Goal: Task Accomplishment & Management: Manage account settings

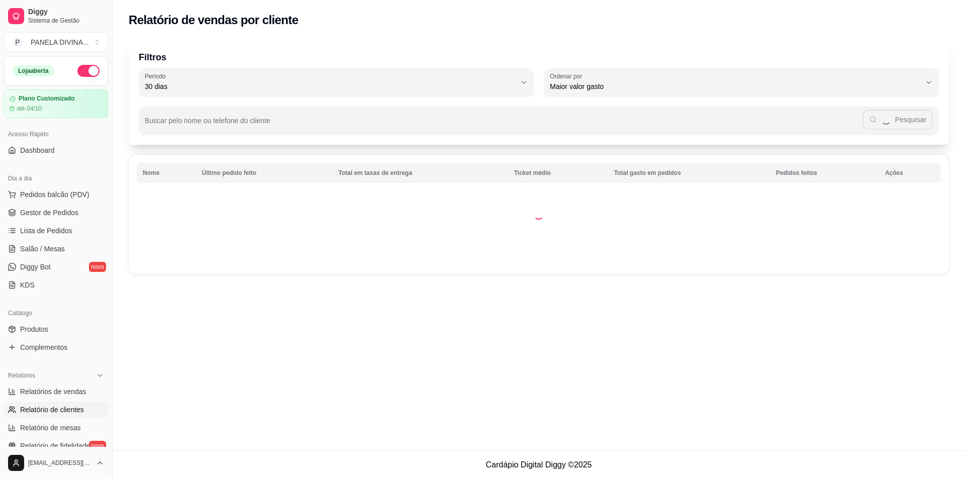
select select "30"
select select "HIGHEST_TOTAL_SPENT_WITH_ORDERS"
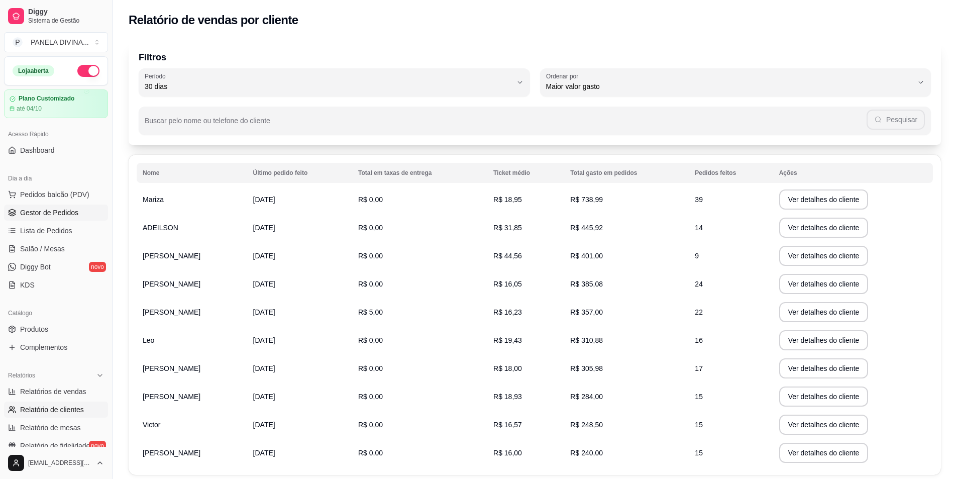
click at [49, 214] on span "Gestor de Pedidos" at bounding box center [49, 213] width 58 height 10
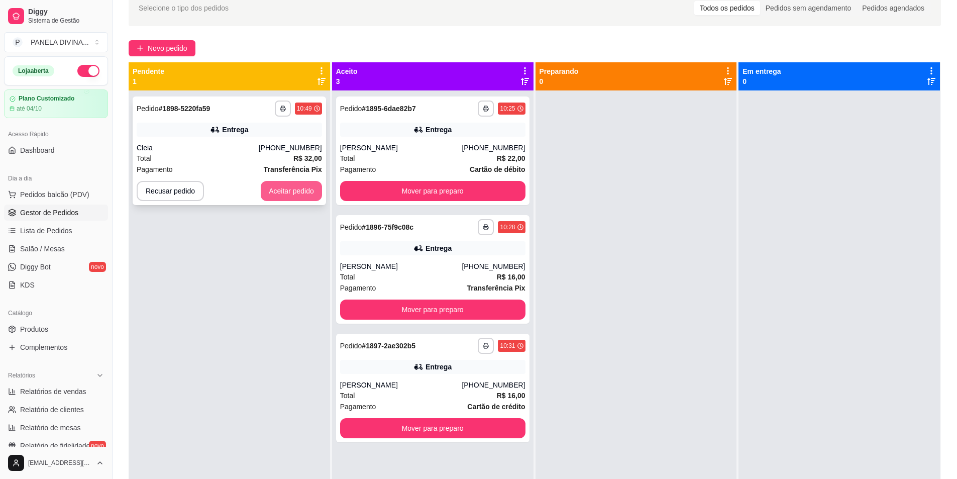
click at [304, 185] on button "Aceitar pedido" at bounding box center [291, 191] width 61 height 20
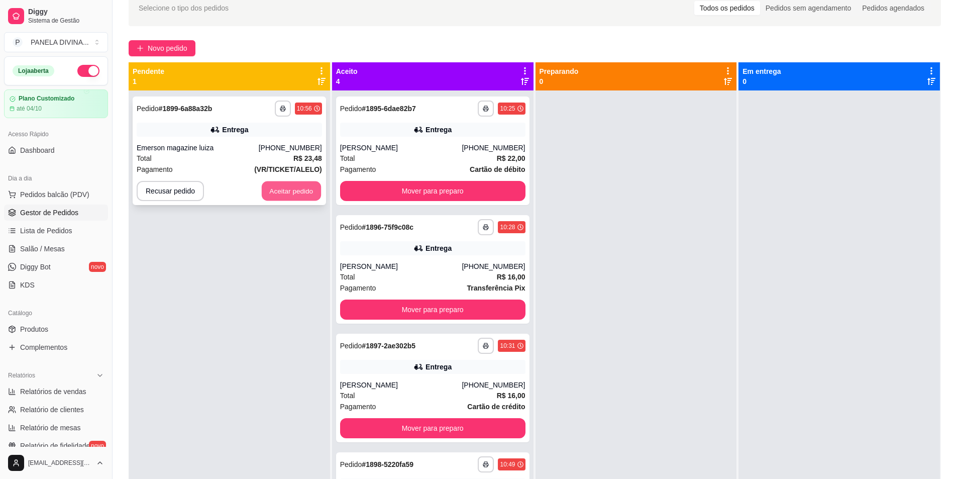
click at [284, 187] on button "Aceitar pedido" at bounding box center [291, 191] width 59 height 20
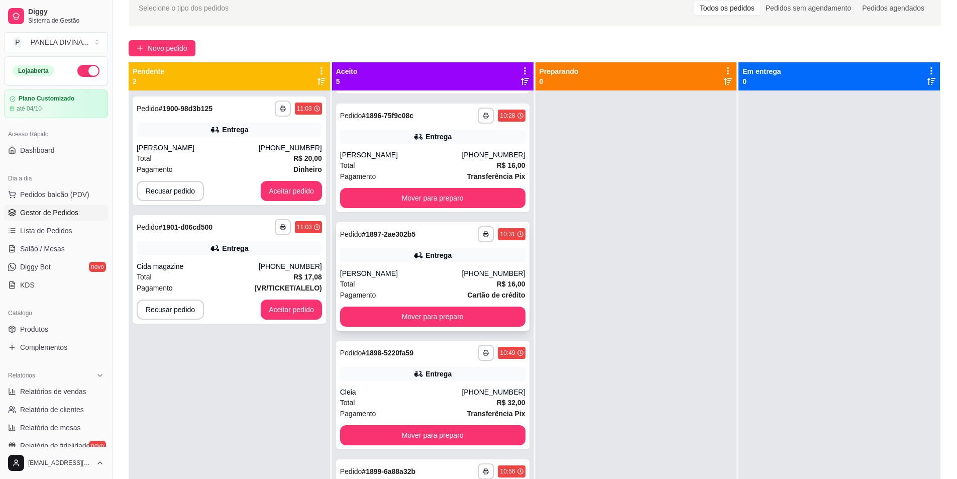
scroll to position [124, 0]
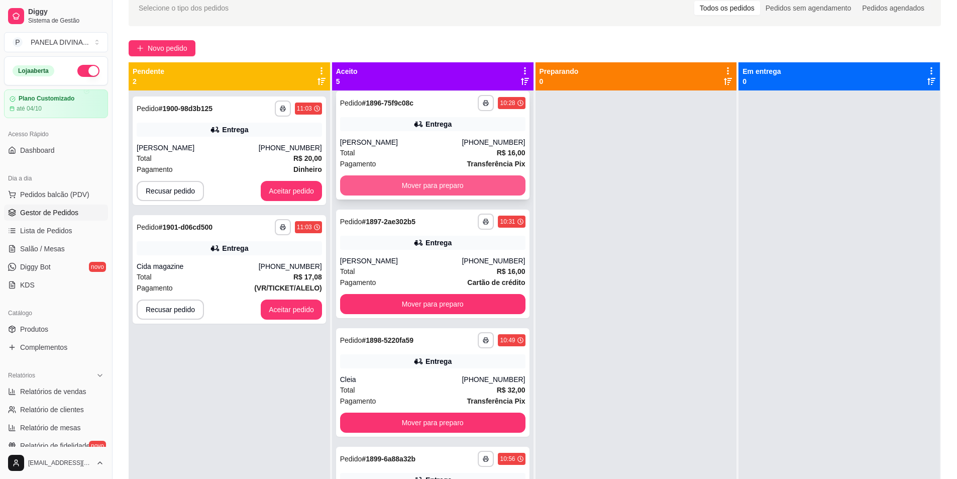
click at [397, 192] on button "Mover para preparo" at bounding box center [432, 185] width 185 height 20
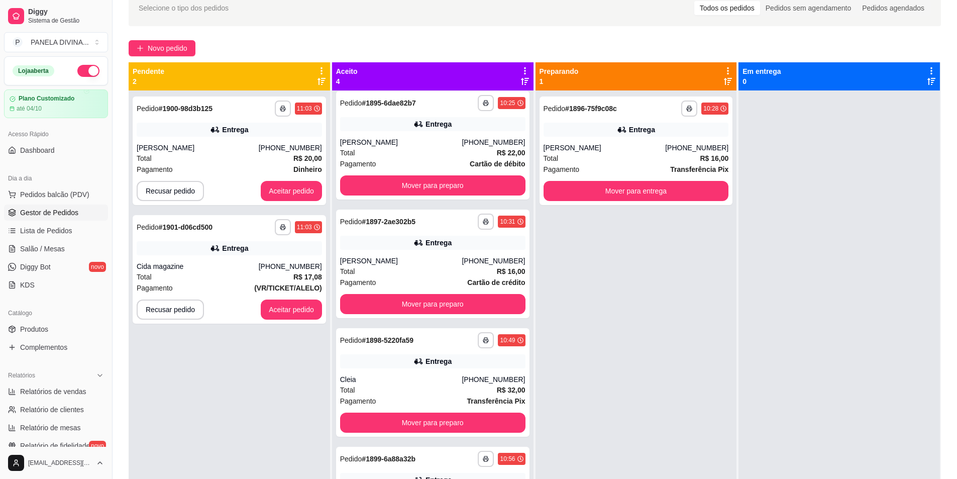
scroll to position [6, 0]
click at [391, 308] on button "Mover para preparo" at bounding box center [433, 304] width 180 height 20
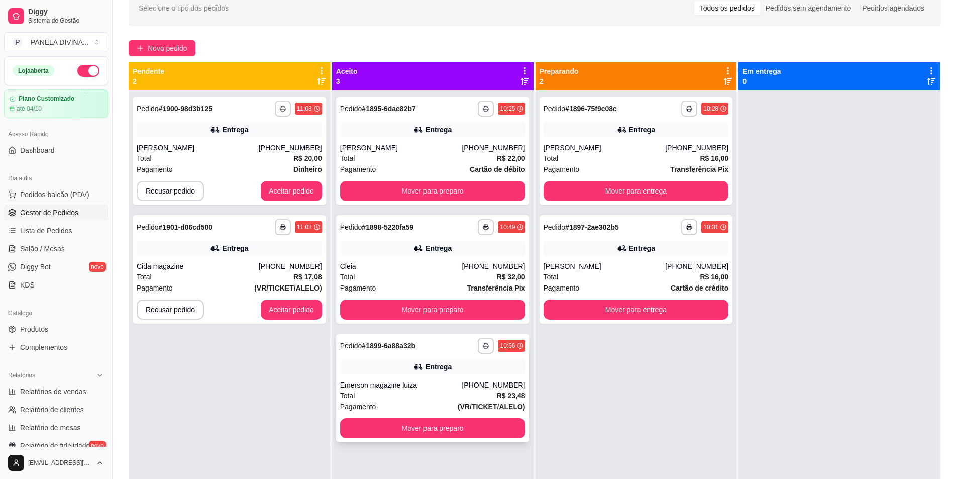
scroll to position [0, 0]
click at [383, 310] on button "Mover para preparo" at bounding box center [432, 309] width 185 height 20
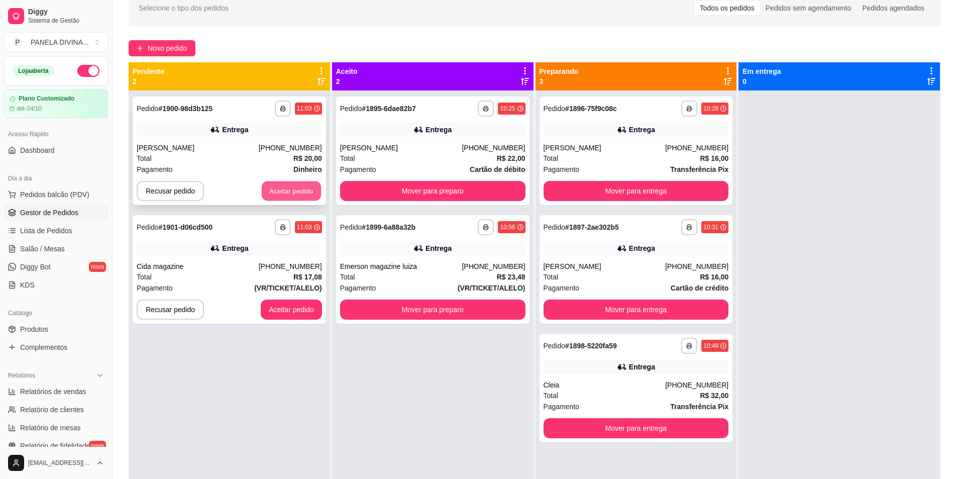
click at [291, 188] on button "Aceitar pedido" at bounding box center [291, 191] width 59 height 20
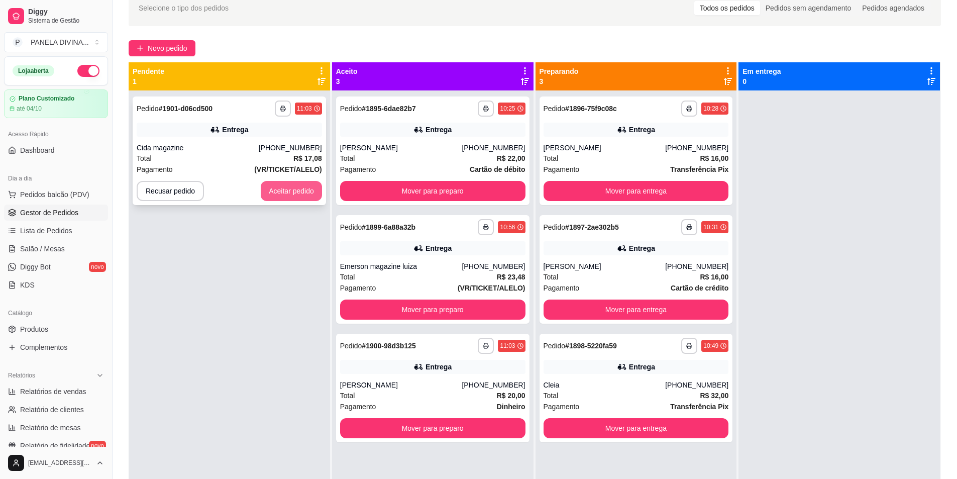
click at [289, 191] on button "Aceitar pedido" at bounding box center [291, 191] width 61 height 20
click at [298, 199] on button "Aceitar pedido" at bounding box center [291, 191] width 61 height 20
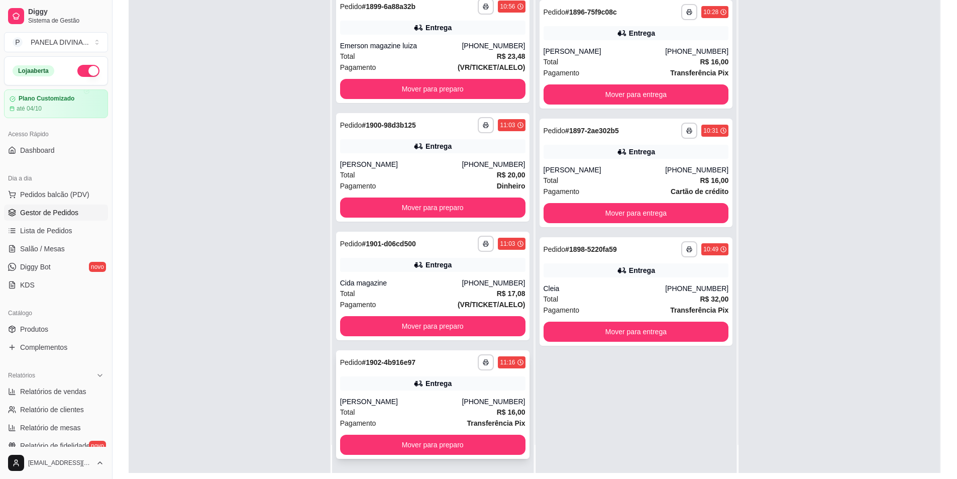
scroll to position [153, 0]
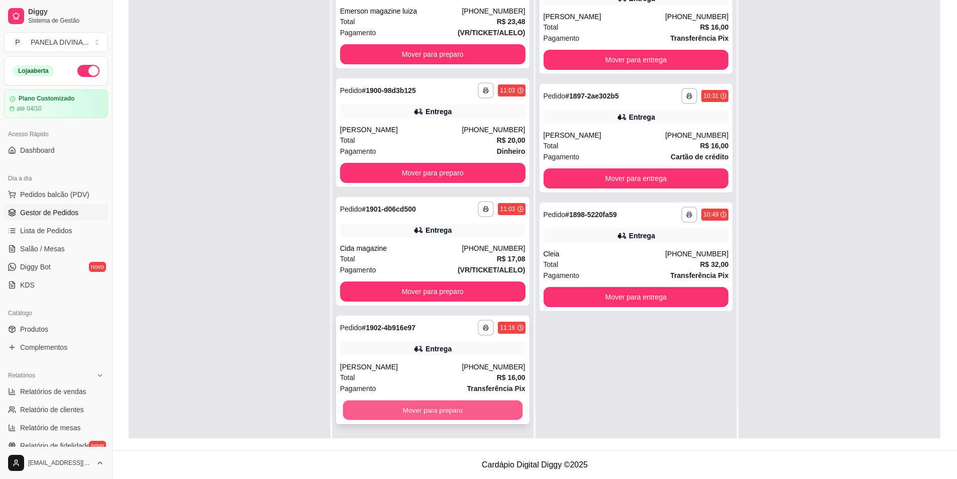
click at [396, 415] on button "Mover para preparo" at bounding box center [433, 410] width 180 height 20
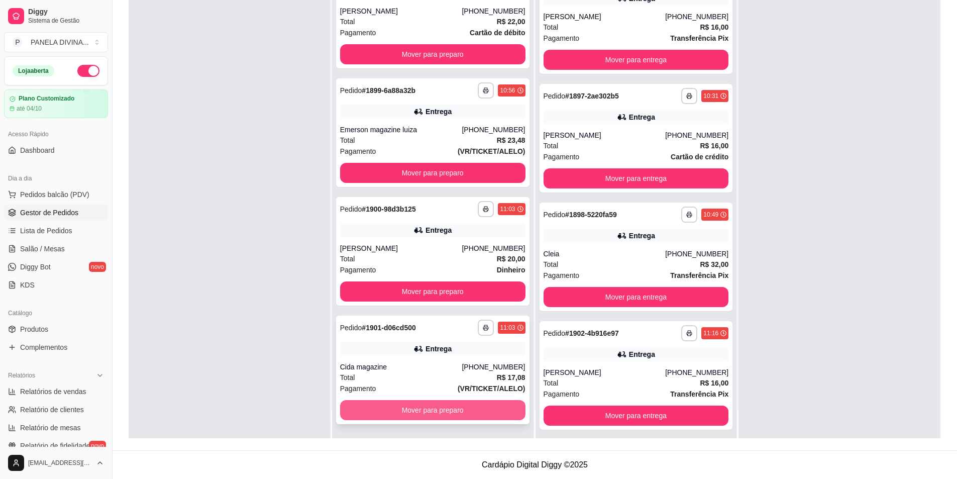
scroll to position [6, 0]
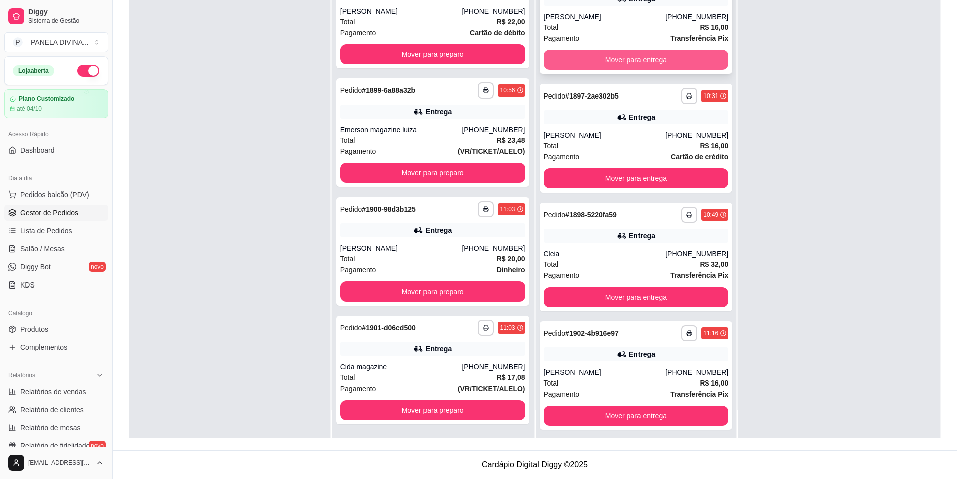
click at [558, 54] on button "Mover para entrega" at bounding box center [636, 60] width 185 height 20
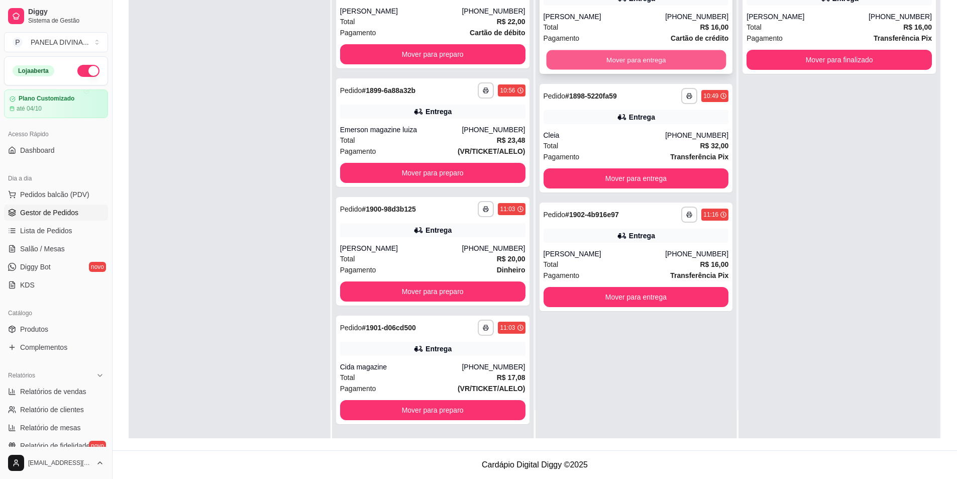
click at [559, 60] on button "Mover para entrega" at bounding box center [636, 60] width 180 height 20
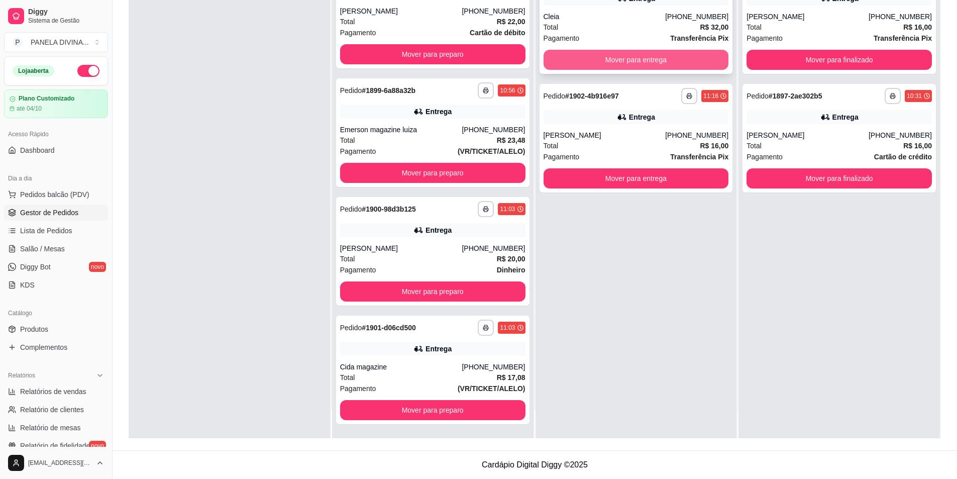
click at [559, 60] on button "Mover para entrega" at bounding box center [636, 60] width 185 height 20
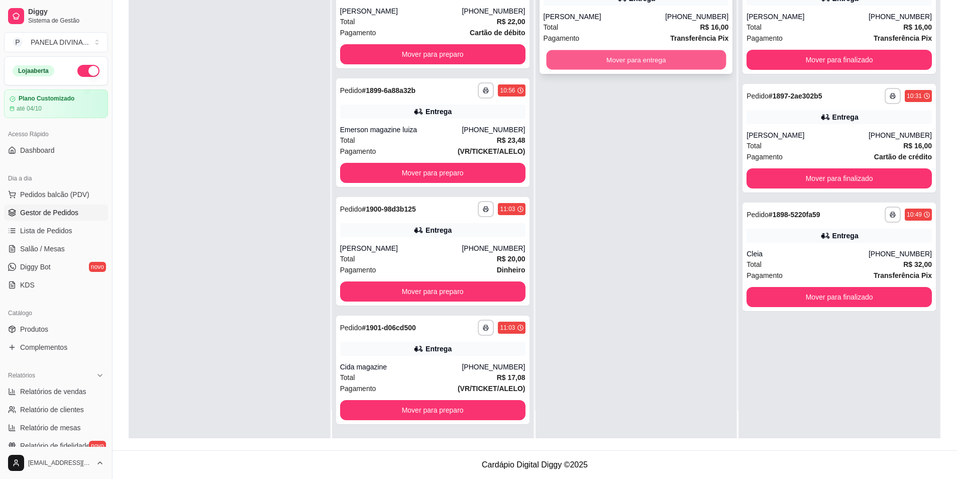
click at [559, 61] on button "Mover para entrega" at bounding box center [636, 60] width 180 height 20
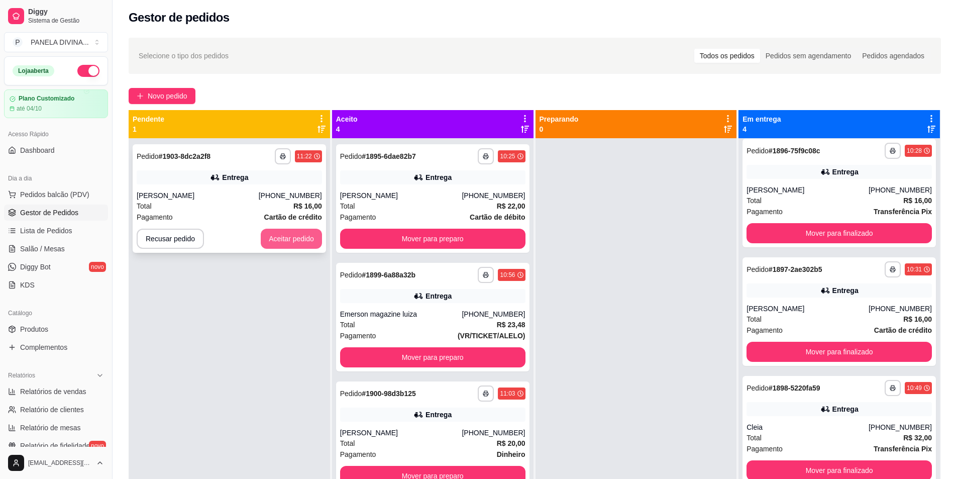
click at [282, 237] on button "Aceitar pedido" at bounding box center [291, 239] width 61 height 20
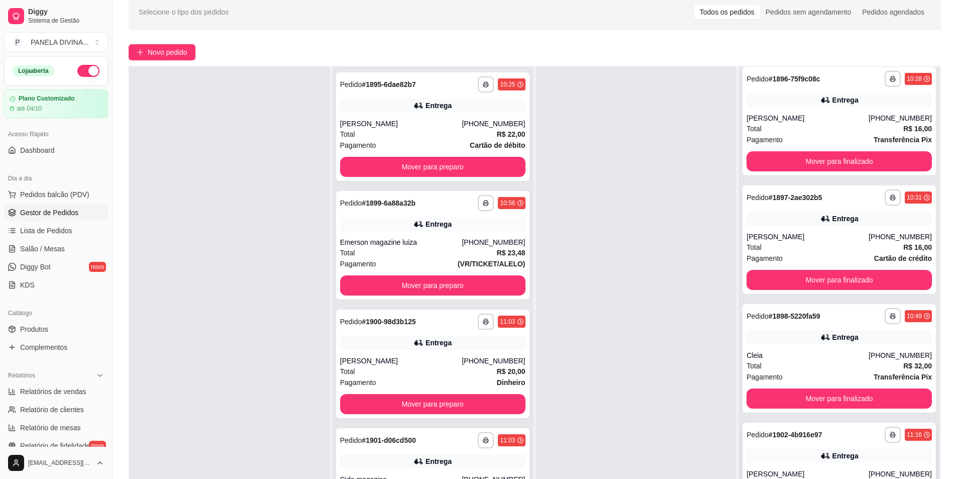
scroll to position [103, 0]
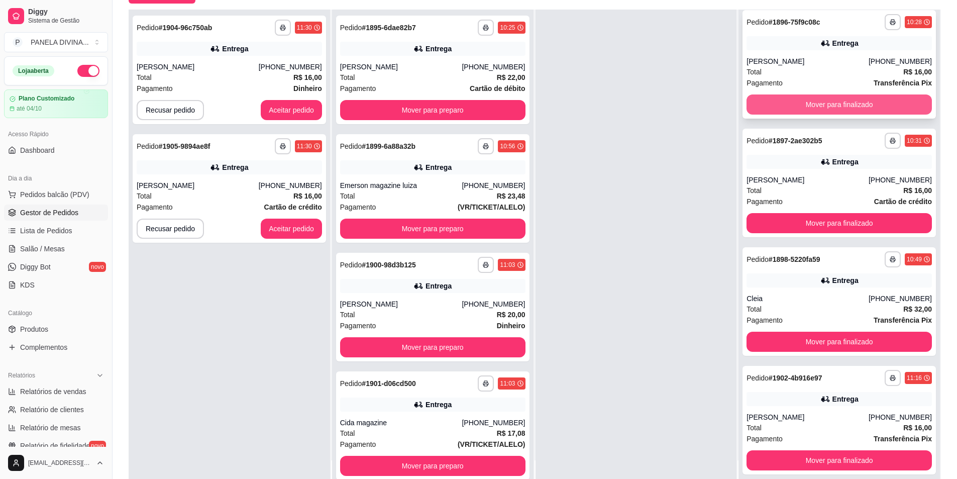
click at [782, 100] on button "Mover para finalizado" at bounding box center [839, 104] width 185 height 20
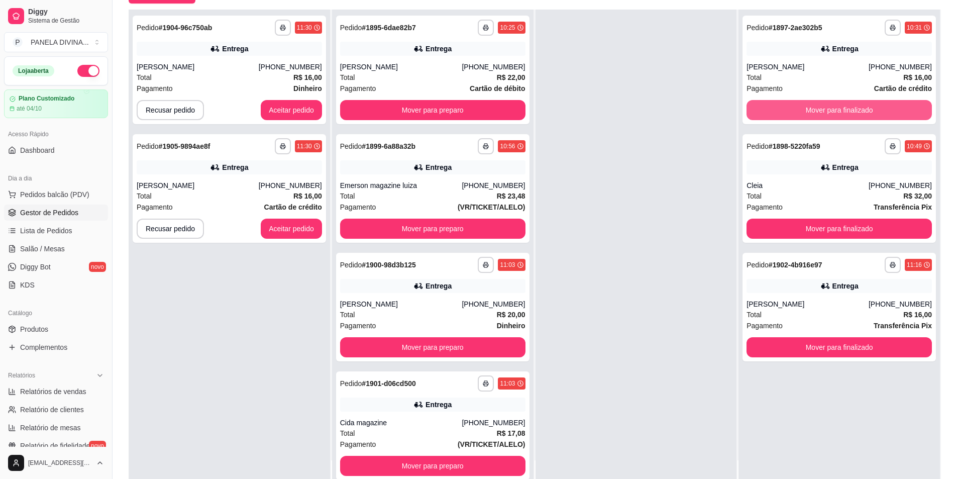
scroll to position [0, 0]
click at [782, 102] on button "Mover para finalizado" at bounding box center [839, 110] width 185 height 20
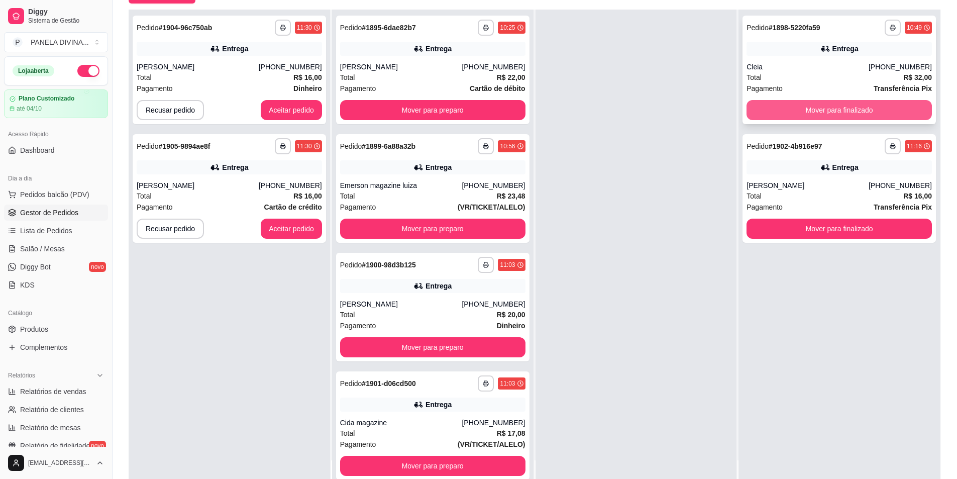
click at [782, 109] on button "Mover para finalizado" at bounding box center [839, 110] width 185 height 20
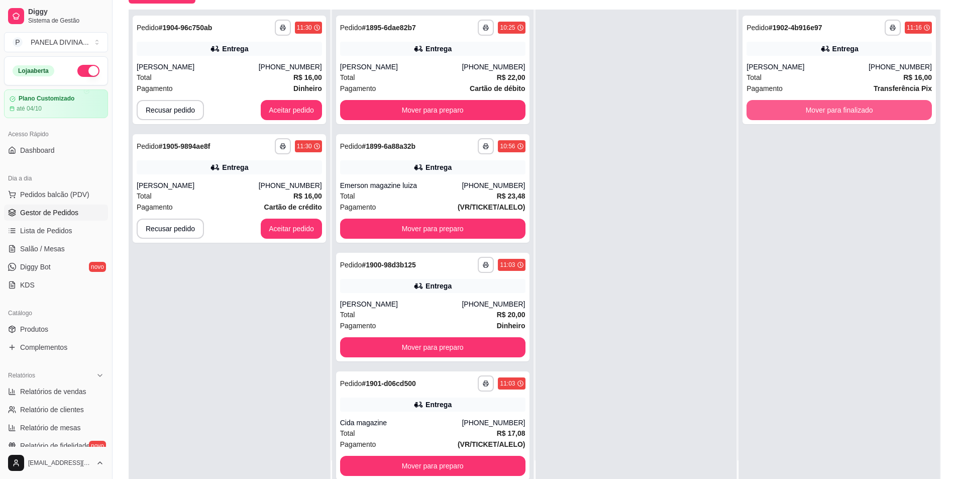
click at [782, 109] on button "Mover para finalizado" at bounding box center [839, 110] width 185 height 20
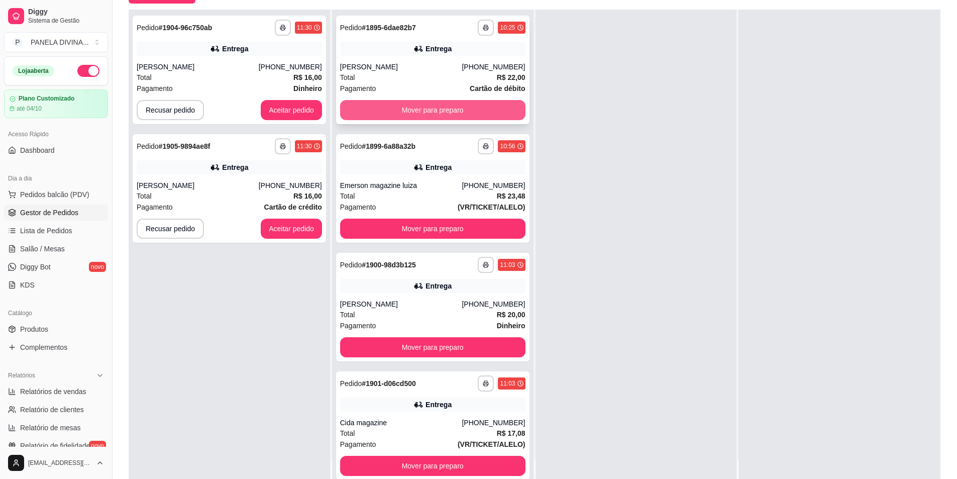
click at [387, 108] on button "Mover para preparo" at bounding box center [432, 110] width 185 height 20
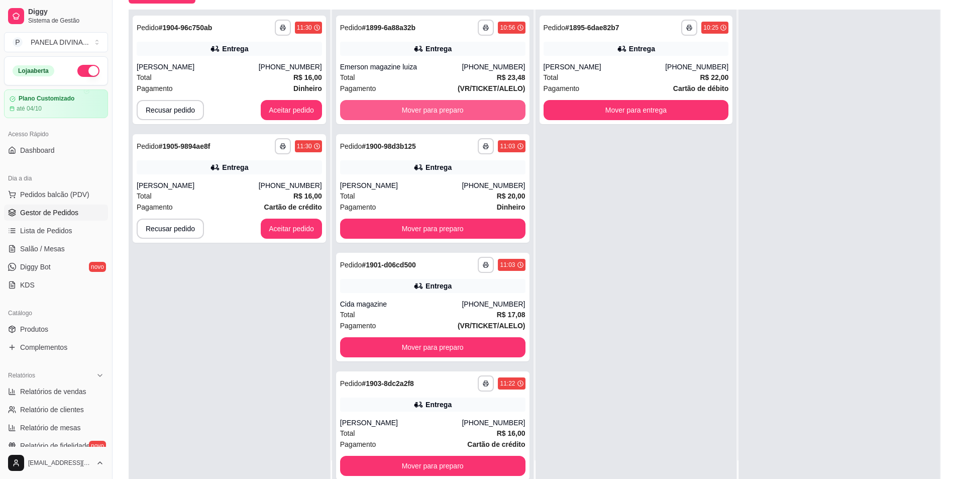
click at [387, 108] on button "Mover para preparo" at bounding box center [432, 110] width 185 height 20
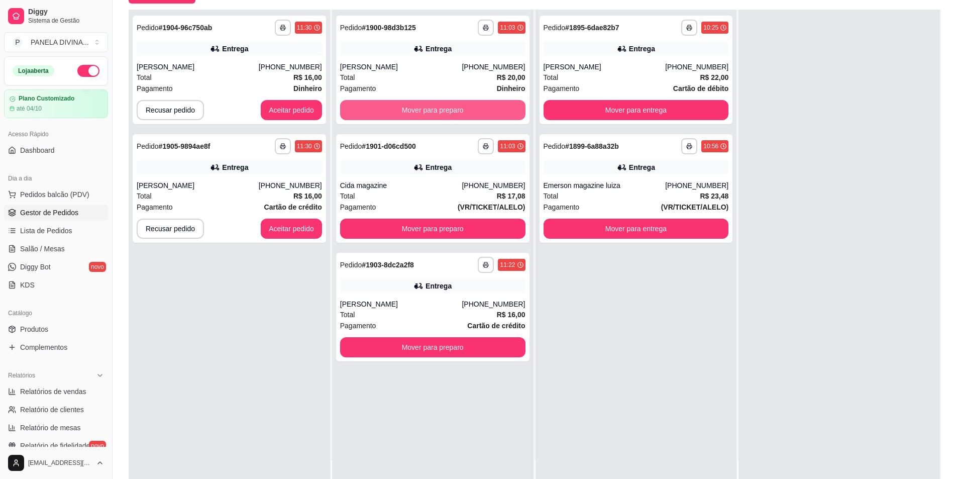
click at [387, 108] on button "Mover para preparo" at bounding box center [432, 110] width 185 height 20
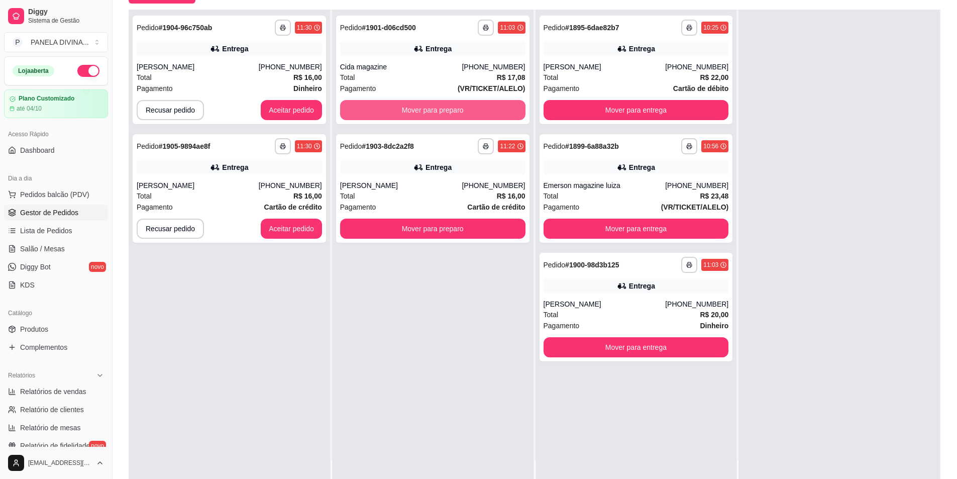
click at [387, 108] on button "Mover para preparo" at bounding box center [432, 110] width 185 height 20
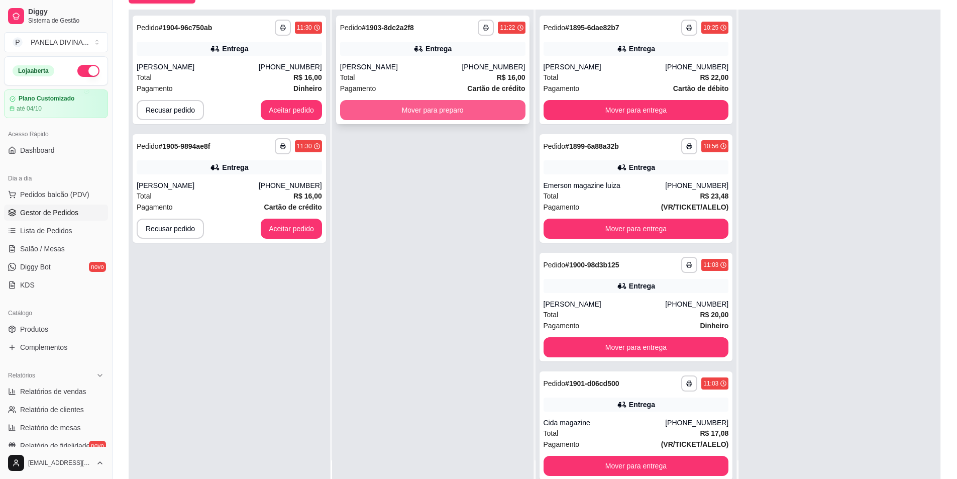
click at [385, 117] on button "Mover para preparo" at bounding box center [432, 110] width 185 height 20
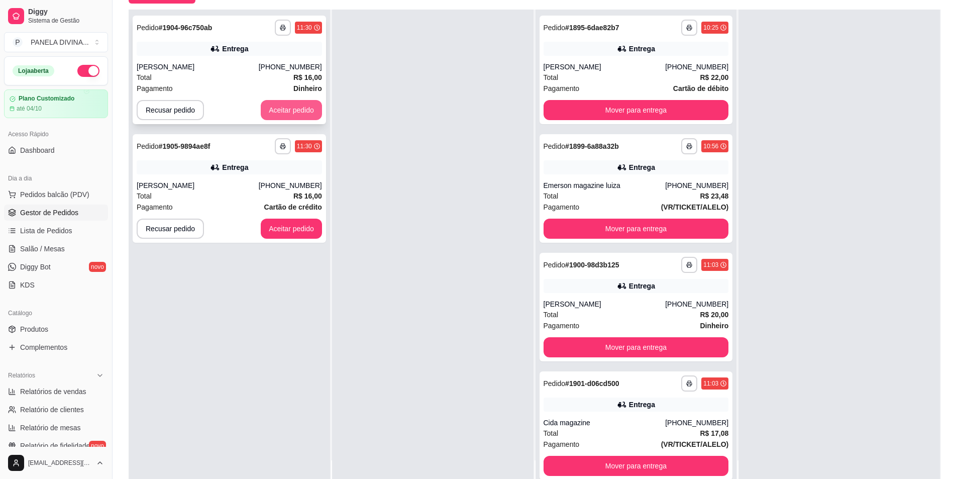
click at [298, 111] on button "Aceitar pedido" at bounding box center [291, 110] width 61 height 20
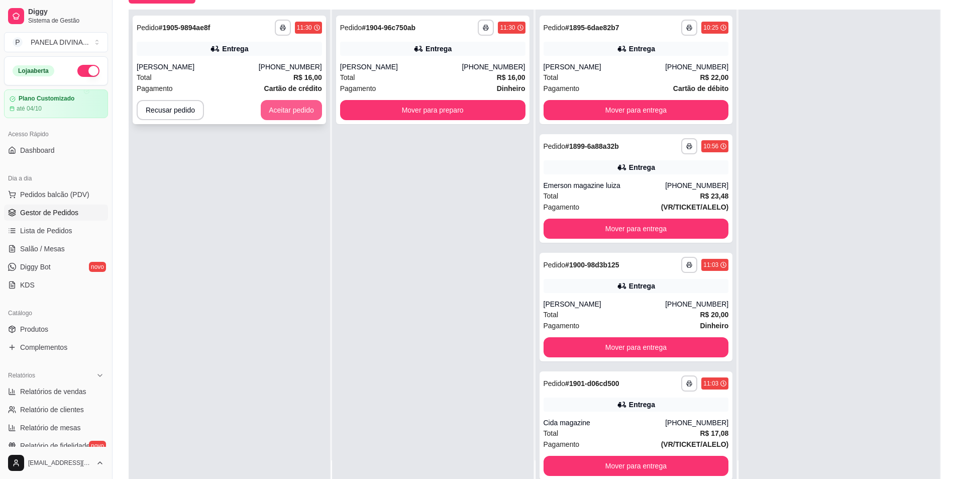
click at [286, 105] on button "Aceitar pedido" at bounding box center [291, 110] width 61 height 20
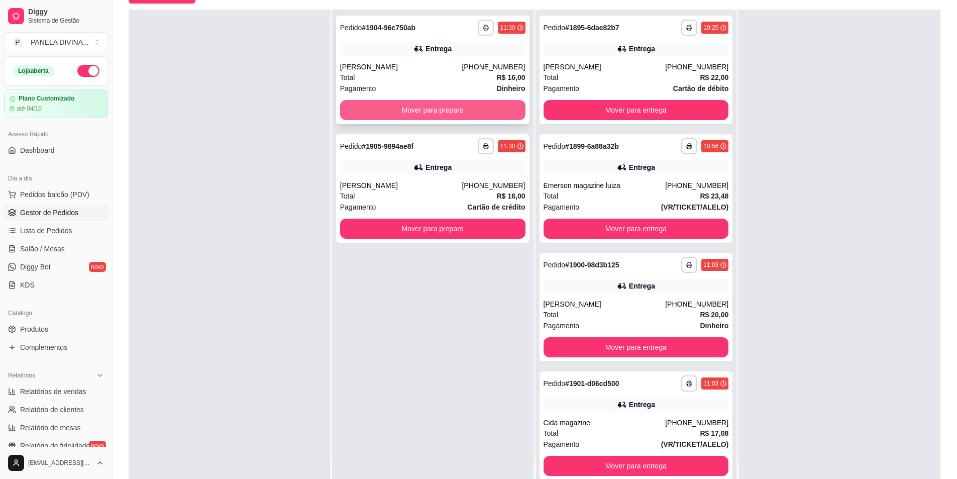
click at [410, 106] on button "Mover para preparo" at bounding box center [432, 110] width 185 height 20
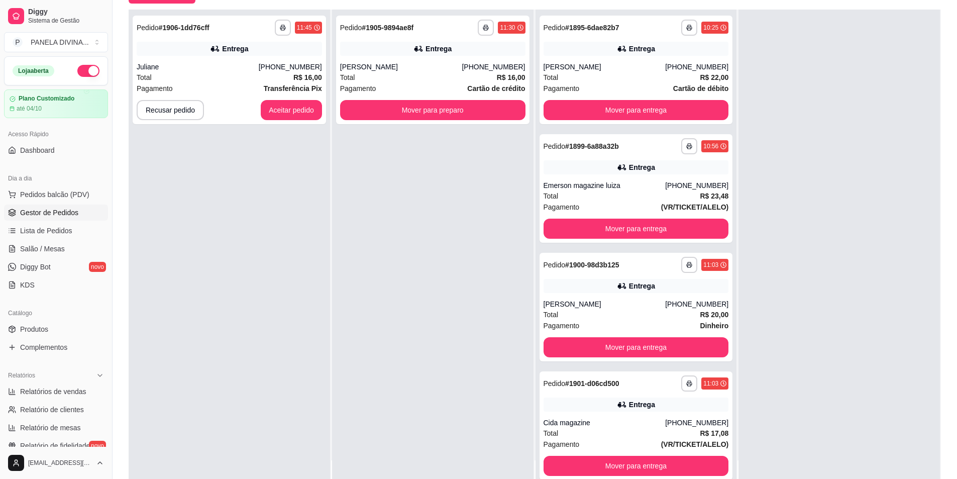
click at [412, 126] on div "**********" at bounding box center [432, 249] width 201 height 479
click at [413, 126] on div "**********" at bounding box center [432, 249] width 201 height 479
click at [276, 112] on button "Aceitar pedido" at bounding box center [291, 110] width 61 height 20
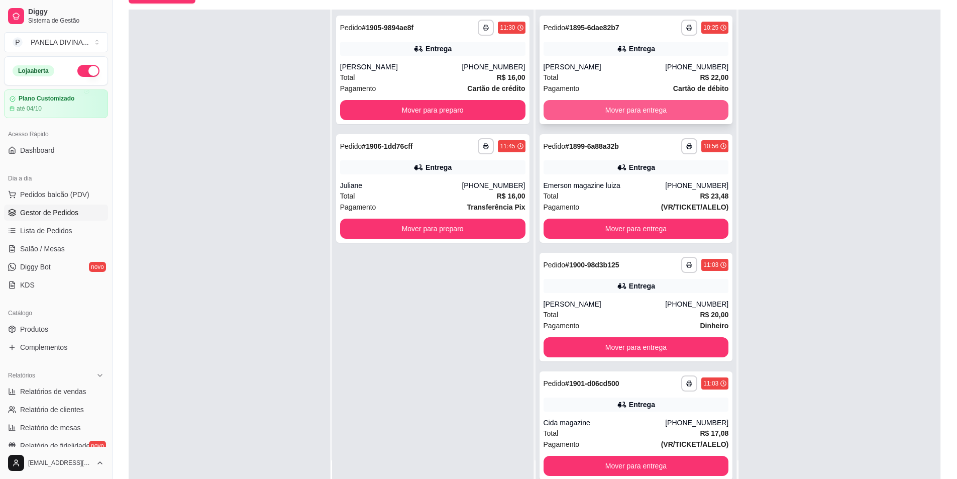
click at [567, 105] on button "Mover para entrega" at bounding box center [636, 110] width 185 height 20
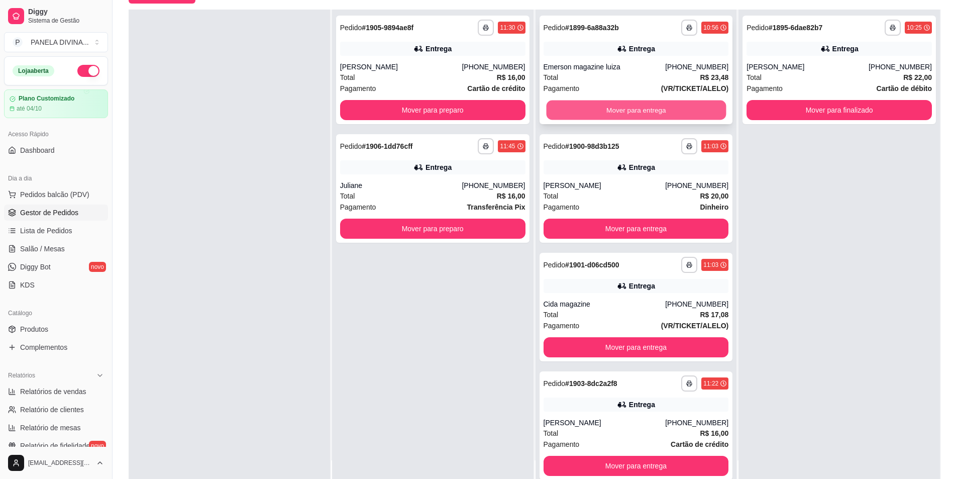
click at [568, 108] on button "Mover para entrega" at bounding box center [636, 110] width 180 height 20
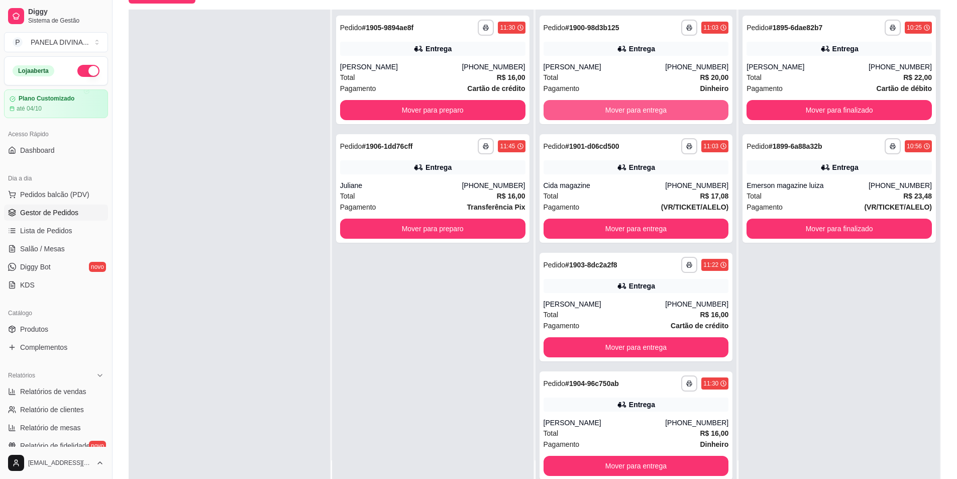
click at [568, 108] on button "Mover para entrega" at bounding box center [636, 110] width 185 height 20
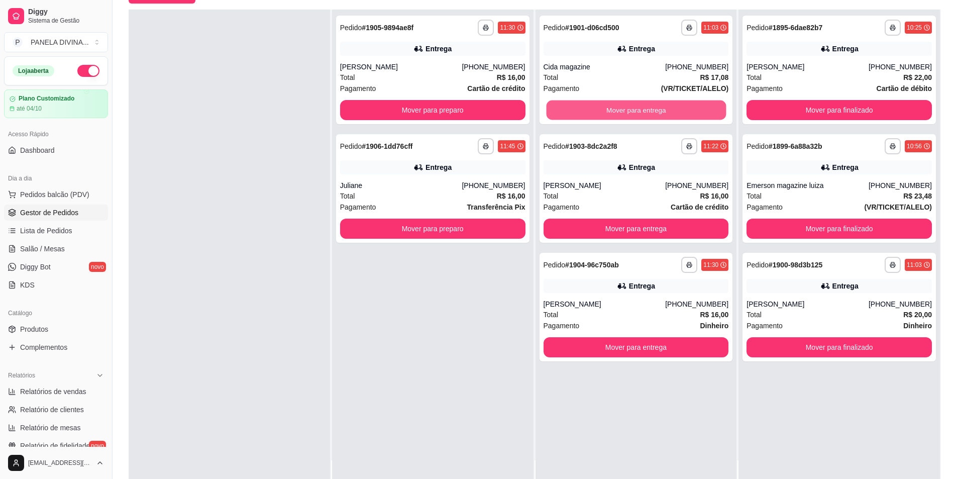
click at [568, 108] on button "Mover para entrega" at bounding box center [636, 110] width 180 height 20
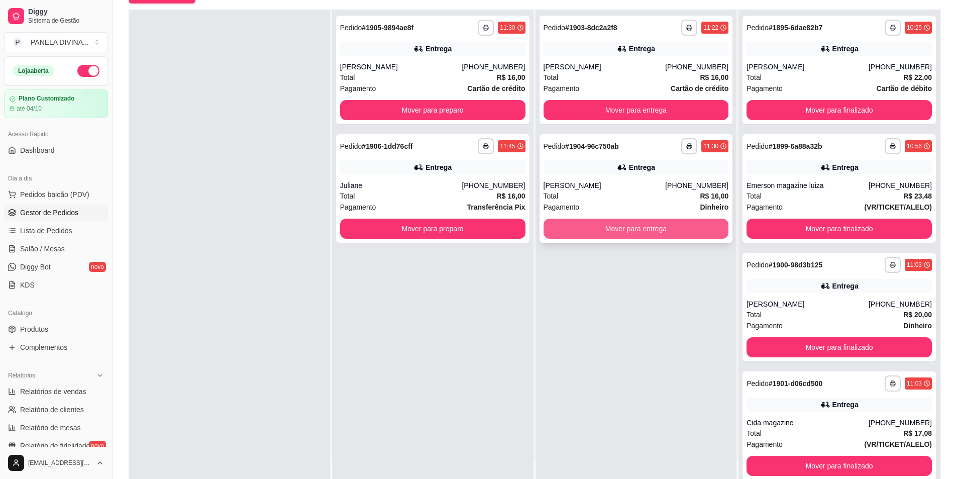
click at [568, 230] on button "Mover para entrega" at bounding box center [636, 229] width 185 height 20
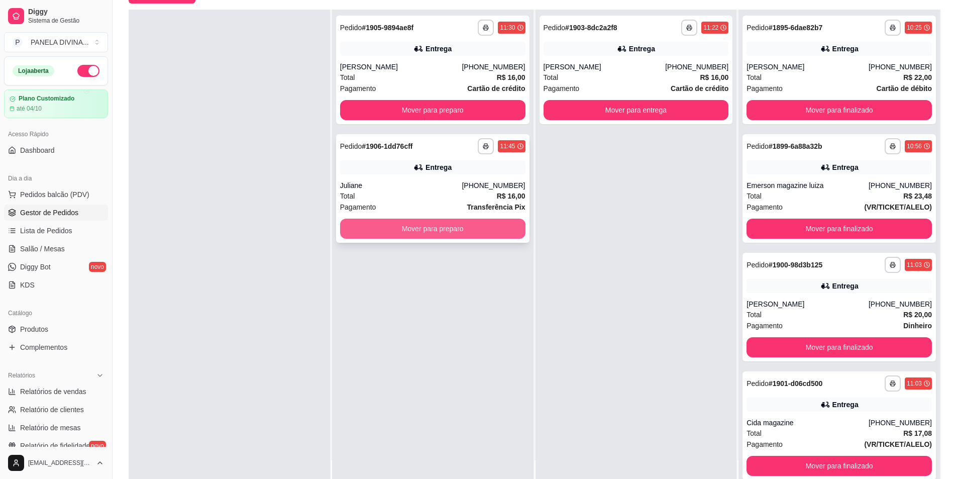
click at [463, 230] on button "Mover para preparo" at bounding box center [432, 229] width 185 height 20
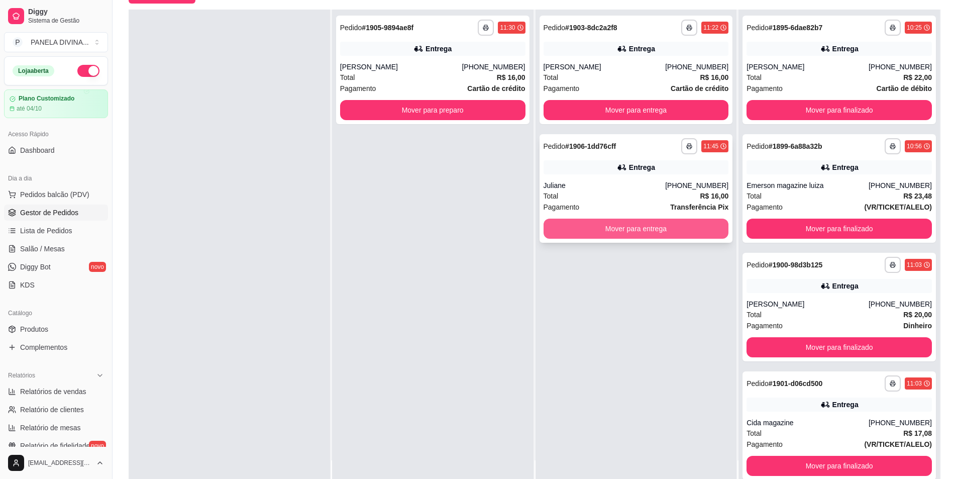
click at [625, 233] on button "Mover para entrega" at bounding box center [636, 229] width 185 height 20
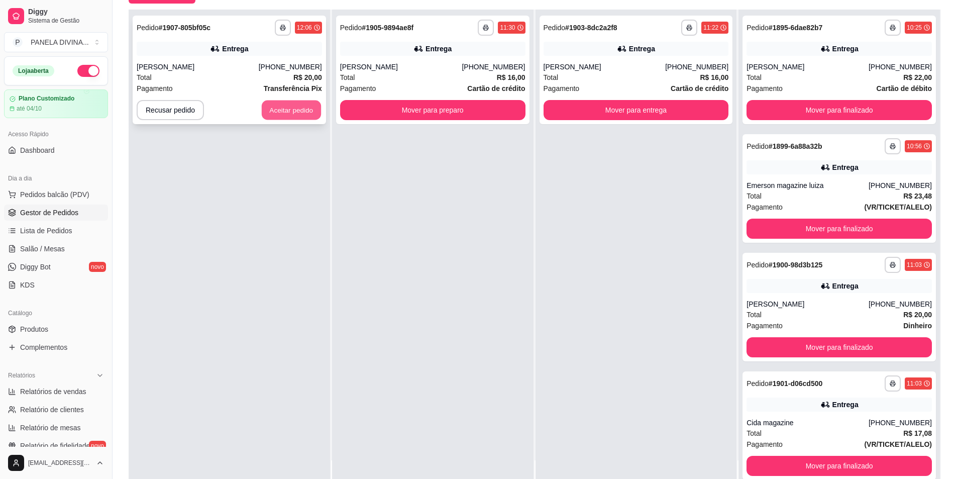
click at [295, 112] on button "Aceitar pedido" at bounding box center [291, 110] width 59 height 20
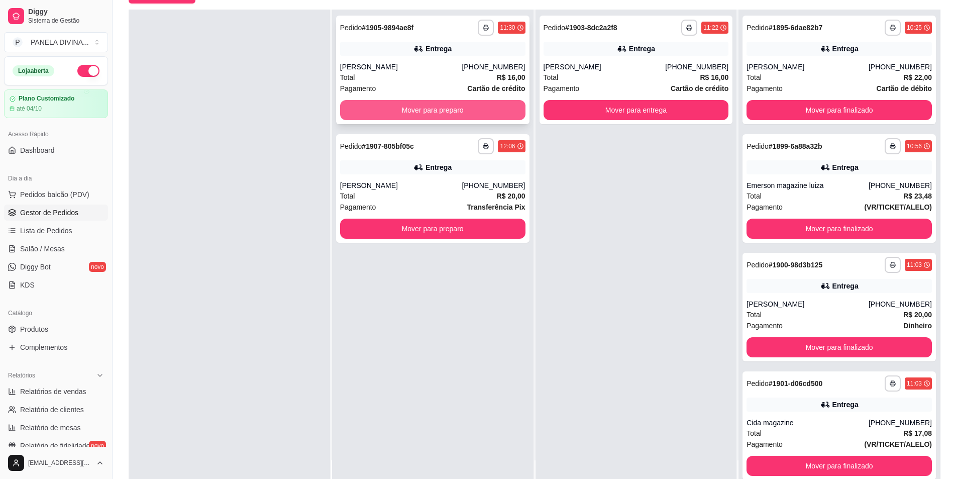
click at [446, 114] on button "Mover para preparo" at bounding box center [432, 110] width 185 height 20
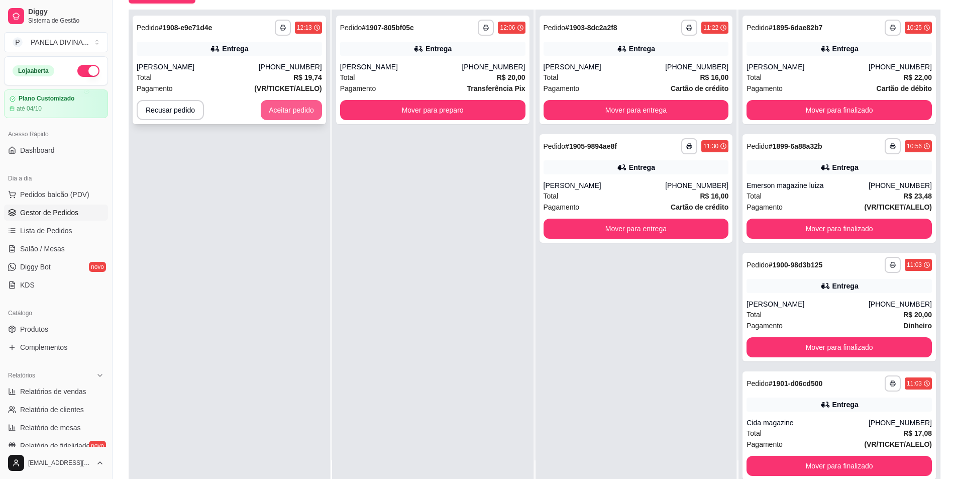
click at [295, 103] on button "Aceitar pedido" at bounding box center [291, 110] width 61 height 20
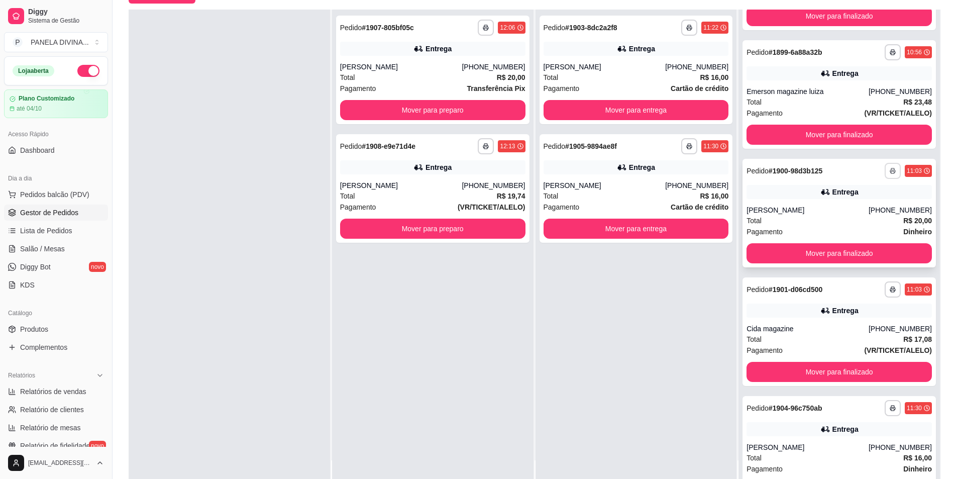
scroll to position [100, 0]
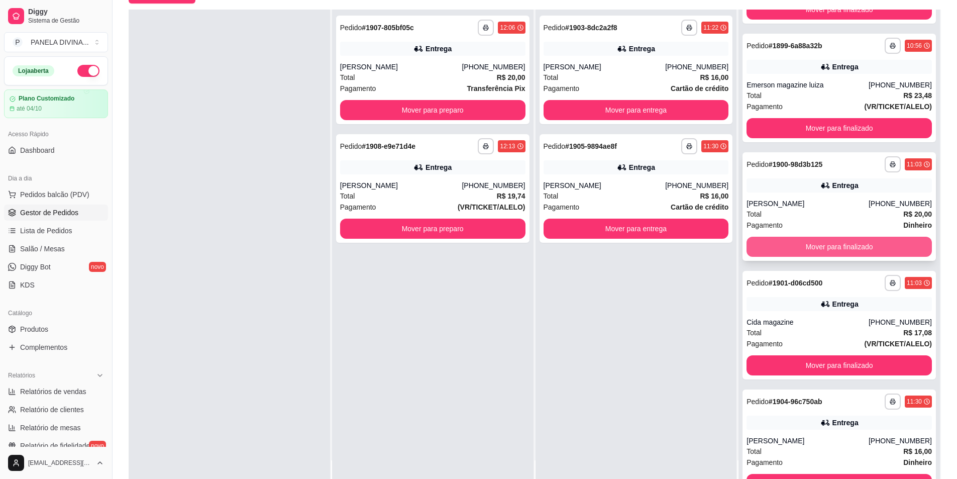
click at [855, 248] on button "Mover para finalizado" at bounding box center [839, 247] width 185 height 20
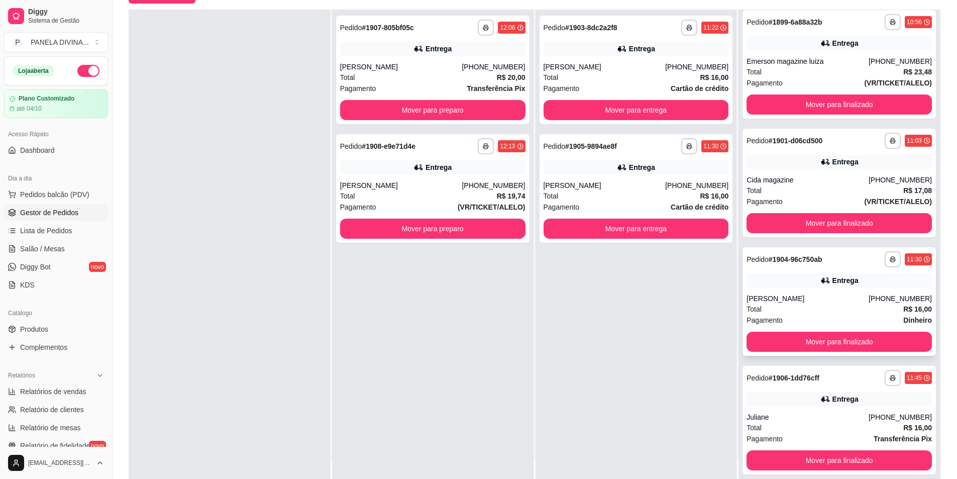
scroll to position [153, 0]
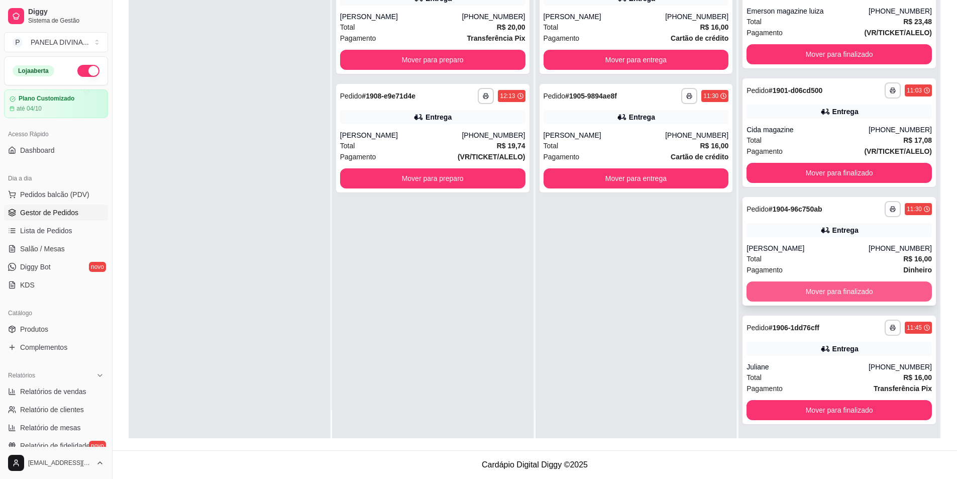
click at [825, 293] on button "Mover para finalizado" at bounding box center [839, 291] width 185 height 20
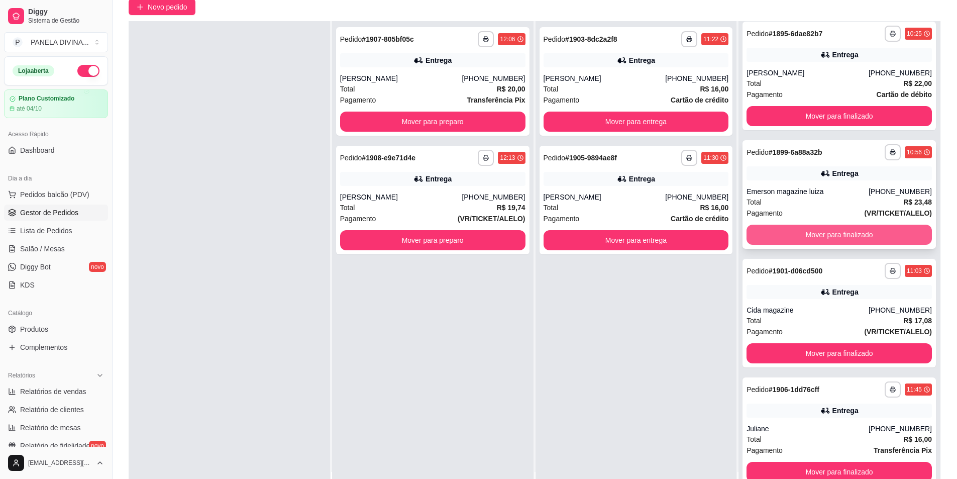
scroll to position [103, 0]
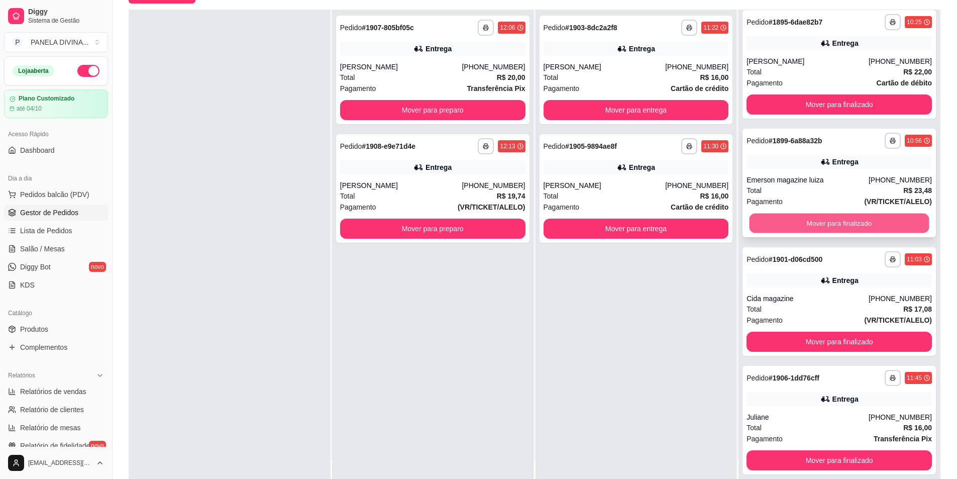
click at [779, 224] on button "Mover para finalizado" at bounding box center [840, 224] width 180 height 20
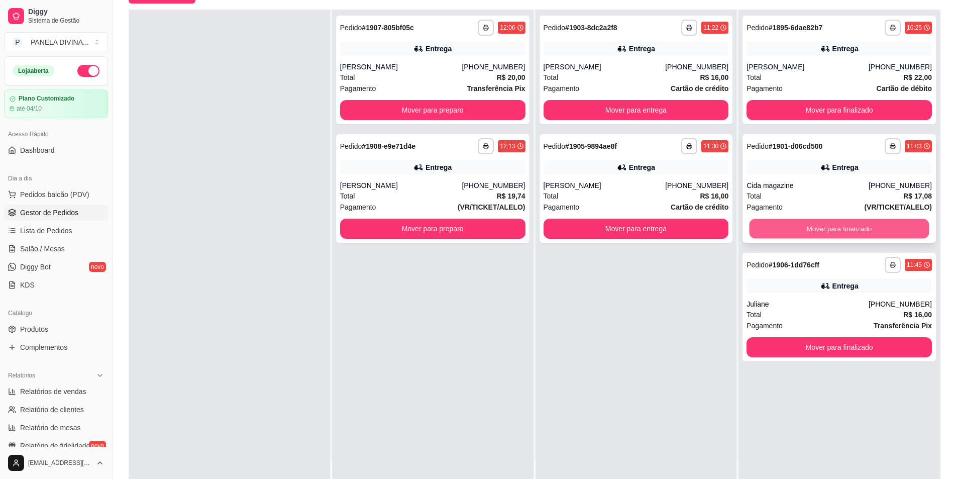
click at [779, 226] on button "Mover para finalizado" at bounding box center [840, 229] width 180 height 20
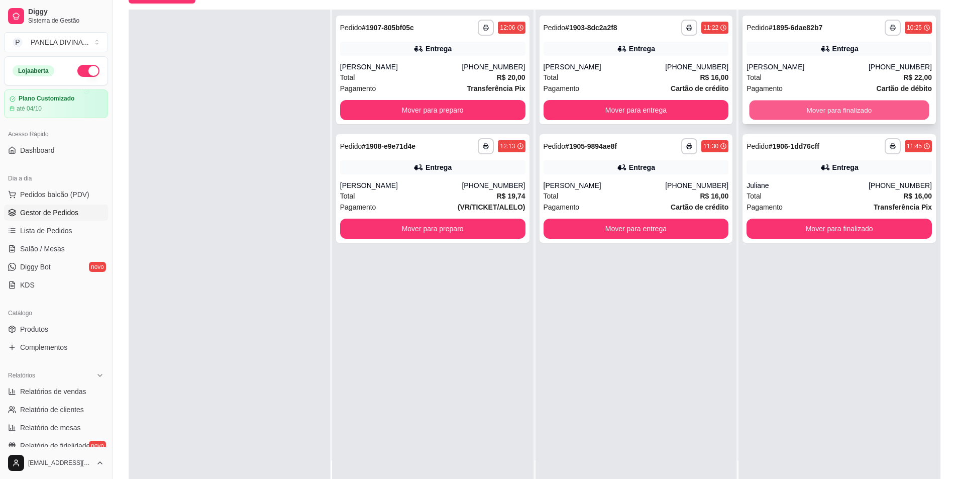
click at [786, 105] on button "Mover para finalizado" at bounding box center [840, 110] width 180 height 20
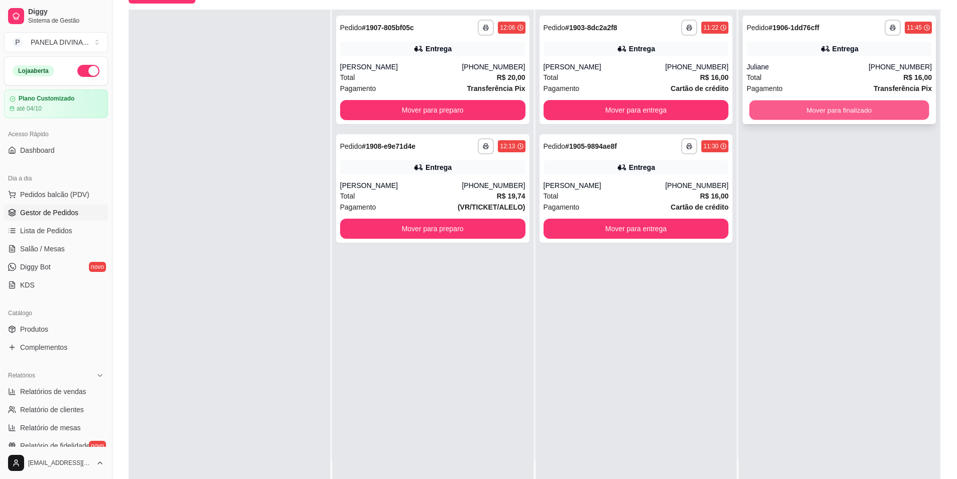
click at [765, 113] on button "Mover para finalizado" at bounding box center [840, 110] width 180 height 20
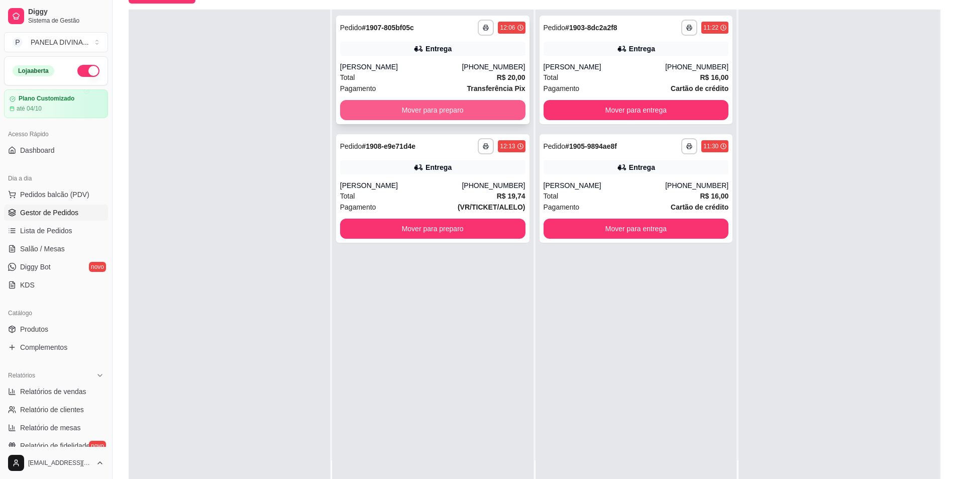
click at [398, 101] on button "Mover para preparo" at bounding box center [432, 110] width 185 height 20
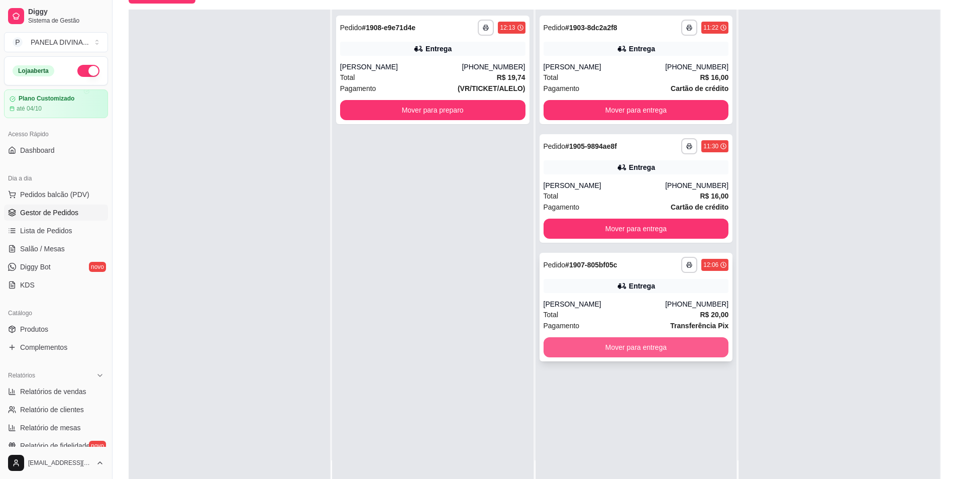
click at [595, 348] on button "Mover para entrega" at bounding box center [636, 347] width 185 height 20
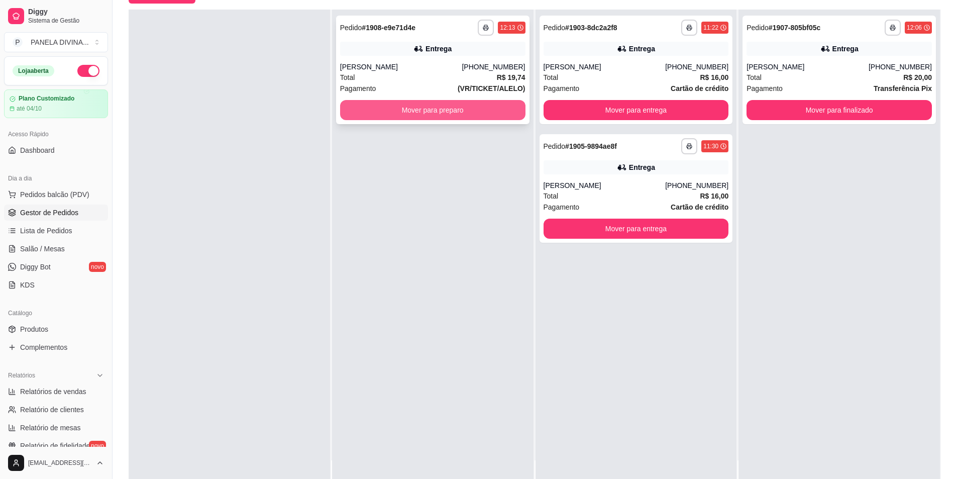
click at [436, 111] on button "Mover para preparo" at bounding box center [432, 110] width 185 height 20
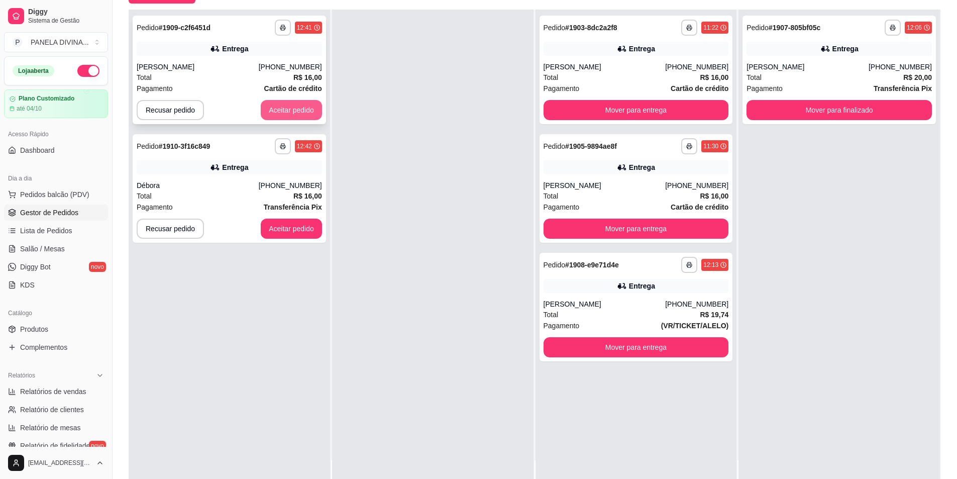
click at [284, 117] on button "Aceitar pedido" at bounding box center [291, 110] width 61 height 20
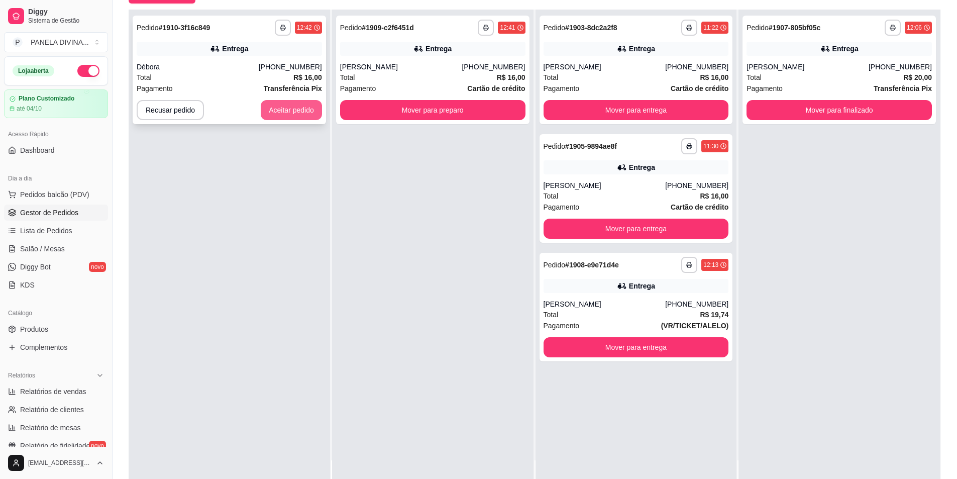
click at [308, 107] on button "Aceitar pedido" at bounding box center [291, 110] width 61 height 20
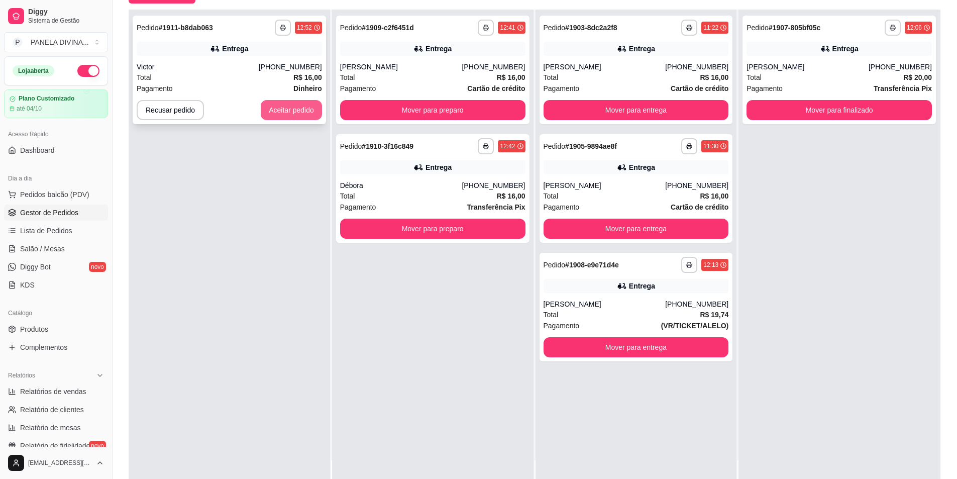
click at [302, 107] on button "Aceitar pedido" at bounding box center [291, 110] width 61 height 20
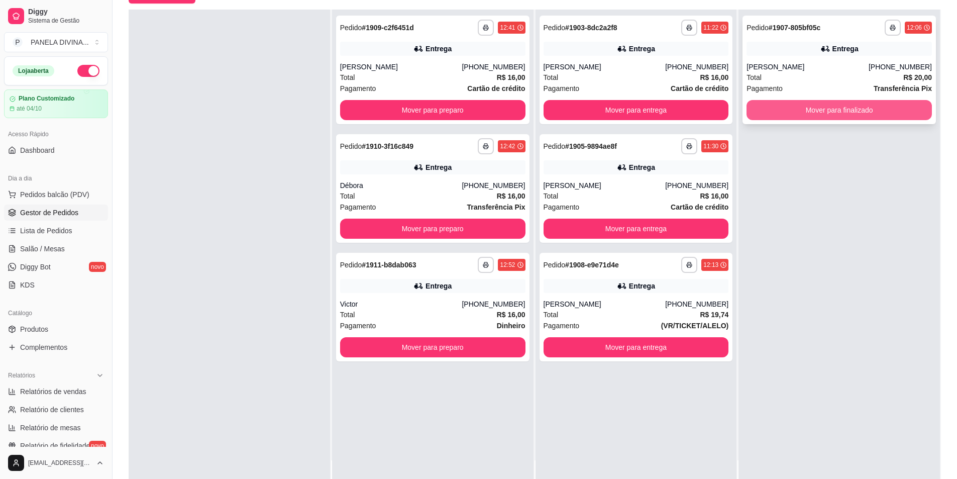
click at [769, 111] on button "Mover para finalizado" at bounding box center [839, 110] width 185 height 20
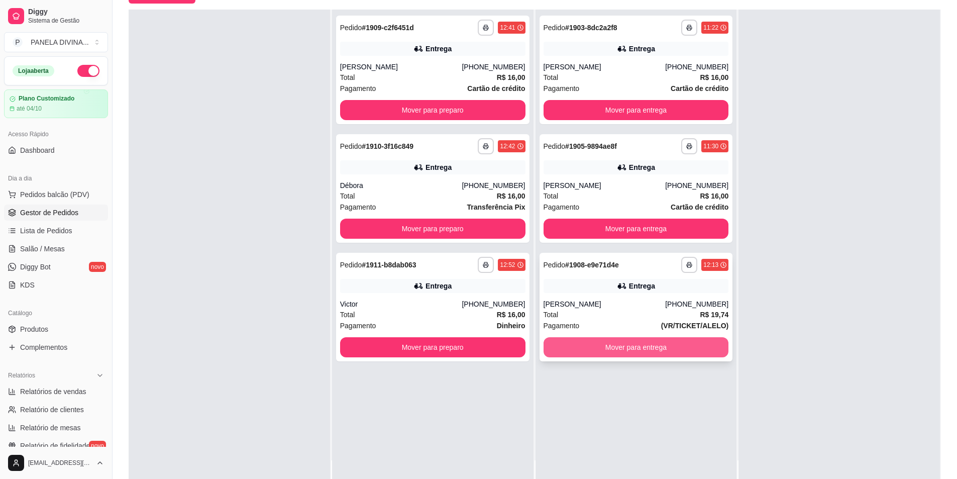
click at [590, 351] on button "Mover para entrega" at bounding box center [636, 347] width 185 height 20
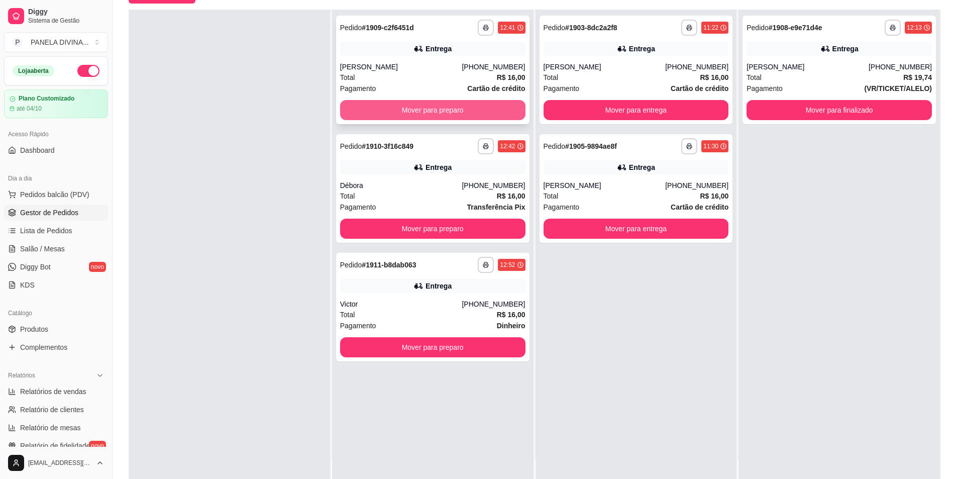
click at [442, 111] on button "Mover para preparo" at bounding box center [432, 110] width 185 height 20
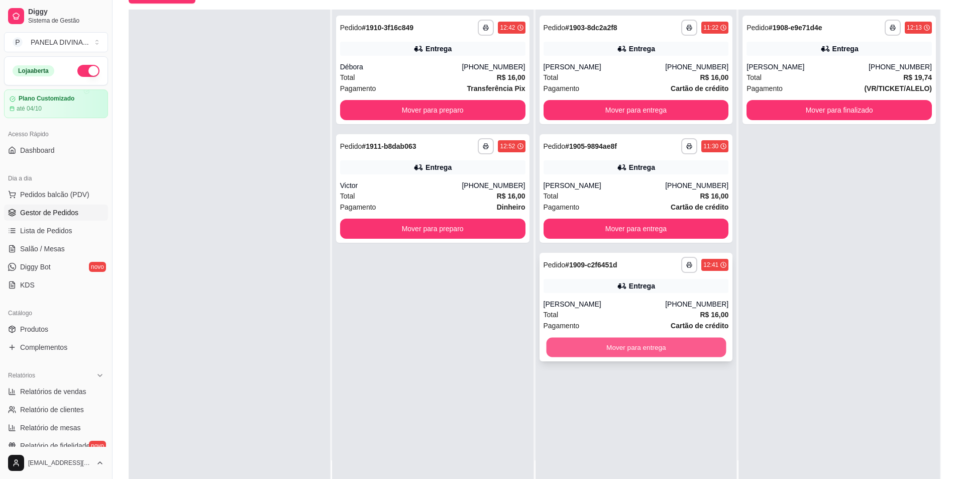
click at [607, 352] on button "Mover para entrega" at bounding box center [636, 348] width 180 height 20
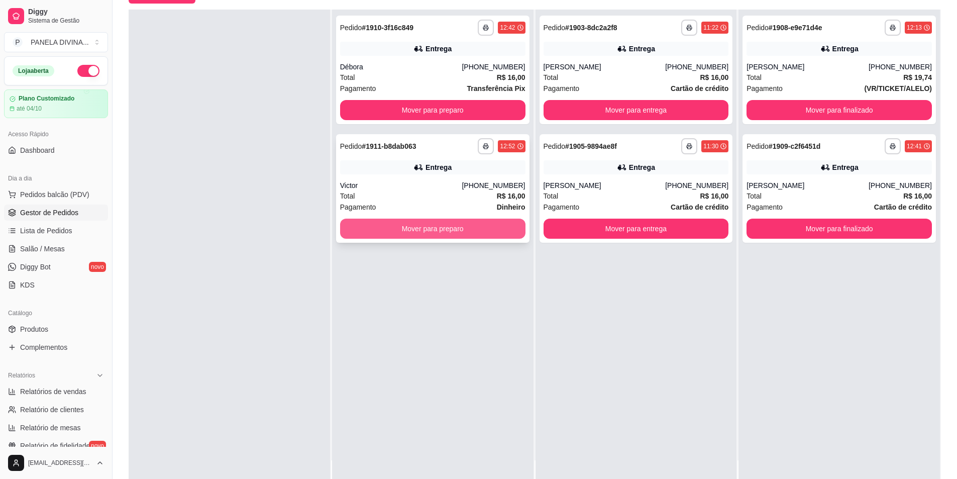
click at [451, 225] on button "Mover para preparo" at bounding box center [432, 229] width 185 height 20
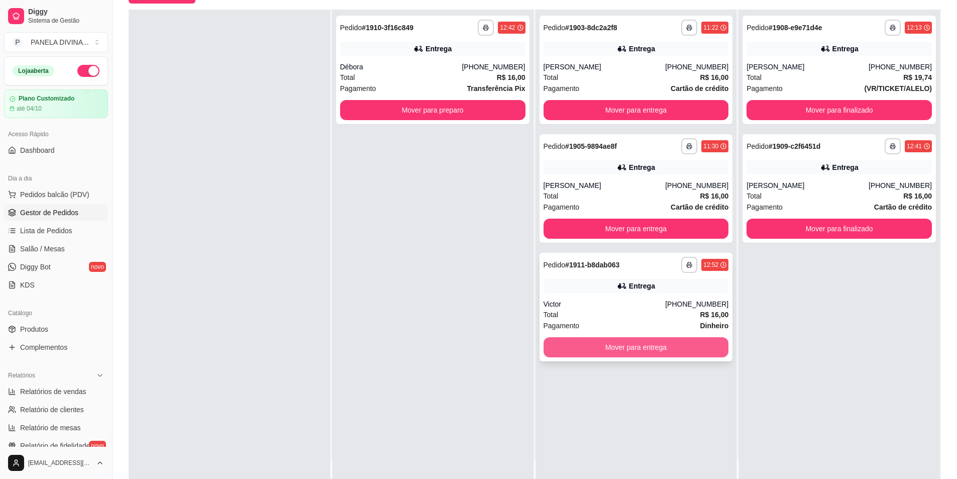
click at [621, 352] on button "Mover para entrega" at bounding box center [636, 347] width 185 height 20
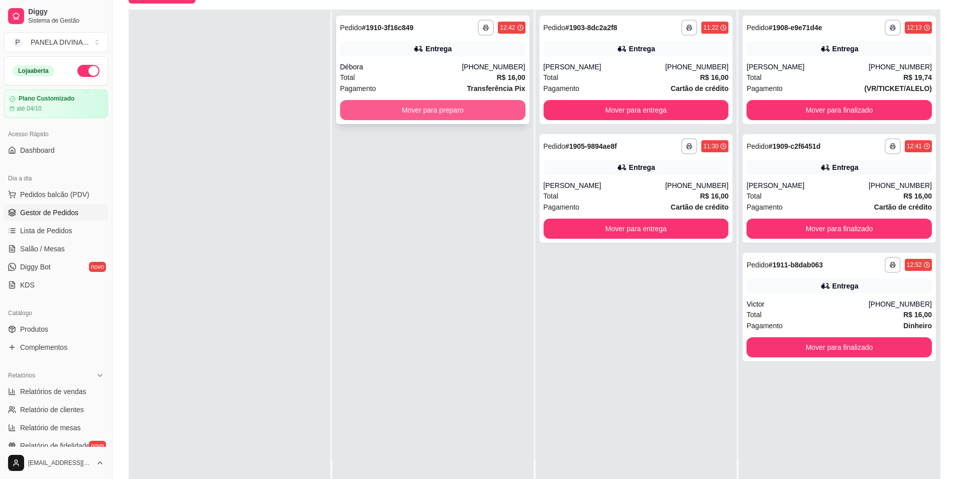
click at [459, 112] on button "Mover para preparo" at bounding box center [432, 110] width 185 height 20
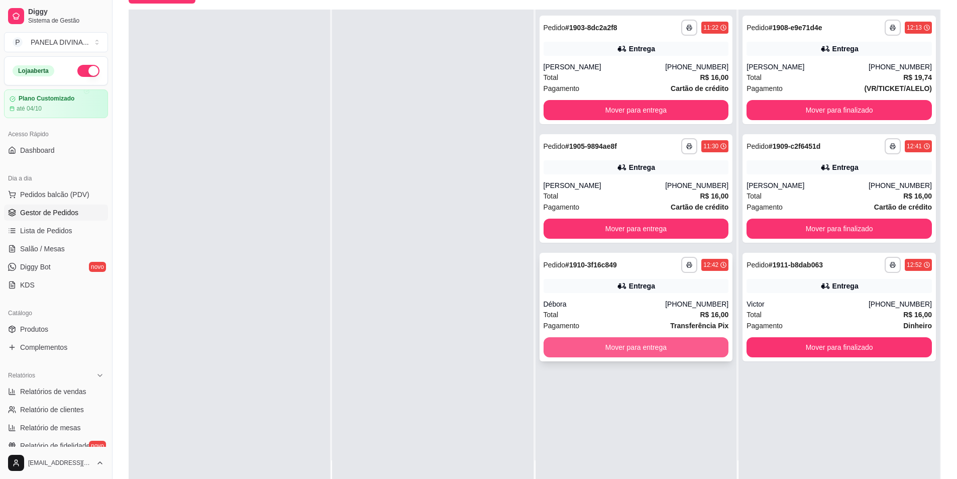
click at [592, 350] on button "Mover para entrega" at bounding box center [636, 347] width 185 height 20
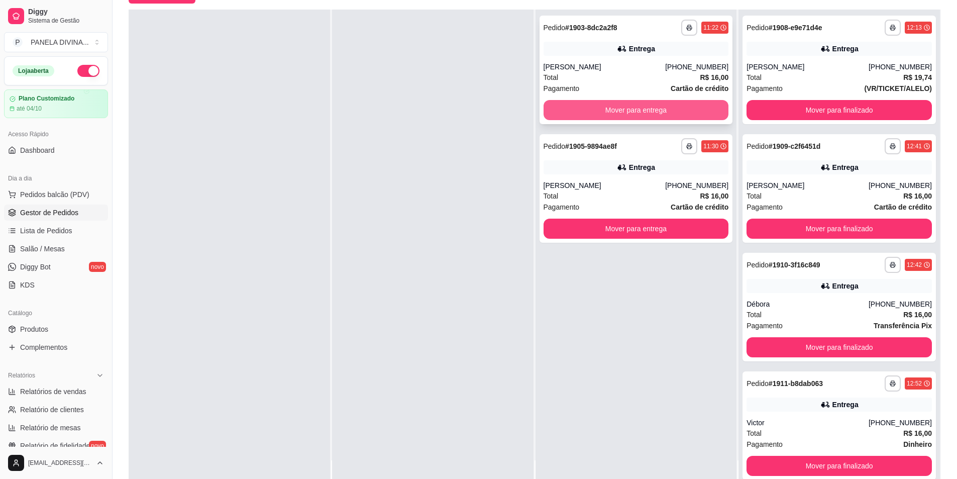
click at [644, 106] on button "Mover para entrega" at bounding box center [636, 110] width 185 height 20
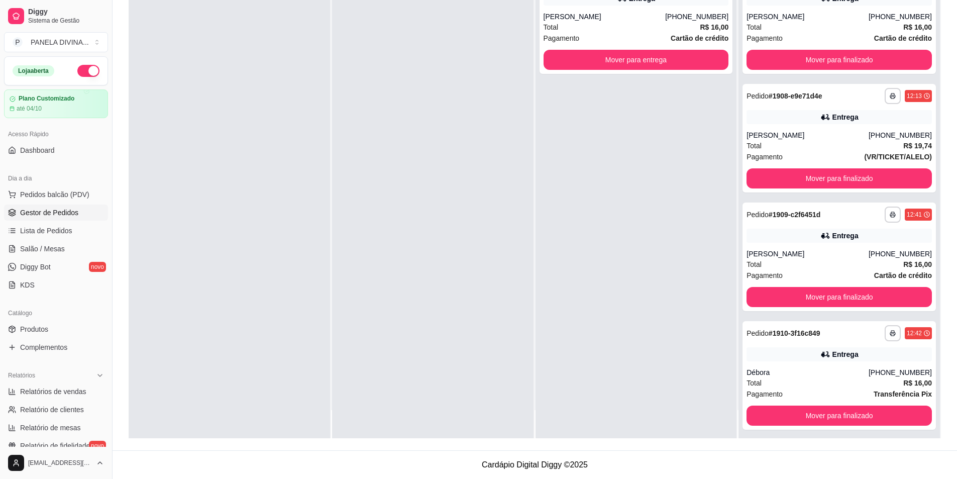
click at [450, 127] on div at bounding box center [432, 198] width 201 height 479
click at [420, 146] on div at bounding box center [432, 198] width 201 height 479
drag, startPoint x: 420, startPoint y: 145, endPoint x: 420, endPoint y: 139, distance: 6.5
click at [420, 139] on div at bounding box center [432, 198] width 201 height 479
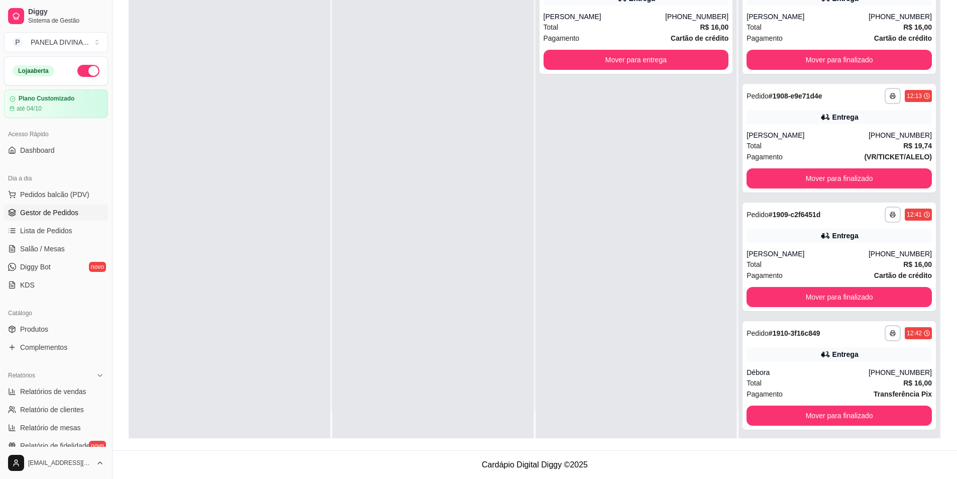
click at [432, 137] on div at bounding box center [432, 198] width 201 height 479
click at [631, 178] on div "**********" at bounding box center [636, 198] width 201 height 479
click at [803, 57] on button "Mover para finalizado" at bounding box center [839, 60] width 185 height 20
click at [841, 179] on button "Mover para finalizado" at bounding box center [839, 178] width 185 height 20
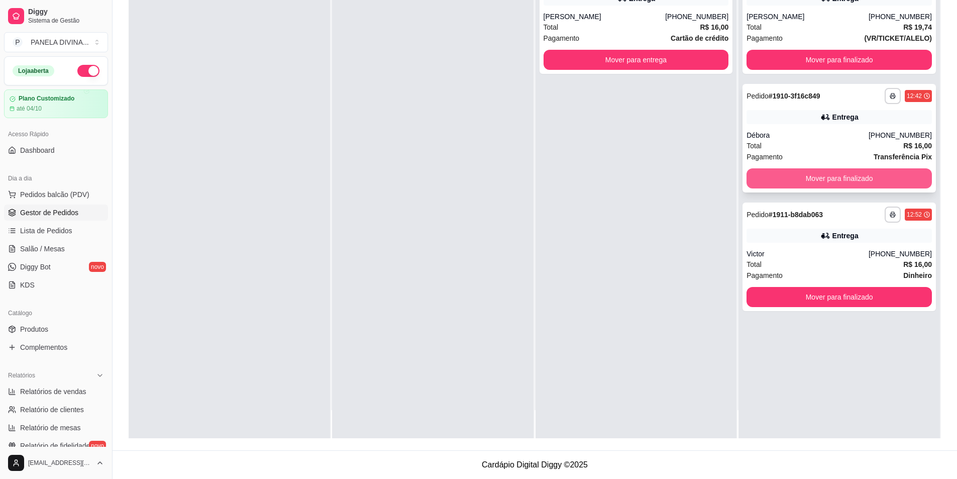
click at [770, 174] on button "Mover para finalizado" at bounding box center [839, 178] width 185 height 20
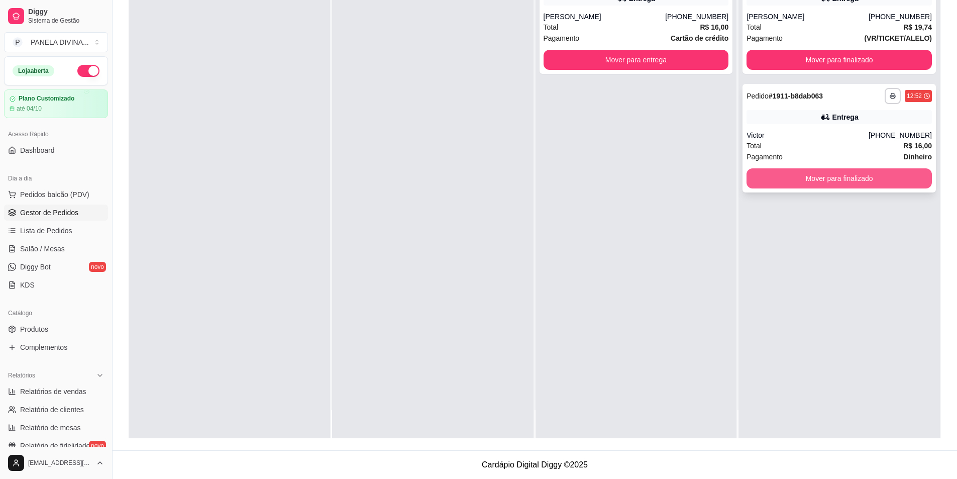
click at [798, 144] on div "Total R$ 16,00" at bounding box center [839, 145] width 185 height 11
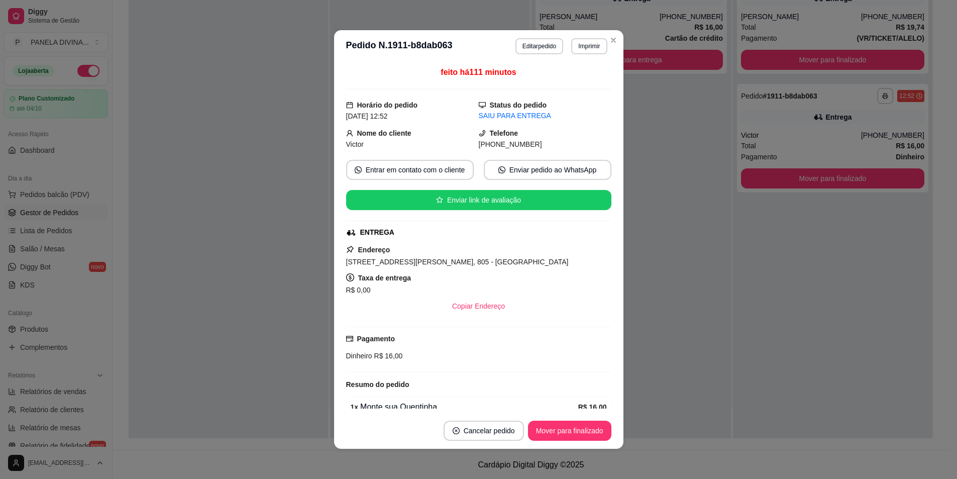
click at [805, 119] on div "Entrega" at bounding box center [832, 117] width 183 height 14
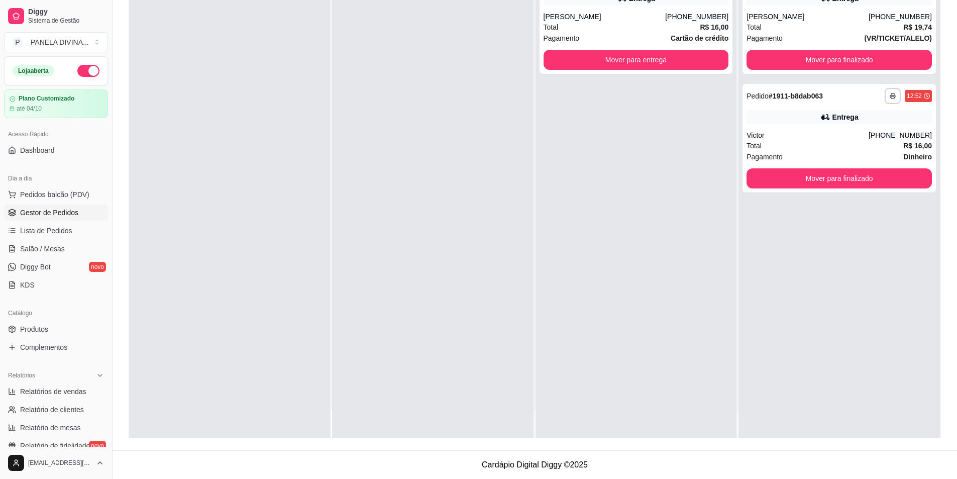
click at [626, 131] on div "**********" at bounding box center [636, 198] width 201 height 479
click at [799, 61] on button "Mover para finalizado" at bounding box center [840, 60] width 180 height 20
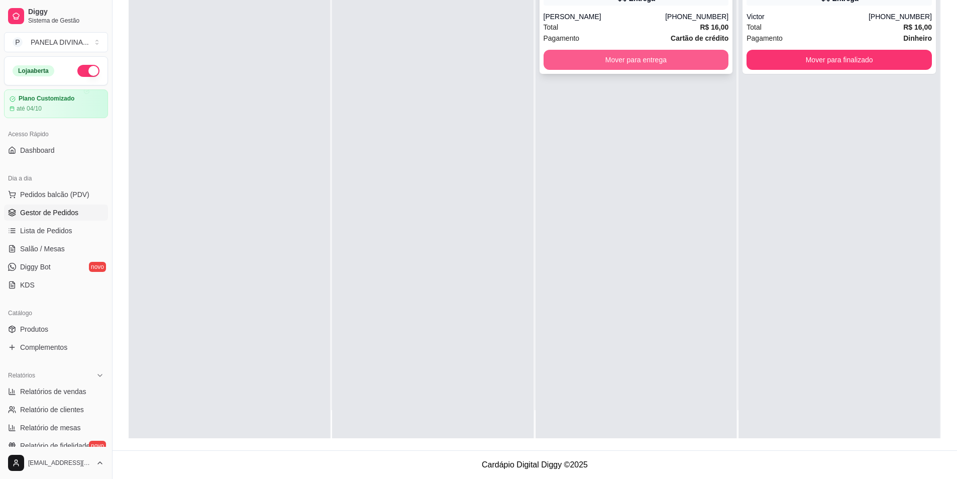
click at [639, 61] on button "Mover para entrega" at bounding box center [636, 60] width 185 height 20
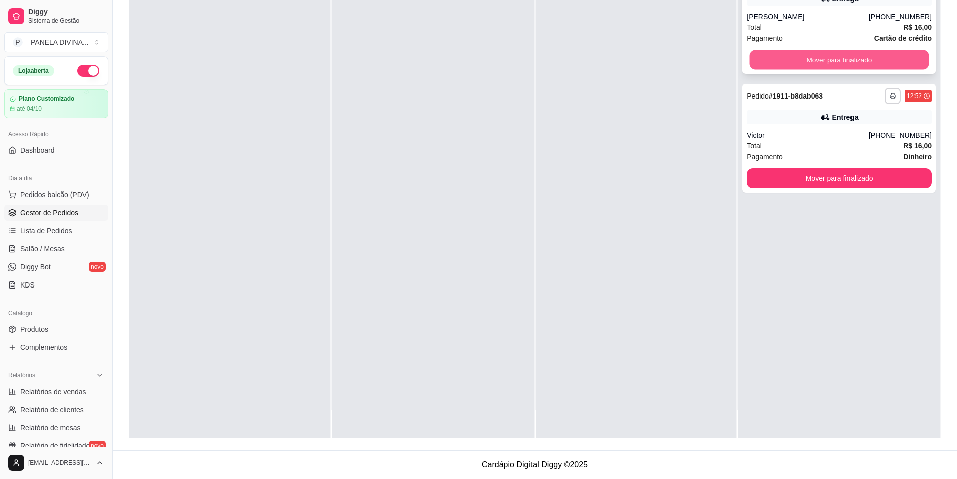
click at [791, 57] on button "Mover para finalizado" at bounding box center [840, 60] width 180 height 20
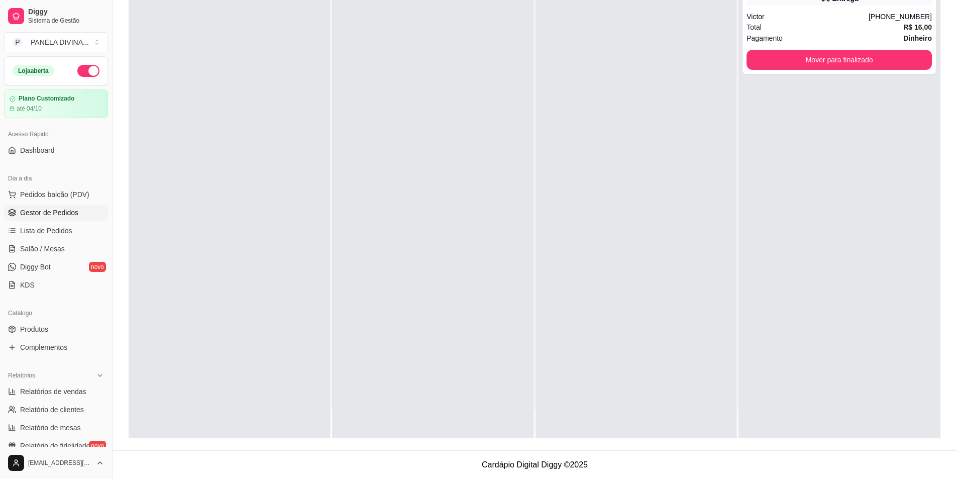
click at [823, 179] on div "**********" at bounding box center [839, 198] width 201 height 479
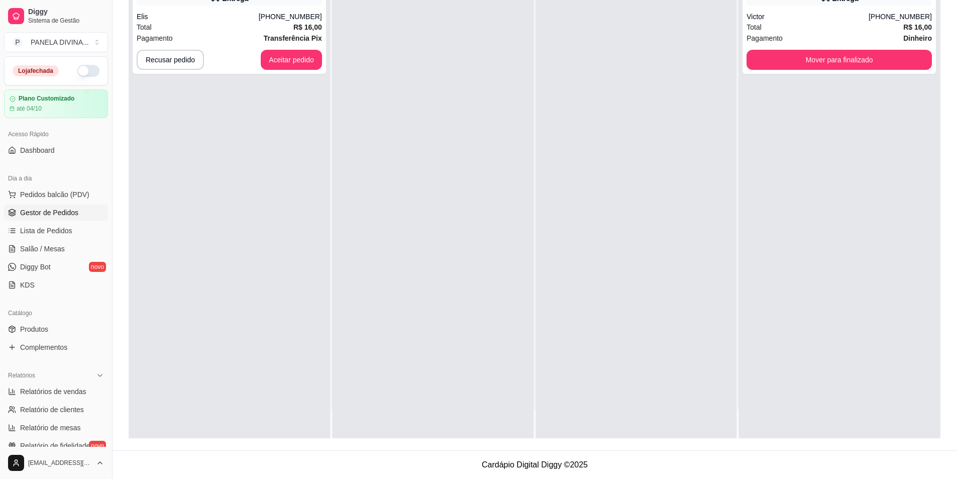
click at [739, 169] on div "**********" at bounding box center [839, 198] width 201 height 479
click at [293, 62] on button "Aceitar pedido" at bounding box center [291, 60] width 61 height 20
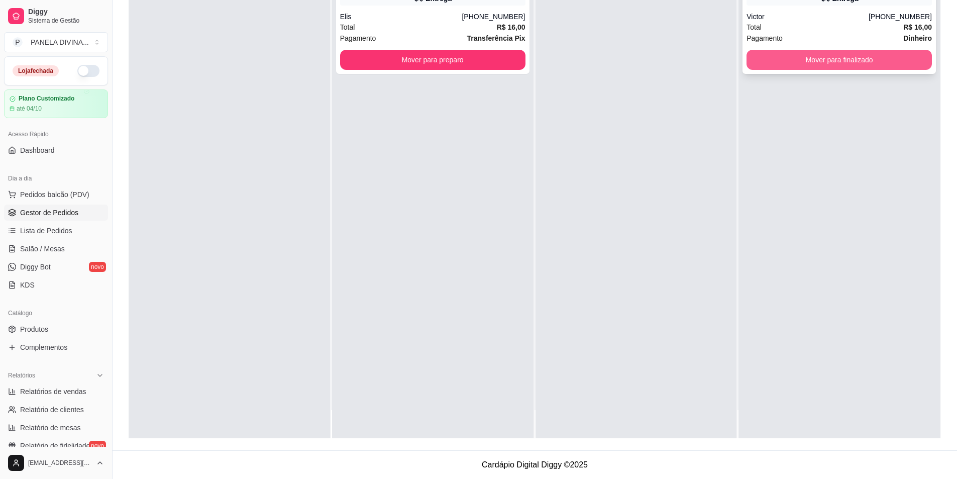
click at [764, 63] on button "Mover para finalizado" at bounding box center [839, 60] width 185 height 20
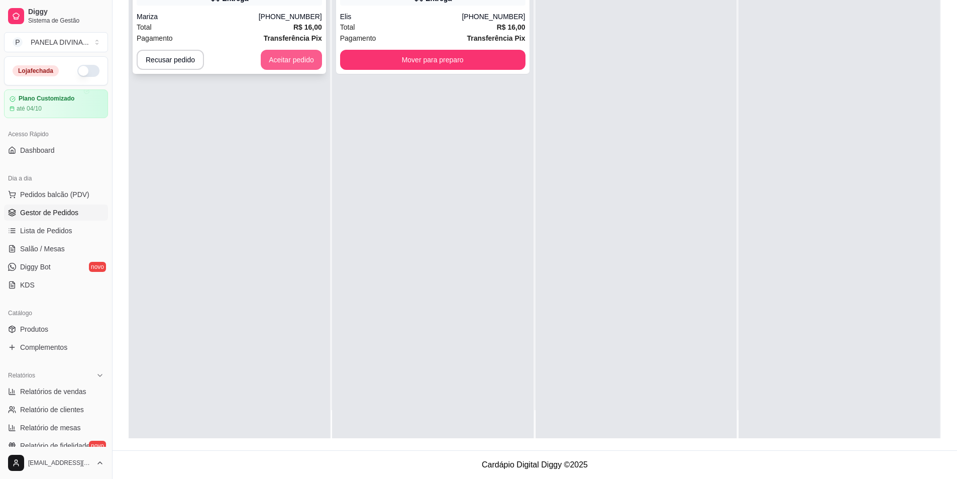
click at [300, 60] on button "Aceitar pedido" at bounding box center [291, 60] width 61 height 20
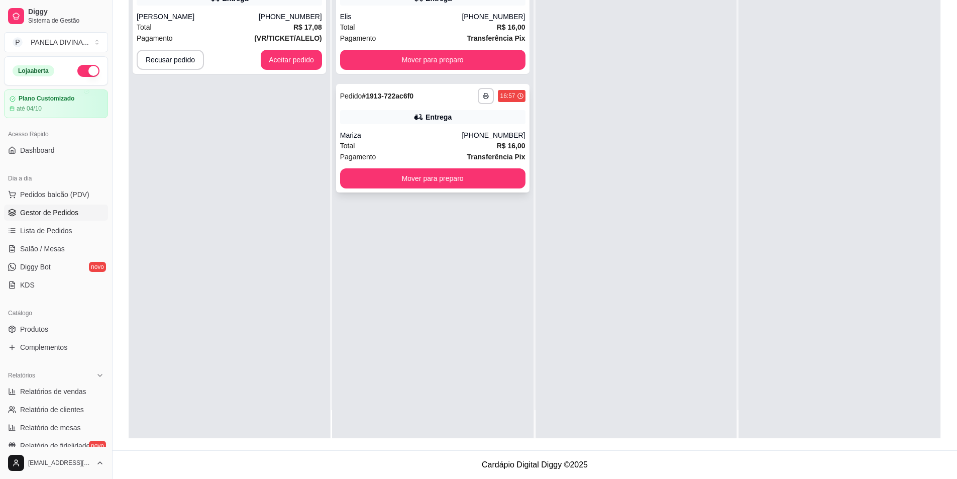
drag, startPoint x: 360, startPoint y: 77, endPoint x: 368, endPoint y: 85, distance: 11.4
click at [367, 84] on div "**********" at bounding box center [432, 198] width 201 height 479
click at [439, 65] on button "Mover para preparo" at bounding box center [433, 60] width 180 height 20
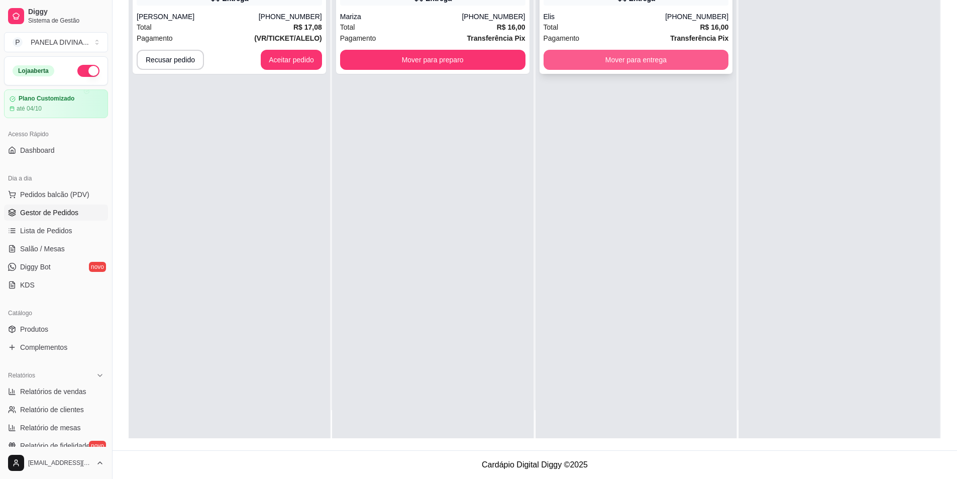
click at [621, 64] on button "Mover para entrega" at bounding box center [636, 60] width 185 height 20
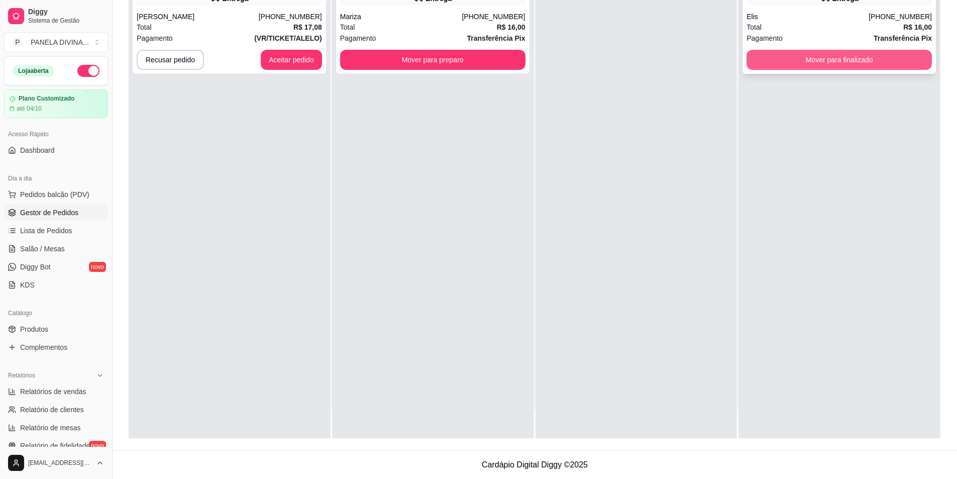
click at [804, 64] on button "Mover para finalizado" at bounding box center [839, 60] width 185 height 20
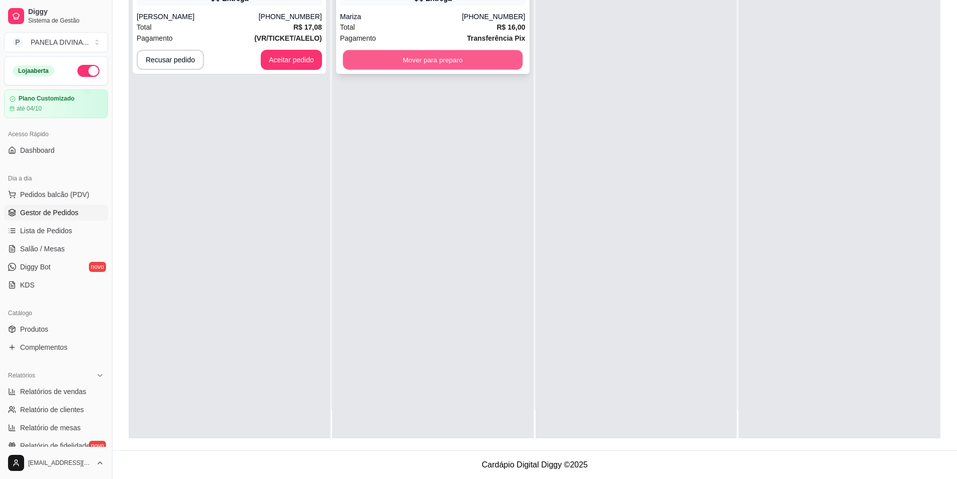
click at [418, 59] on button "Mover para preparo" at bounding box center [433, 60] width 180 height 20
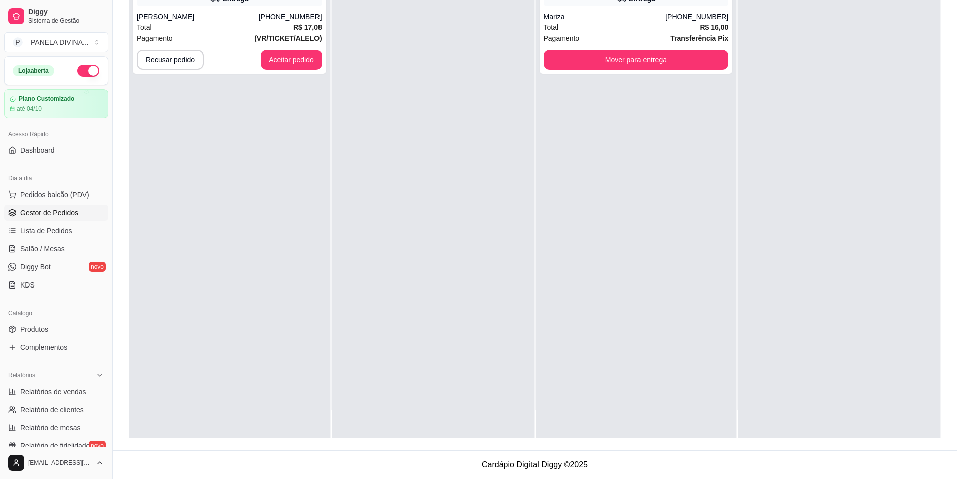
drag, startPoint x: 325, startPoint y: 65, endPoint x: 338, endPoint y: 67, distance: 13.3
click at [338, 67] on div "**********" at bounding box center [535, 198] width 812 height 479
click at [292, 53] on button "Aceitar pedido" at bounding box center [291, 60] width 61 height 20
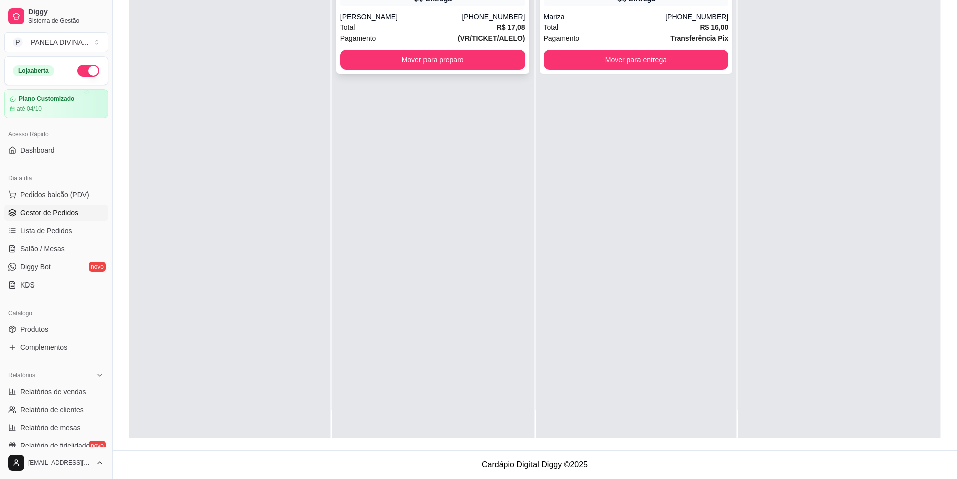
click at [421, 48] on div "**********" at bounding box center [432, 19] width 193 height 109
click at [425, 64] on button "Mover para preparo" at bounding box center [432, 60] width 185 height 20
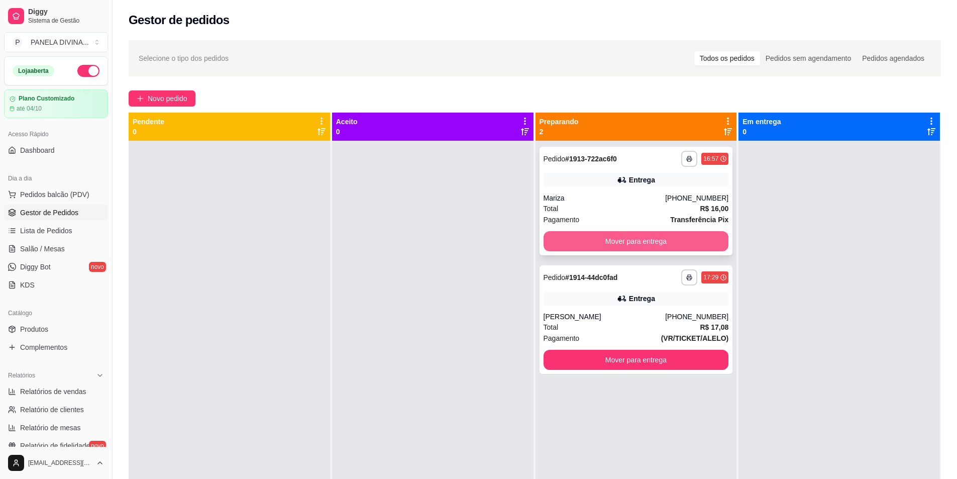
click at [565, 237] on button "Mover para entrega" at bounding box center [636, 241] width 185 height 20
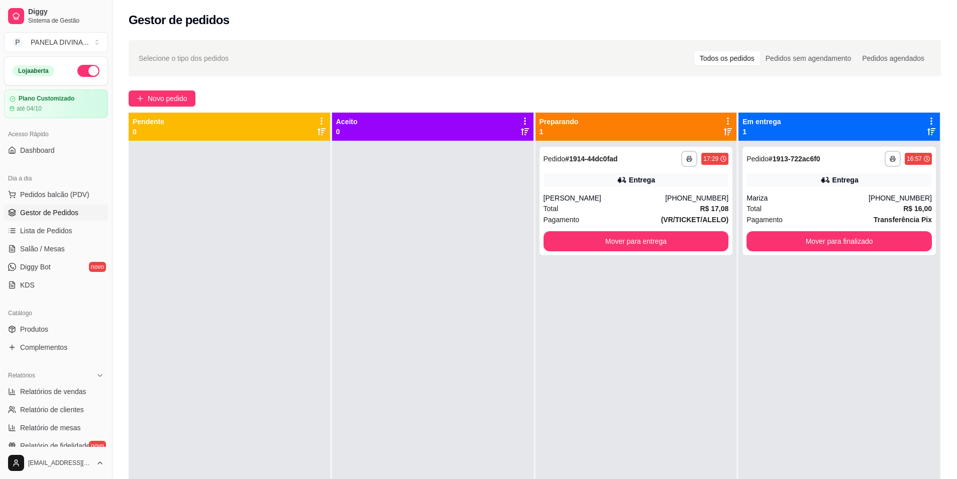
click at [509, 229] on div at bounding box center [432, 380] width 201 height 479
click at [777, 243] on button "Mover para finalizado" at bounding box center [839, 241] width 185 height 20
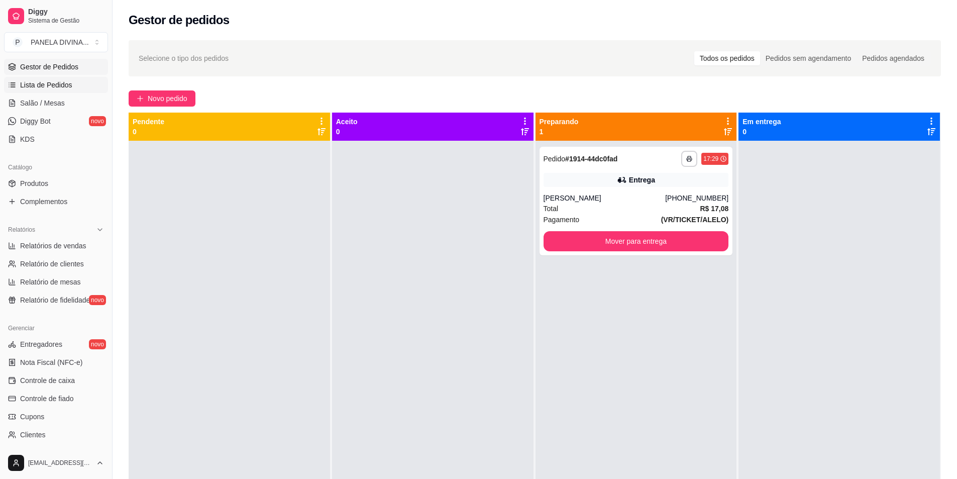
scroll to position [151, 0]
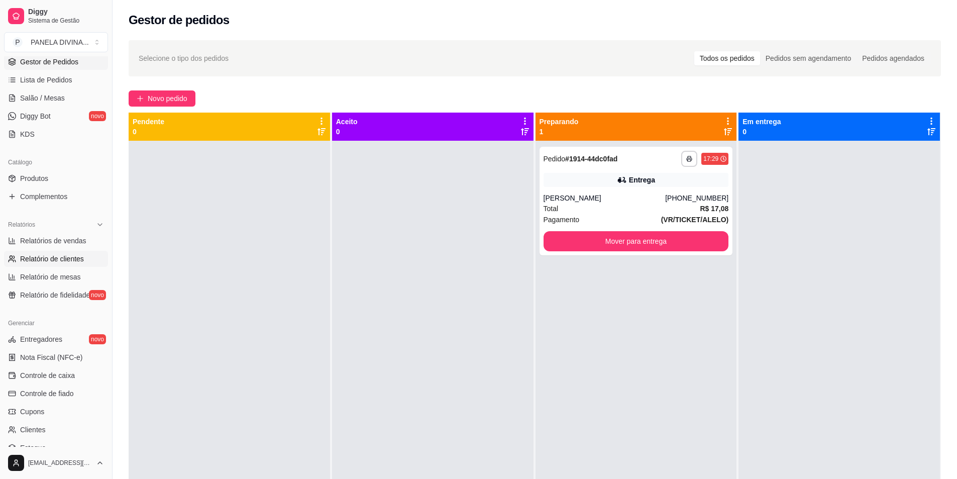
click at [58, 261] on span "Relatório de clientes" at bounding box center [52, 259] width 64 height 10
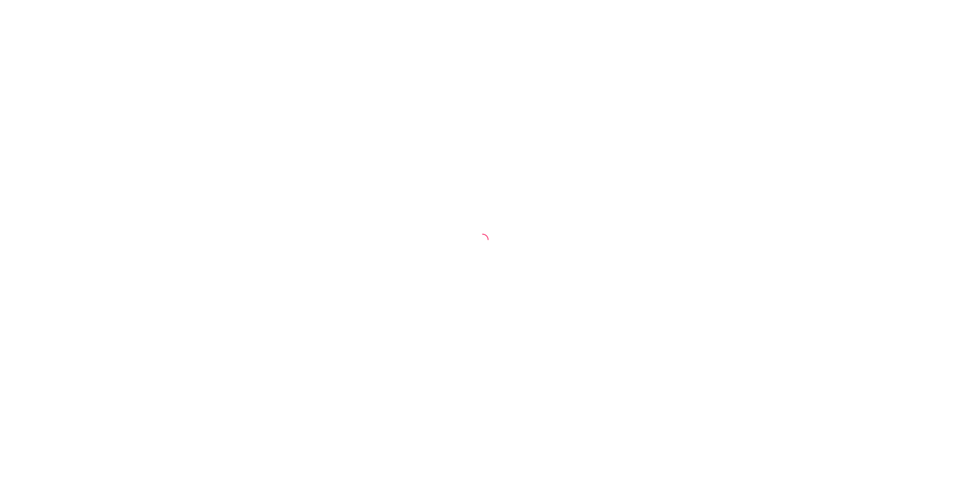
select select "30"
select select "HIGHEST_TOTAL_SPENT_WITH_ORDERS"
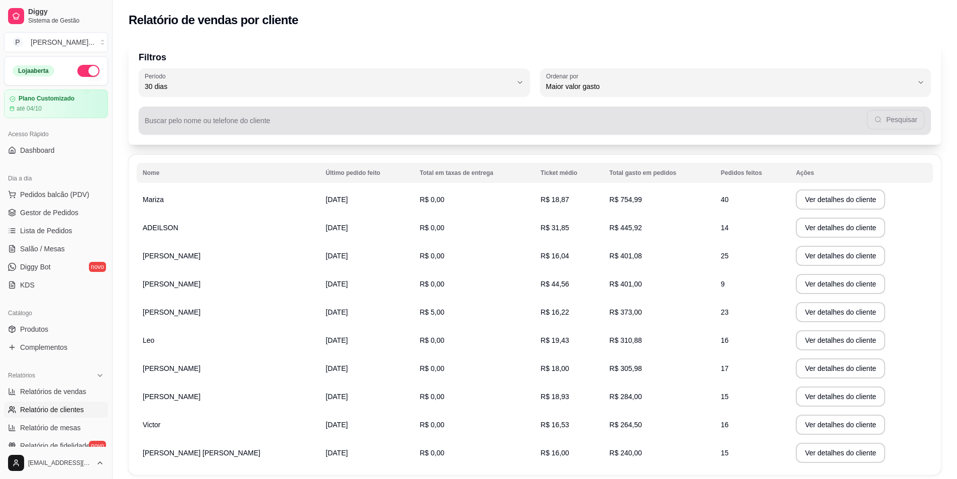
click at [178, 121] on div "Buscar pelo nome ou telefone do cliente Pesquisar" at bounding box center [535, 121] width 792 height 28
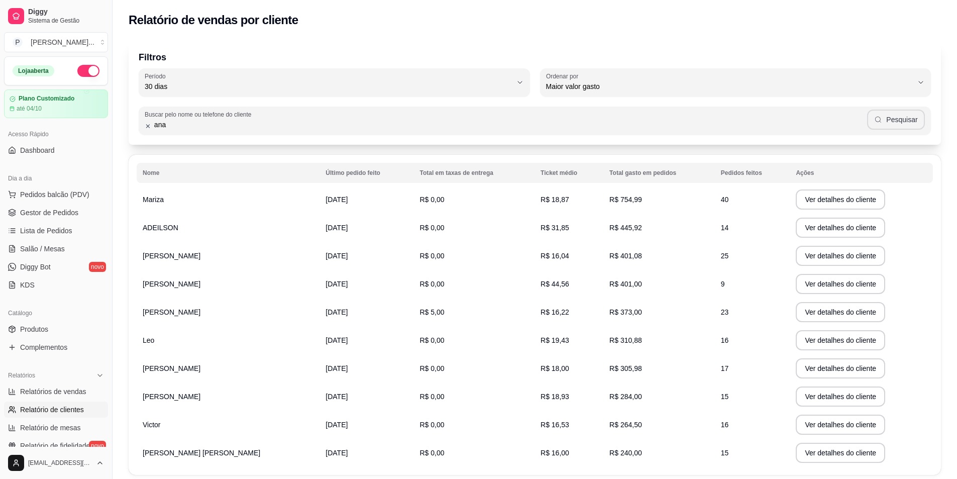
type input "ana"
click at [882, 119] on icon "button" at bounding box center [878, 120] width 8 height 8
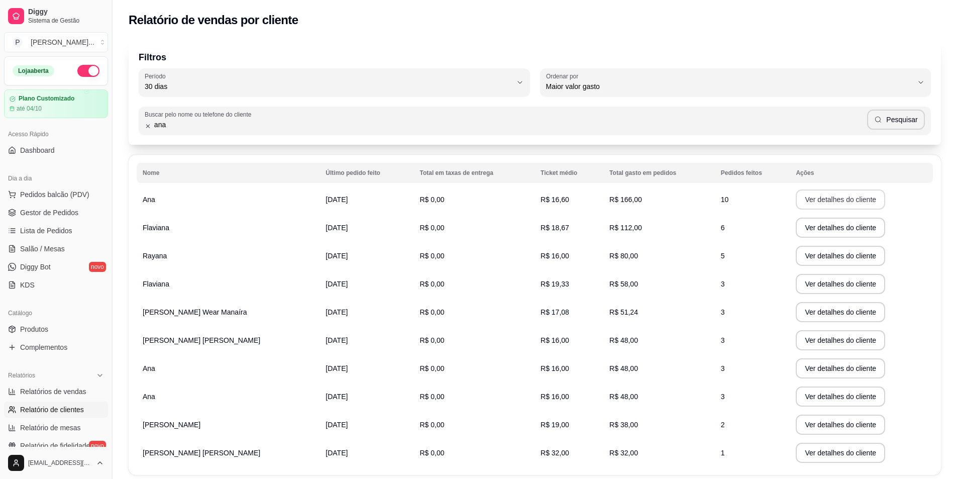
click at [809, 204] on button "Ver detalhes do cliente" at bounding box center [840, 199] width 89 height 20
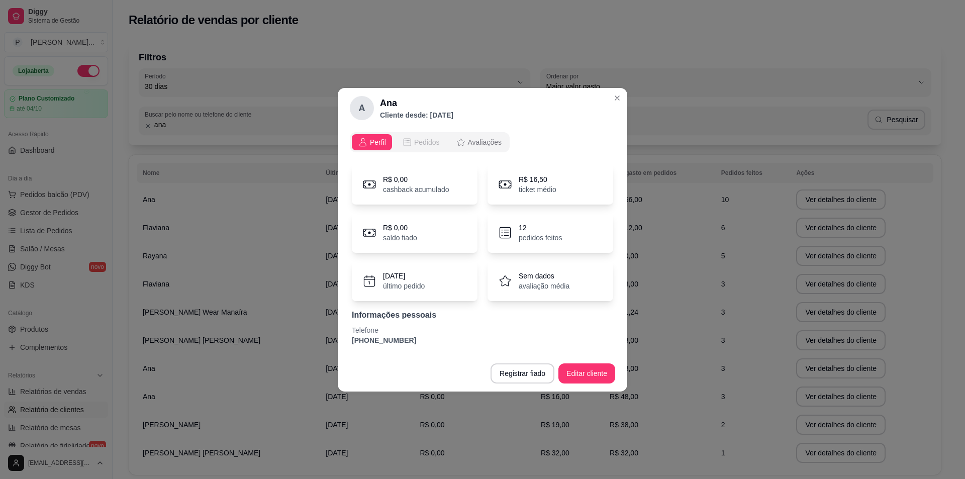
click at [424, 141] on span "Pedidos" at bounding box center [427, 142] width 26 height 10
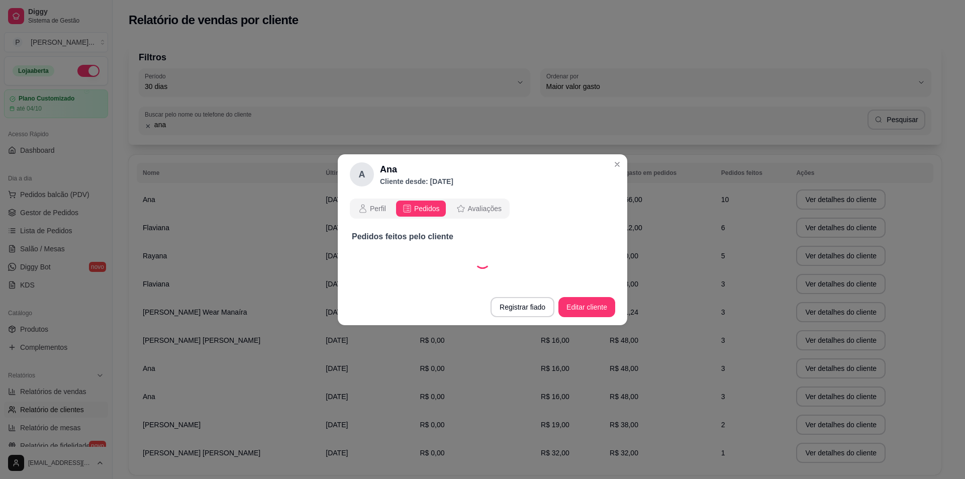
select select "30"
select select "ALL"
select select "30"
select select "ALL"
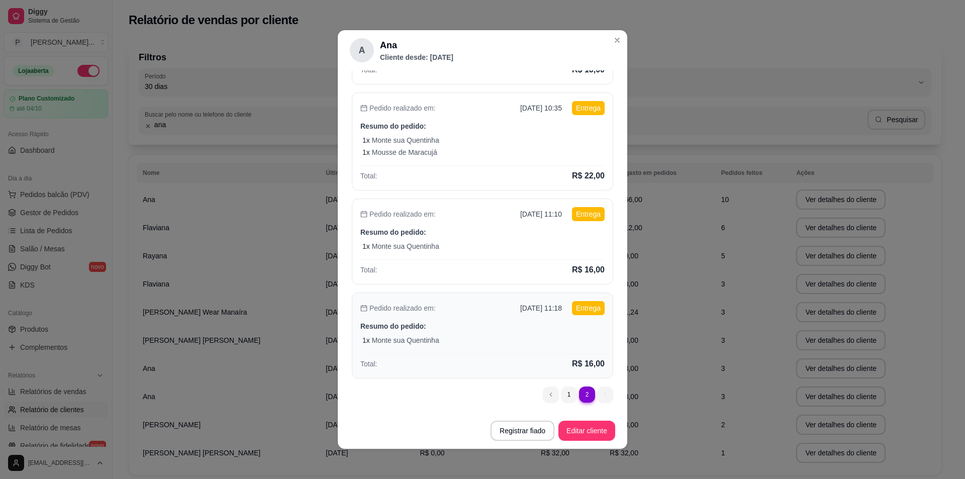
scroll to position [2, 0]
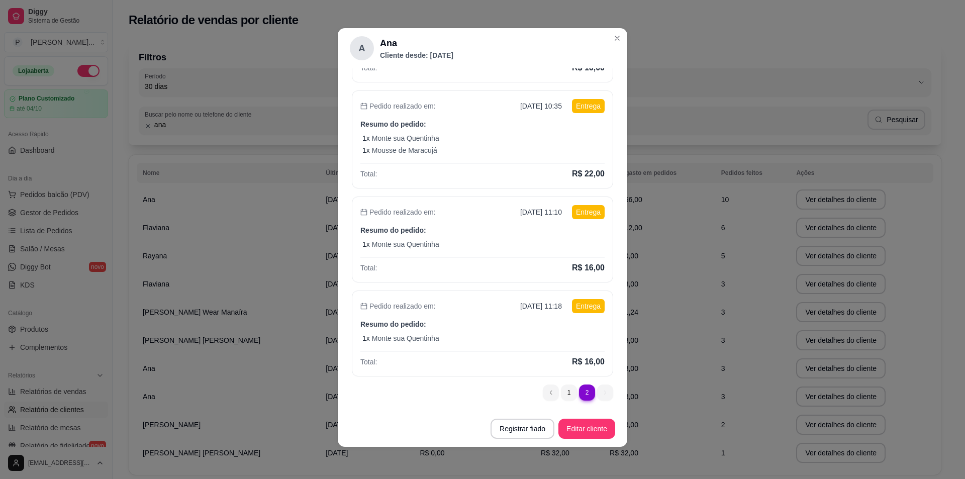
click at [596, 392] on ul "2 1 2" at bounding box center [578, 392] width 70 height 16
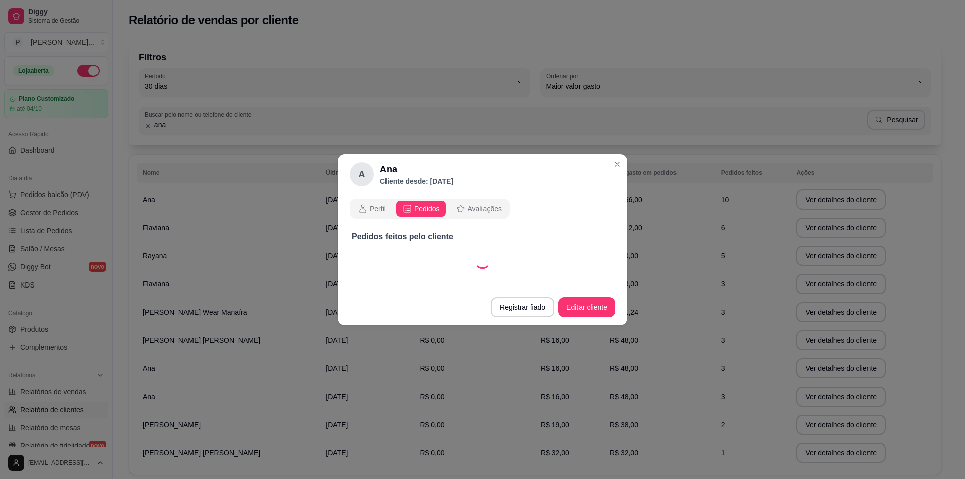
scroll to position [0, 0]
select select "30"
select select "ALL"
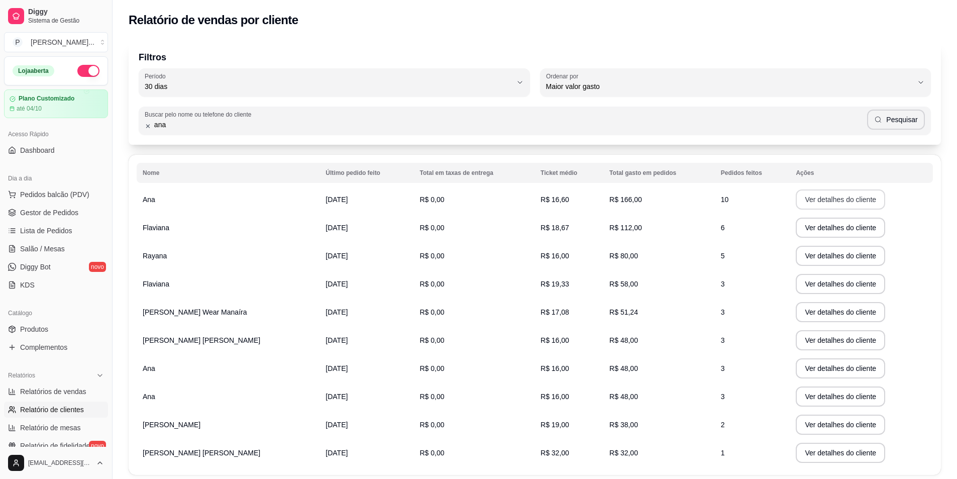
click at [839, 204] on button "Ver detalhes do cliente" at bounding box center [840, 199] width 89 height 20
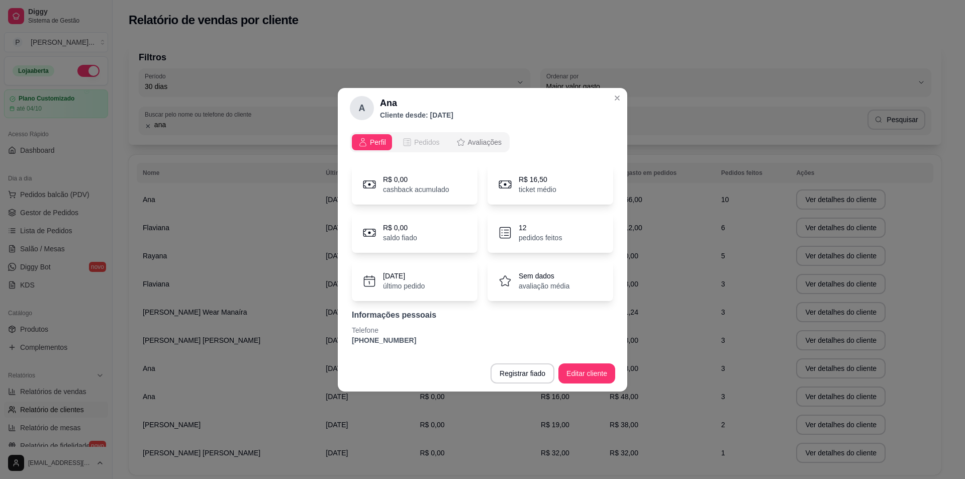
click at [414, 147] on span "Pedidos" at bounding box center [427, 142] width 26 height 10
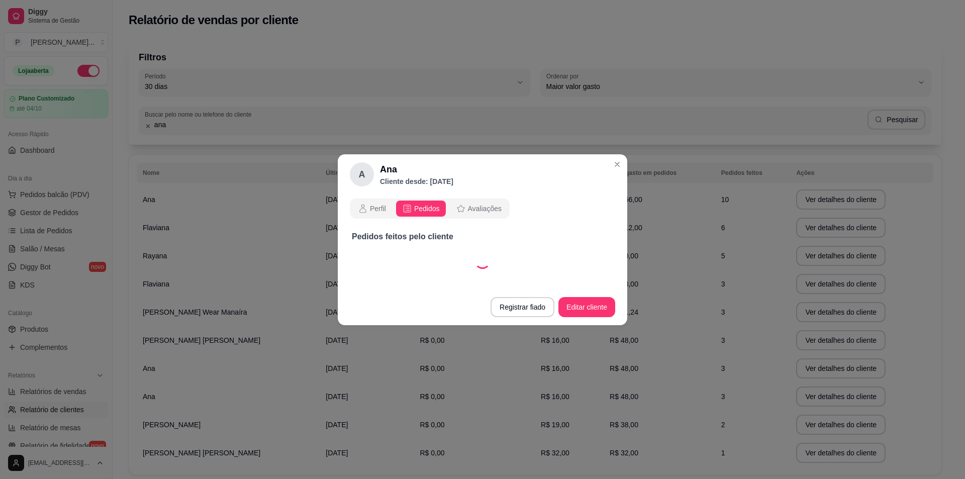
select select "30"
select select "ALL"
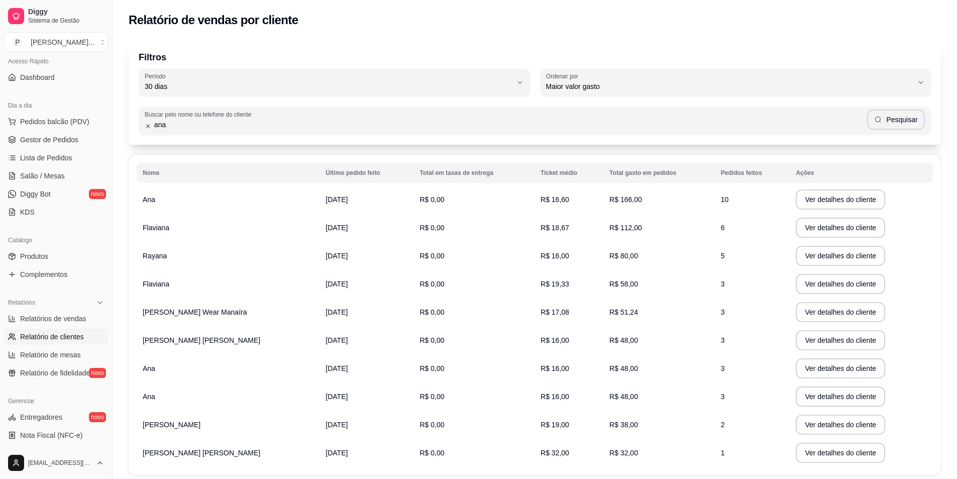
scroll to position [50, 0]
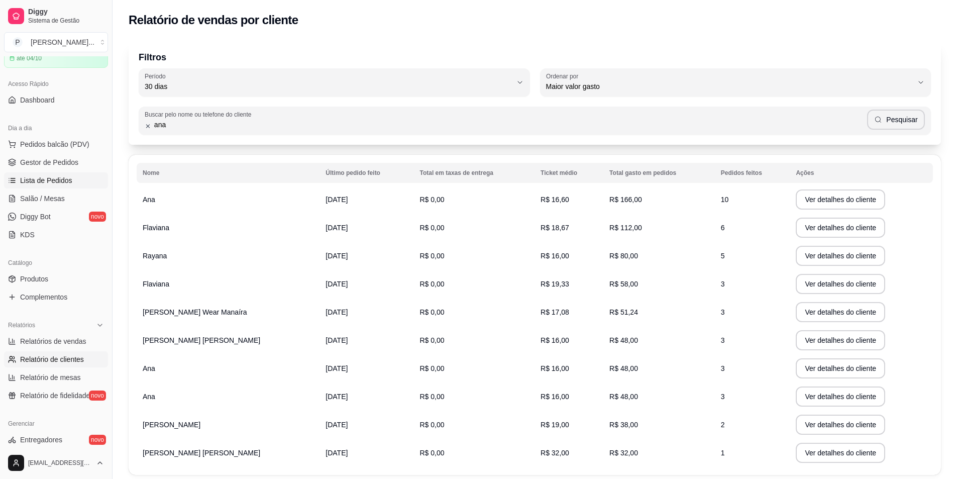
click at [67, 177] on span "Lista de Pedidos" at bounding box center [46, 180] width 52 height 10
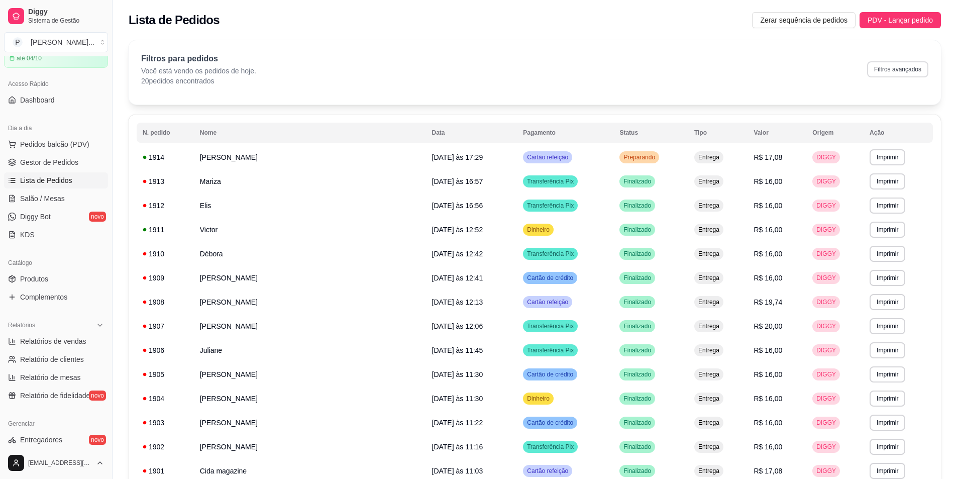
click at [886, 69] on button "Filtros avançados" at bounding box center [897, 69] width 61 height 16
select select "0"
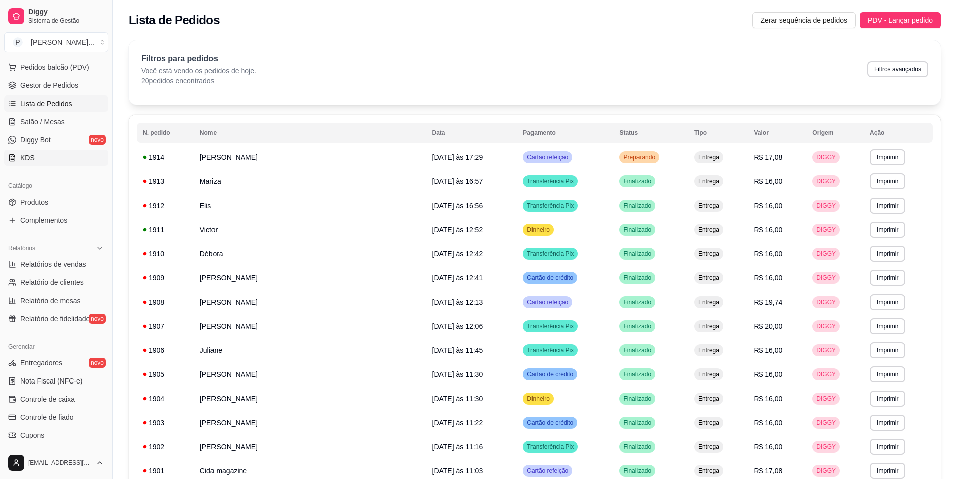
scroll to position [151, 0]
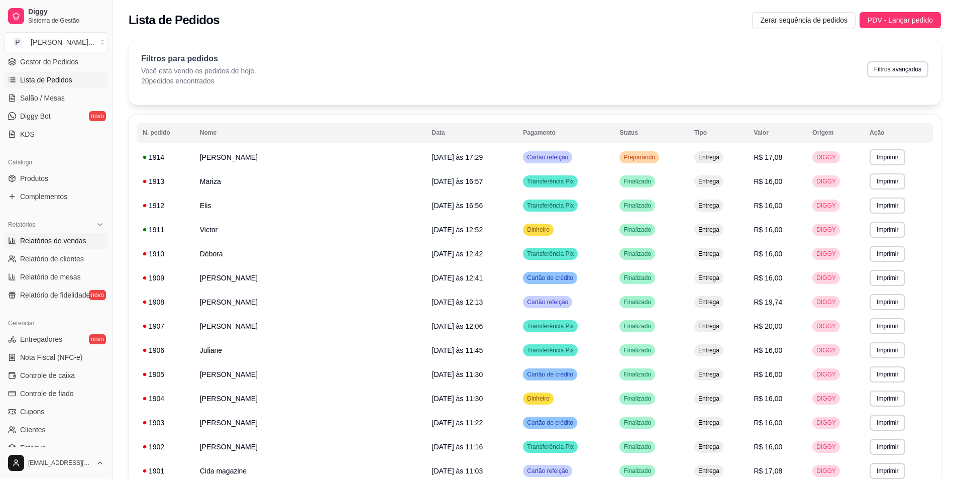
click at [76, 243] on span "Relatórios de vendas" at bounding box center [53, 241] width 66 height 10
select select "ALL"
select select "0"
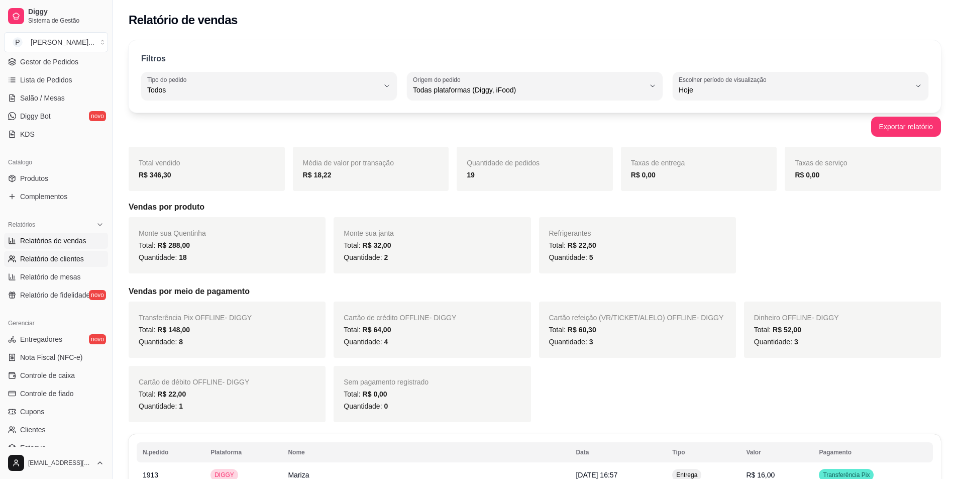
click at [81, 260] on span "Relatório de clientes" at bounding box center [52, 259] width 64 height 10
select select "30"
select select "HIGHEST_TOTAL_SPENT_WITH_ORDERS"
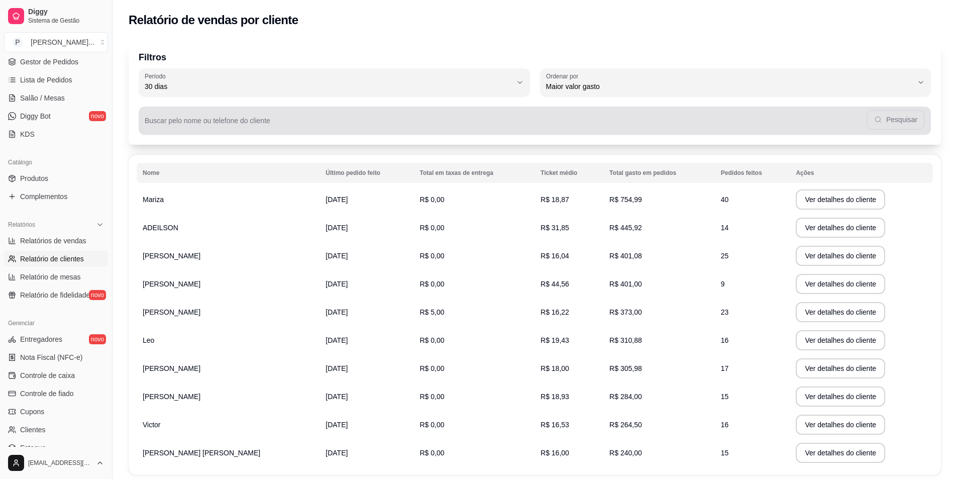
click at [270, 121] on input "Buscar pelo nome ou telefone do cliente" at bounding box center [506, 125] width 722 height 10
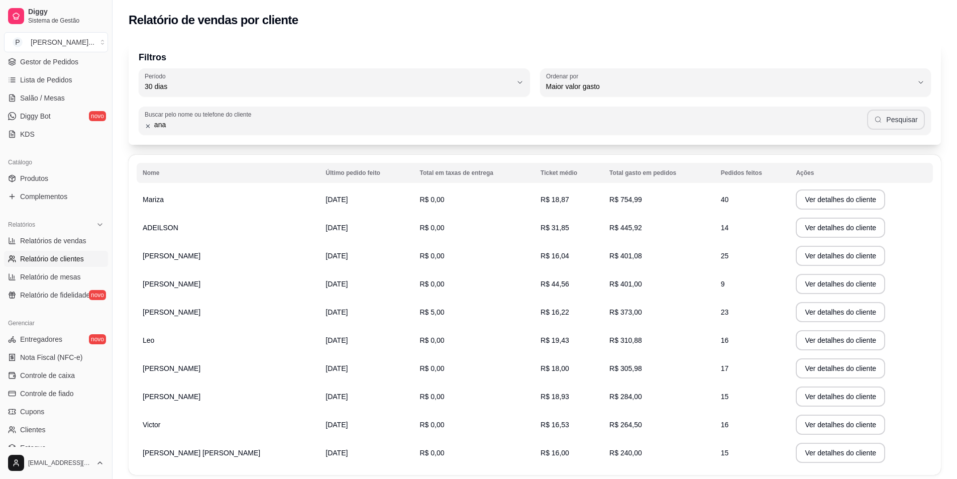
type input "ana"
click at [897, 120] on button "Pesquisar" at bounding box center [896, 120] width 58 height 20
click at [149, 199] on span "Ana" at bounding box center [149, 199] width 13 height 8
click at [236, 192] on td "Ana" at bounding box center [228, 199] width 183 height 28
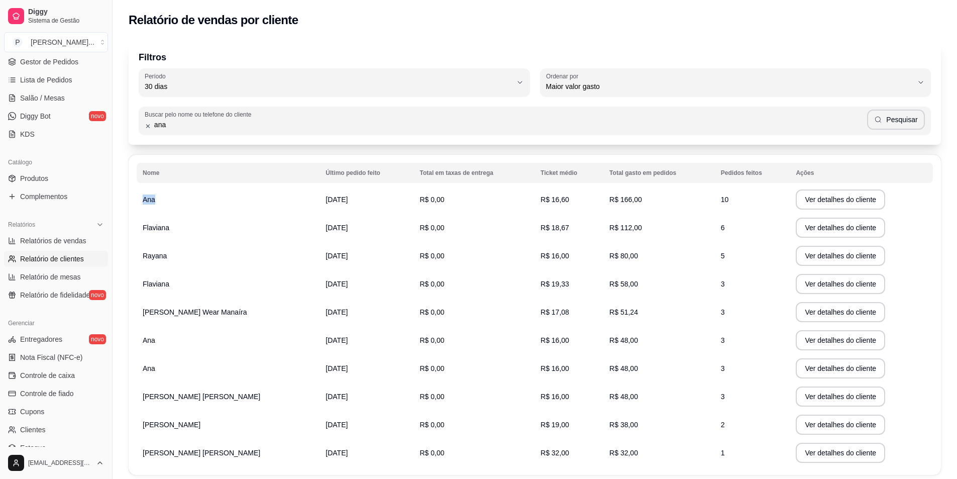
click at [236, 192] on td "Ana" at bounding box center [228, 199] width 183 height 28
click at [545, 194] on td "R$ 16,60" at bounding box center [569, 199] width 69 height 28
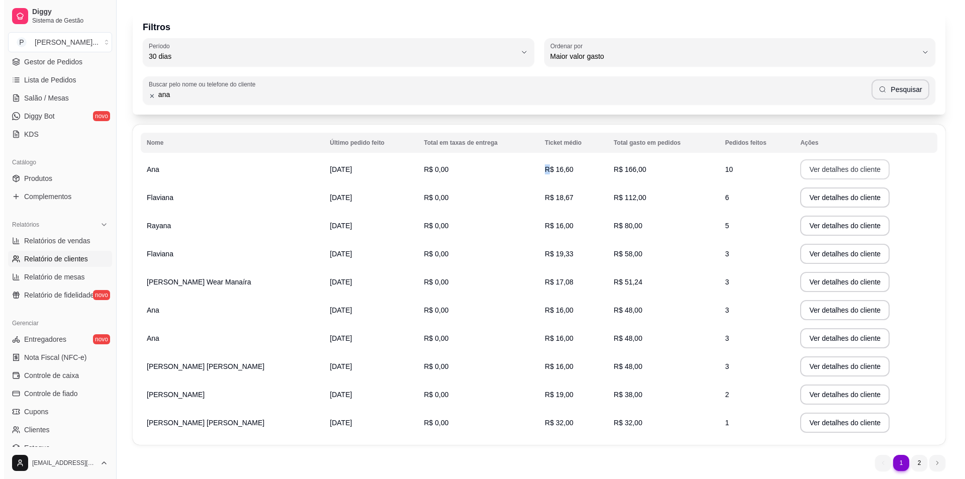
scroll to position [63, 0]
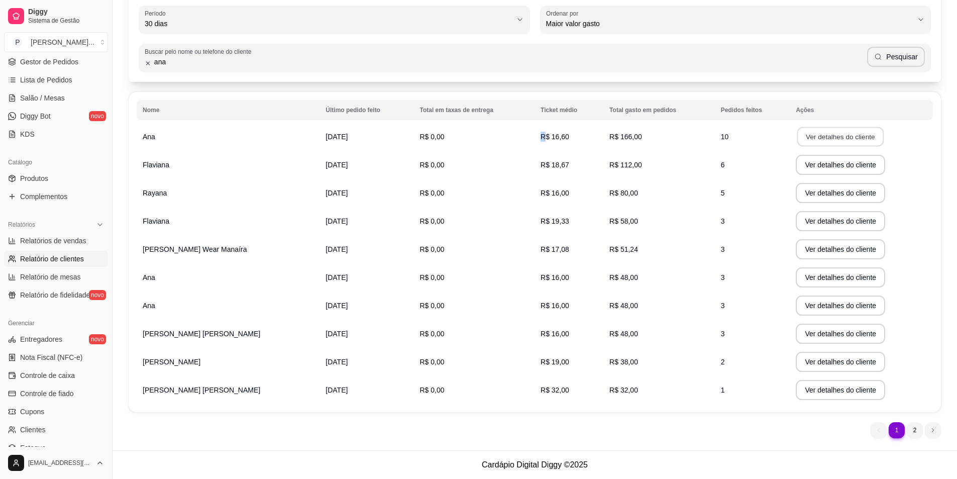
click at [834, 137] on button "Ver detalhes do cliente" at bounding box center [840, 137] width 86 height 20
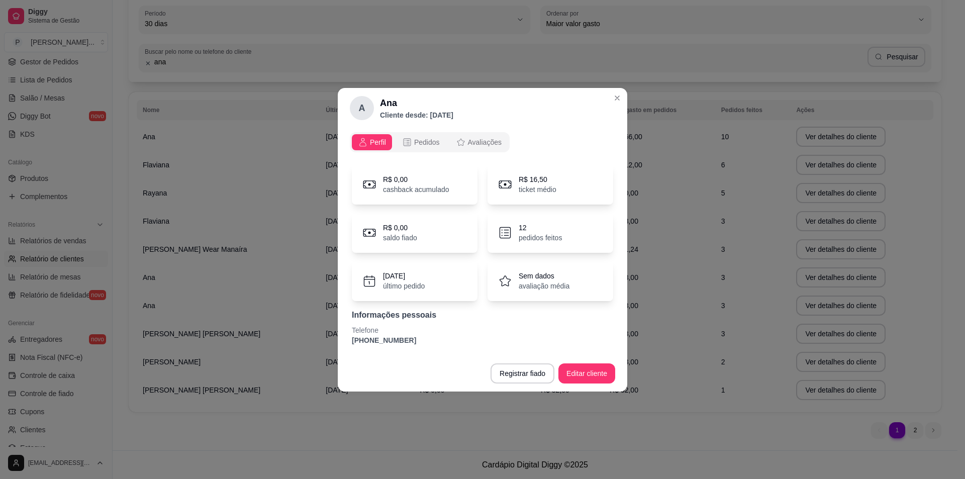
click at [510, 233] on icon at bounding box center [504, 232] width 11 height 11
click at [575, 230] on div "12 pedidos feitos" at bounding box center [550, 233] width 126 height 40
click at [427, 137] on span "Pedidos" at bounding box center [427, 142] width 26 height 10
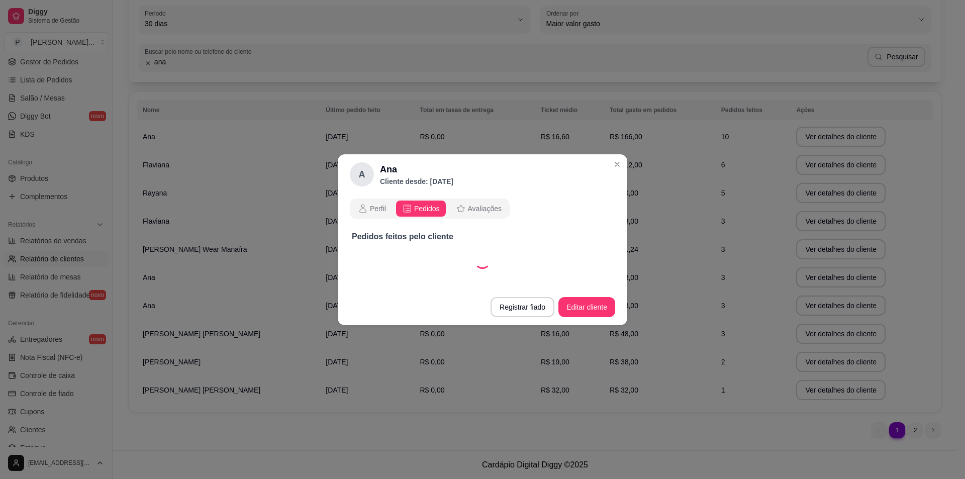
select select "30"
select select "ALL"
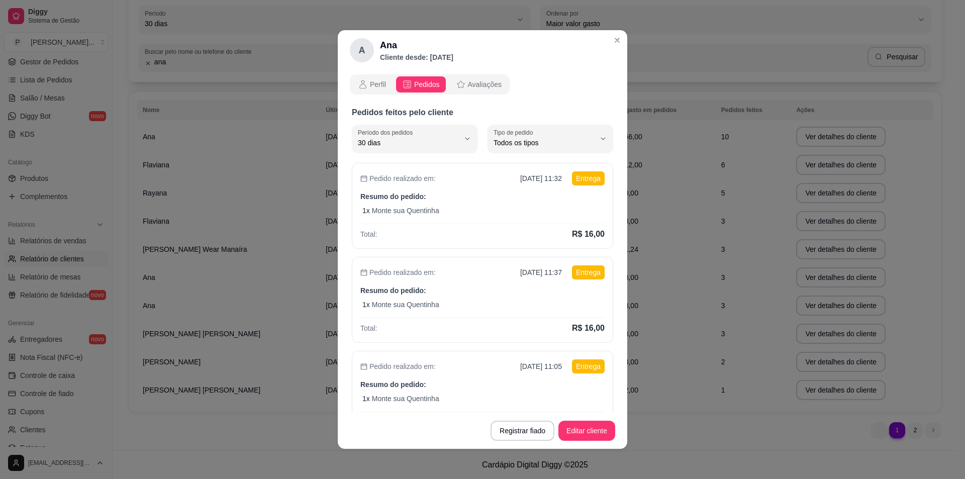
click at [468, 75] on div "Perfil Pedidos Avaliações Pedidos feitos pelo cliente 30 Período dos pedidos Ho…" at bounding box center [482, 241] width 289 height 342
click at [471, 86] on span "Avaliações" at bounding box center [485, 84] width 34 height 10
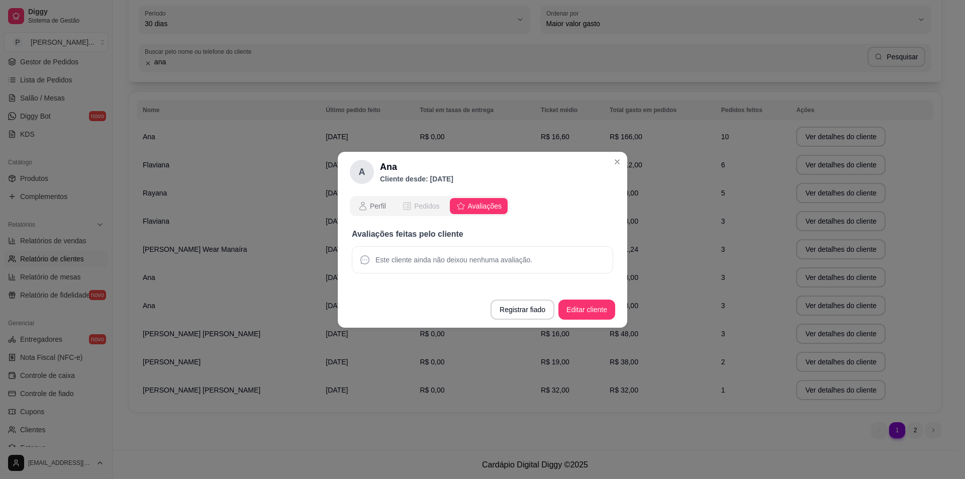
click at [427, 210] on span "Pedidos" at bounding box center [427, 206] width 26 height 10
select select "30"
select select "ALL"
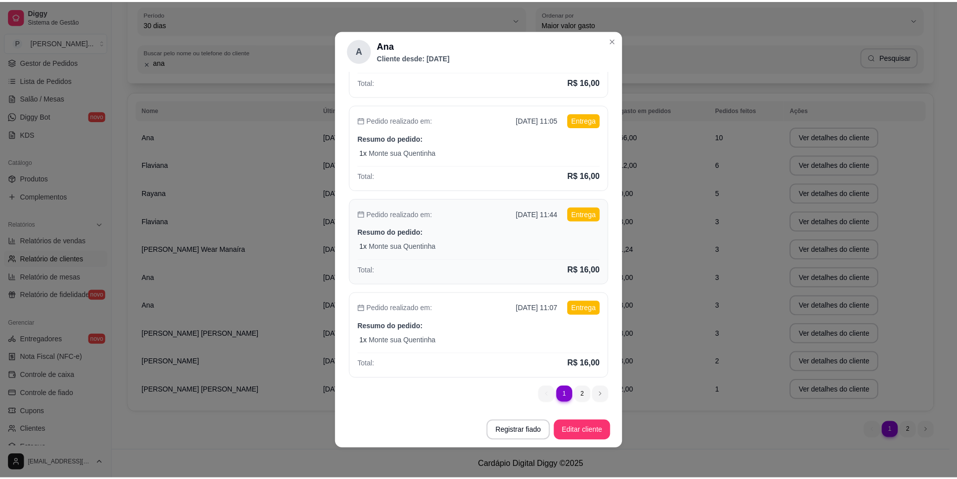
scroll to position [2, 0]
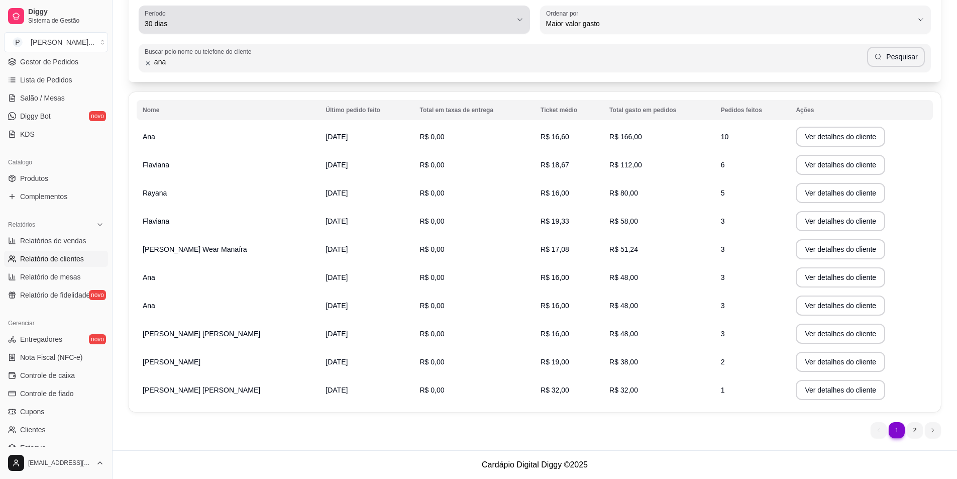
click at [519, 18] on icon "button" at bounding box center [520, 20] width 8 height 8
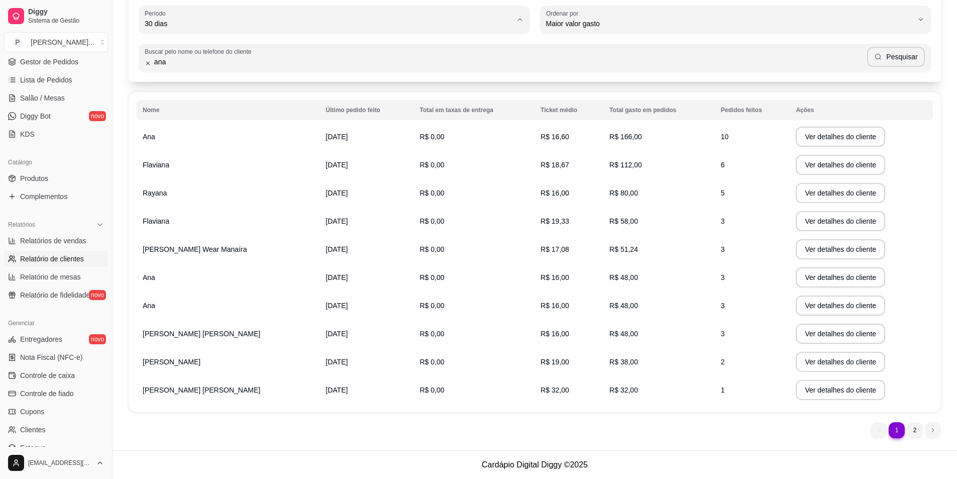
click at [173, 134] on span "45 dias" at bounding box center [329, 130] width 350 height 10
type input "45"
select select "45"
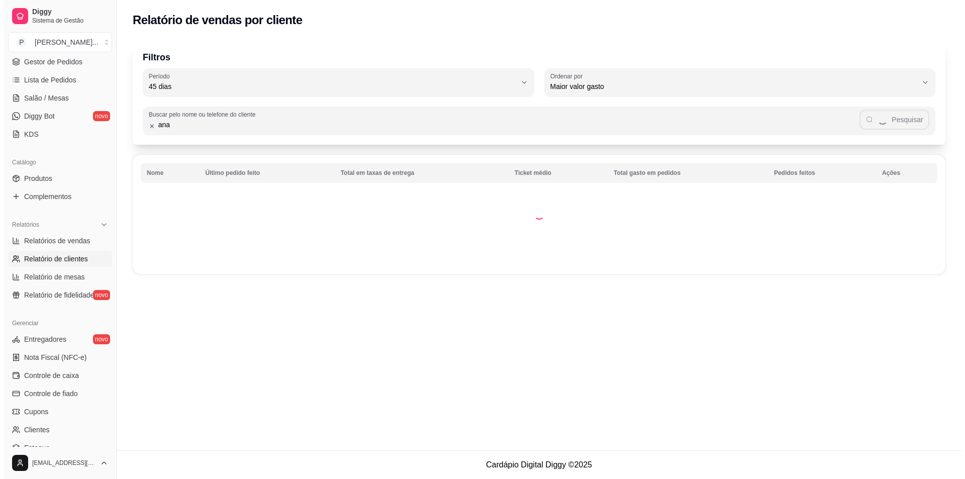
scroll to position [0, 0]
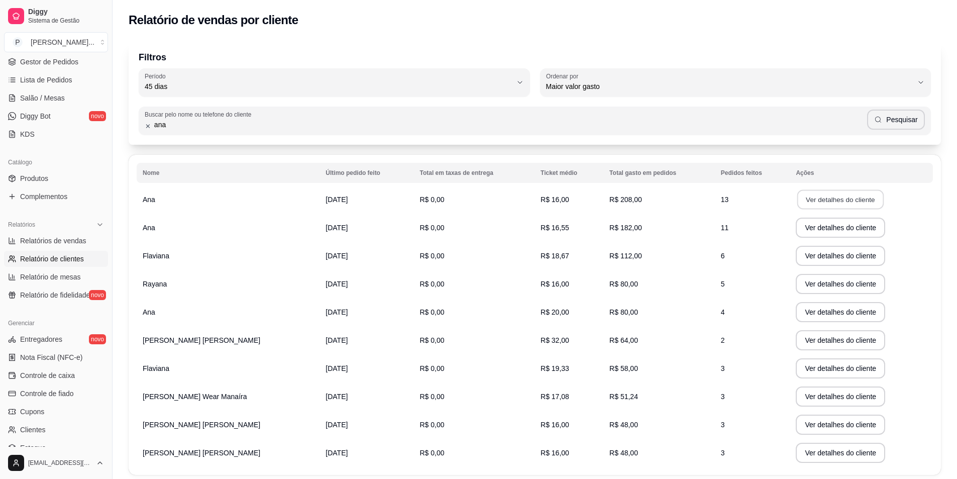
click at [817, 199] on button "Ver detalhes do cliente" at bounding box center [840, 200] width 86 height 20
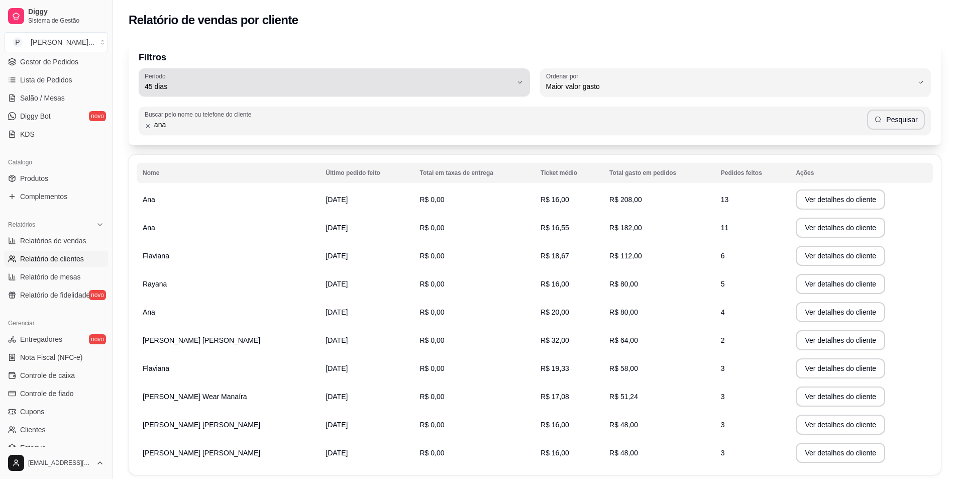
click at [519, 81] on icon "button" at bounding box center [520, 82] width 8 height 8
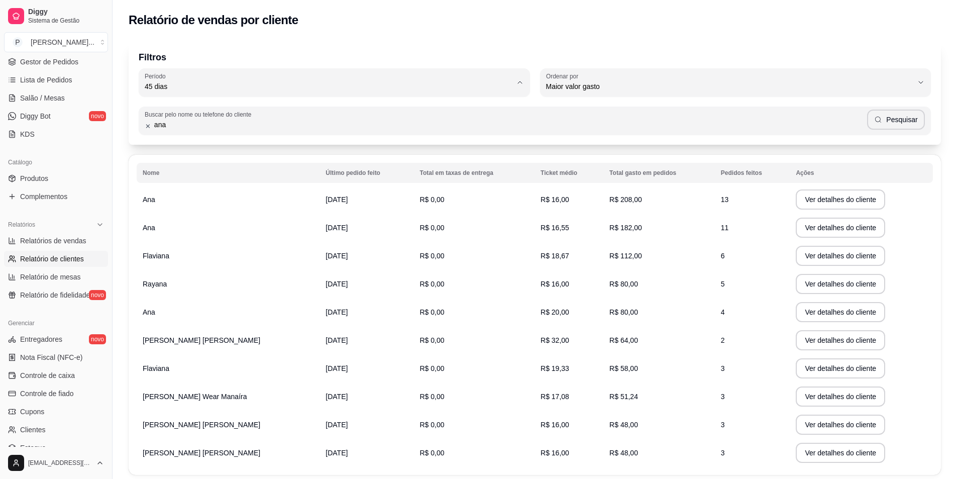
click at [158, 212] on span "60 dias" at bounding box center [329, 209] width 350 height 10
type input "60"
select select "60"
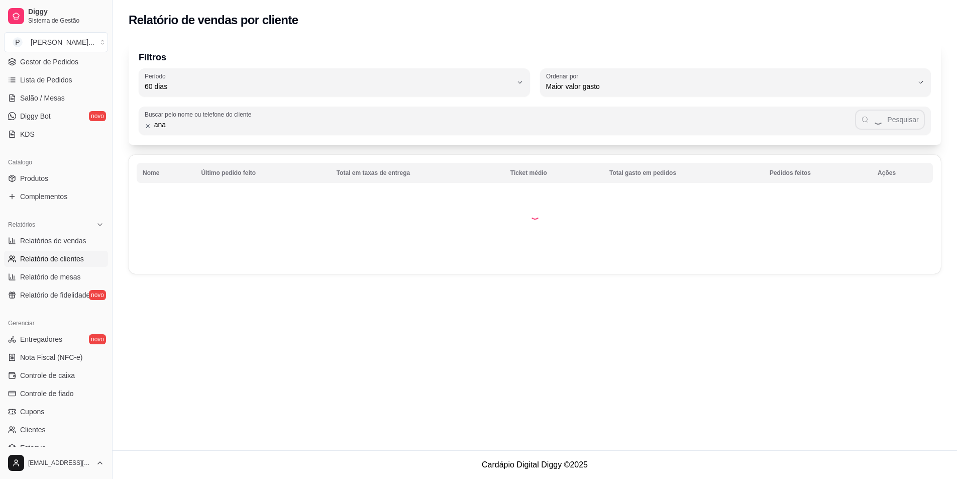
scroll to position [10, 0]
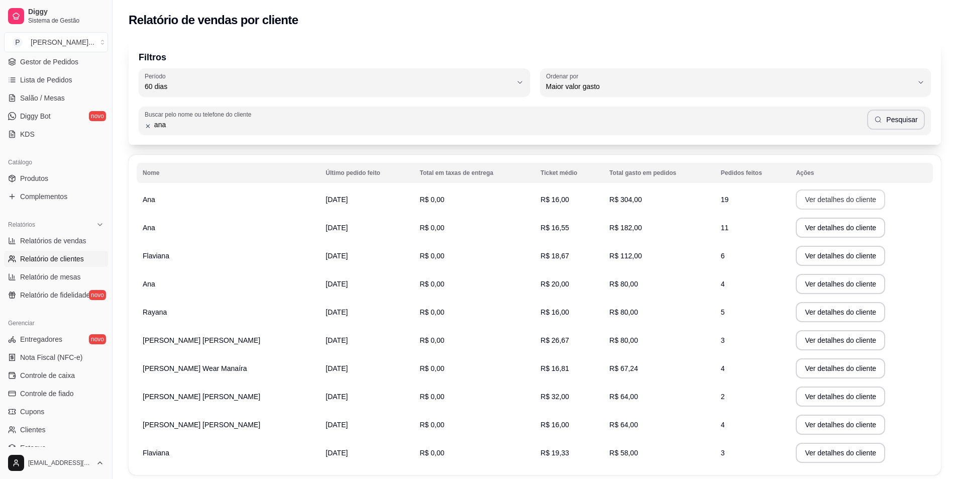
click at [808, 197] on button "Ver detalhes do cliente" at bounding box center [840, 199] width 89 height 20
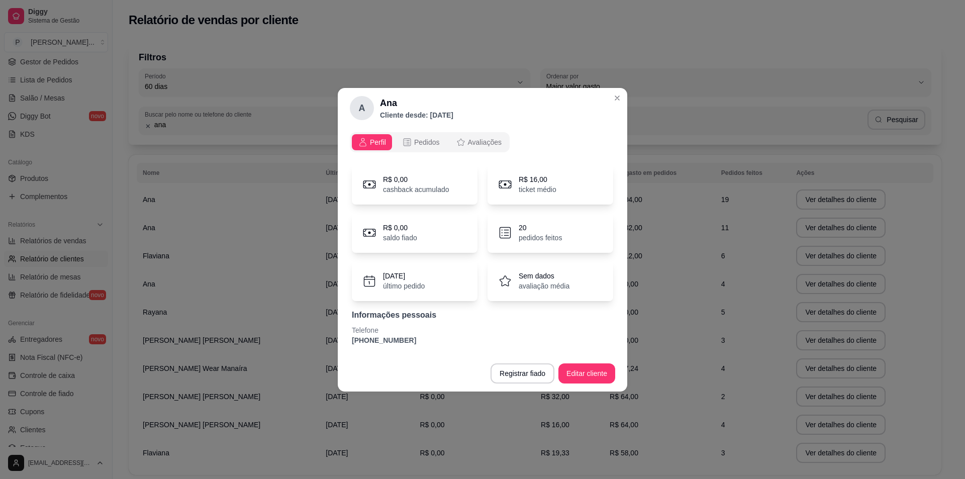
click at [526, 236] on p "pedidos feitos" at bounding box center [540, 238] width 43 height 10
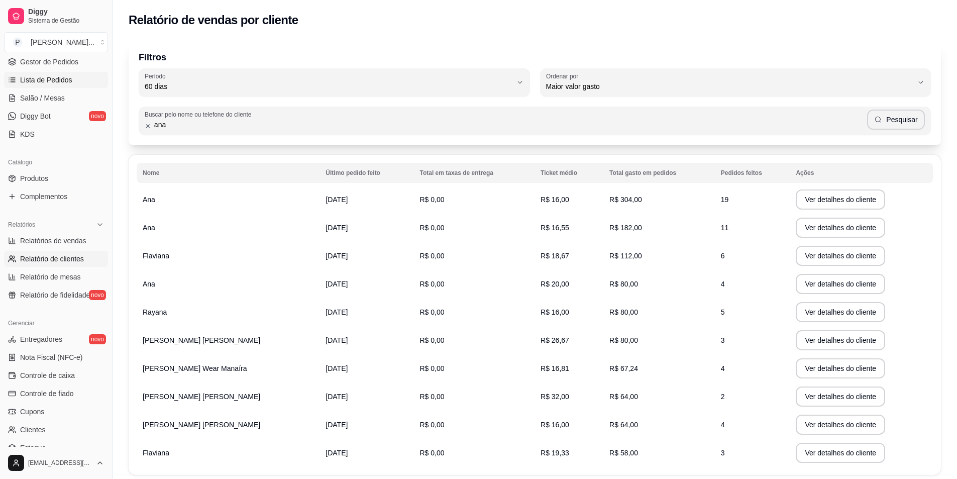
click at [35, 80] on span "Lista de Pedidos" at bounding box center [46, 80] width 52 height 10
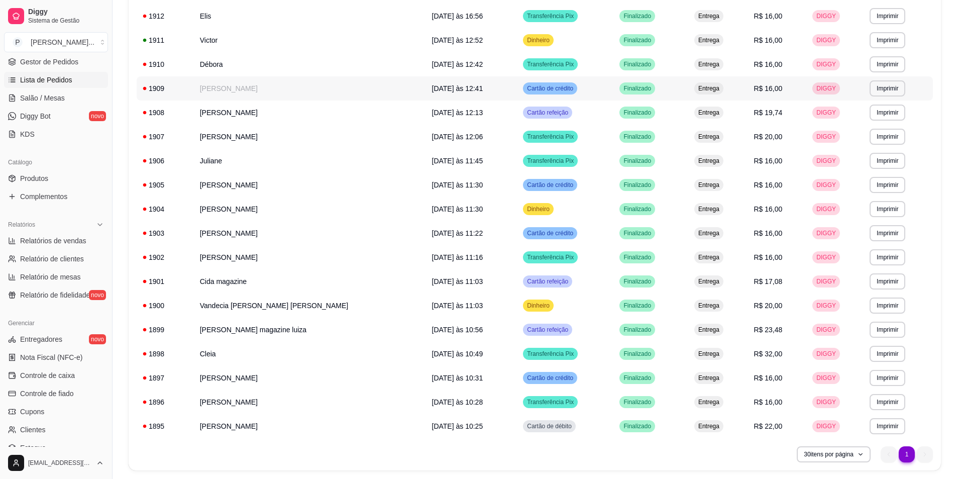
scroll to position [222, 0]
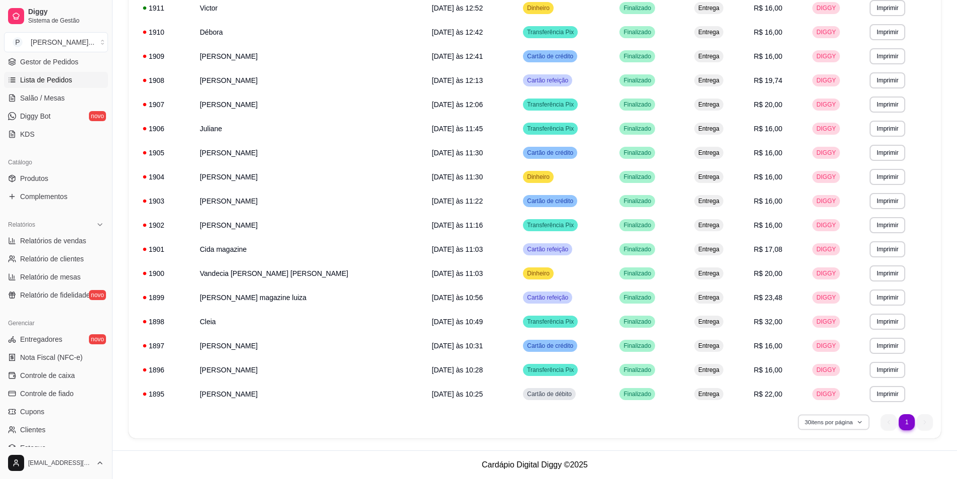
click at [860, 420] on icon "button" at bounding box center [860, 422] width 6 height 6
click at [801, 345] on span "20 pedidos" at bounding box center [833, 348] width 84 height 10
click at [861, 425] on button "20 itens por página" at bounding box center [834, 422] width 74 height 16
click at [812, 396] on span "100 pedidos" at bounding box center [833, 399] width 84 height 10
click at [864, 423] on button "100 itens por página" at bounding box center [832, 422] width 75 height 16
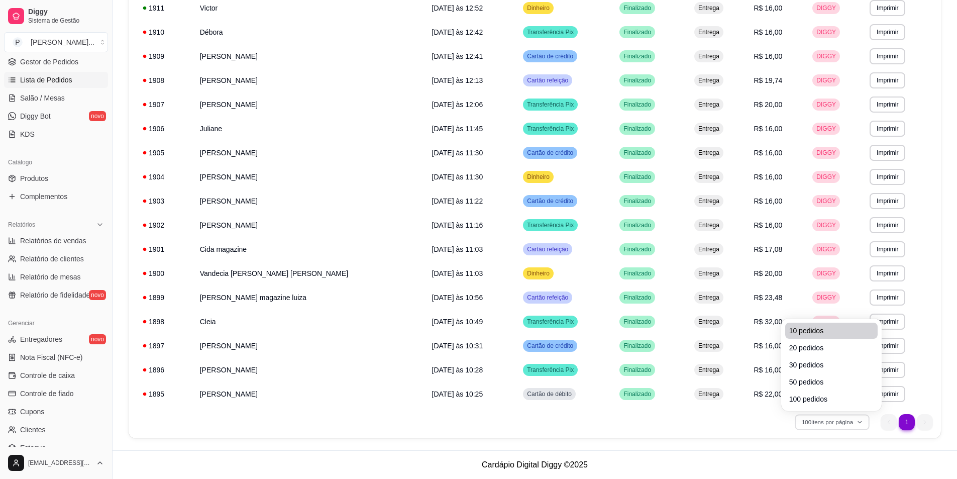
click at [802, 329] on span "10 pedidos" at bounding box center [831, 331] width 84 height 10
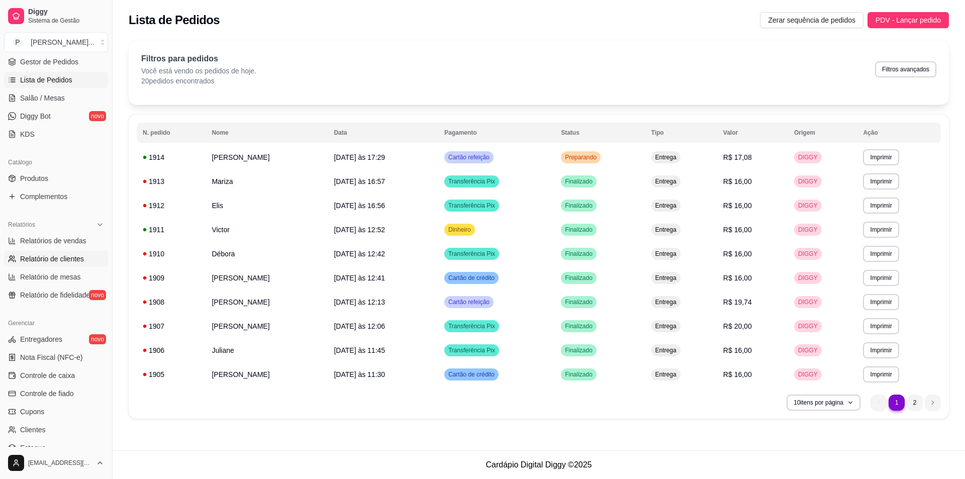
click at [59, 252] on link "Relatório de clientes" at bounding box center [56, 259] width 104 height 16
select select "30"
select select "HIGHEST_TOTAL_SPENT_WITH_ORDERS"
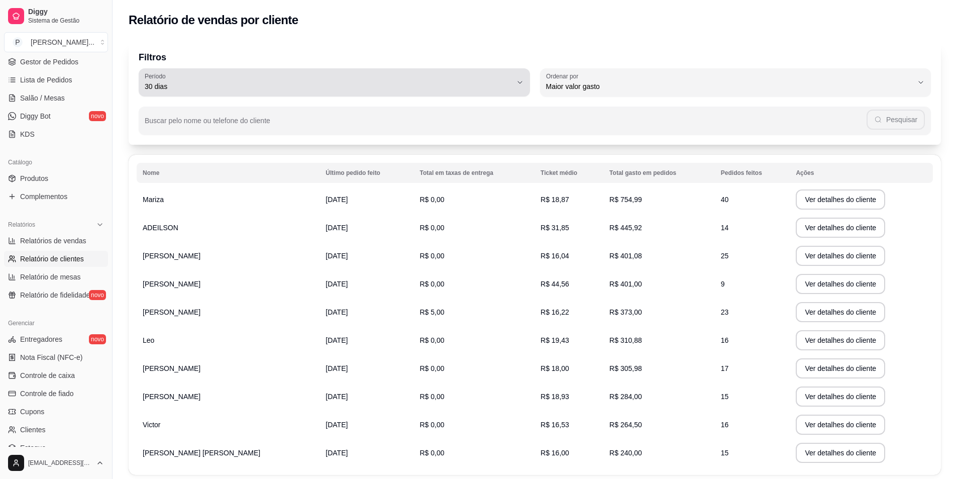
click at [518, 81] on icon "button" at bounding box center [520, 82] width 8 height 8
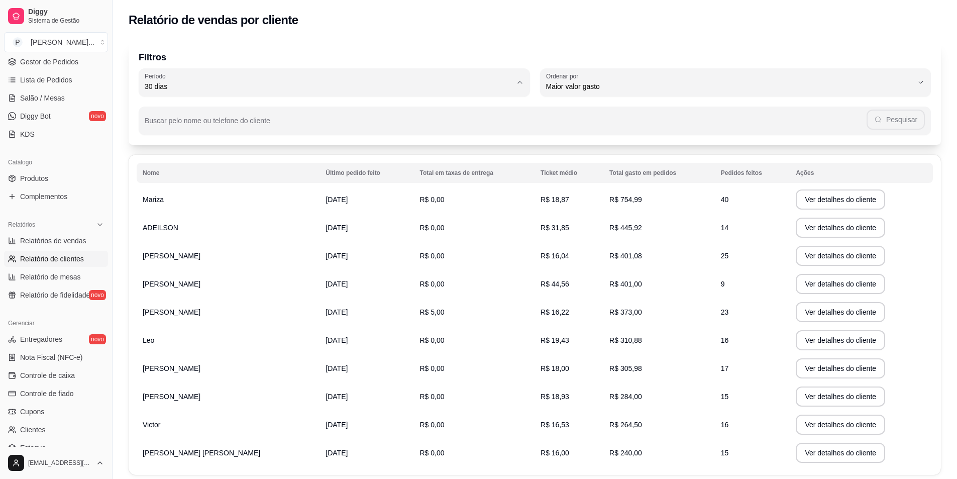
click at [167, 214] on span "60 dias" at bounding box center [329, 209] width 350 height 10
type input "60"
select select "60"
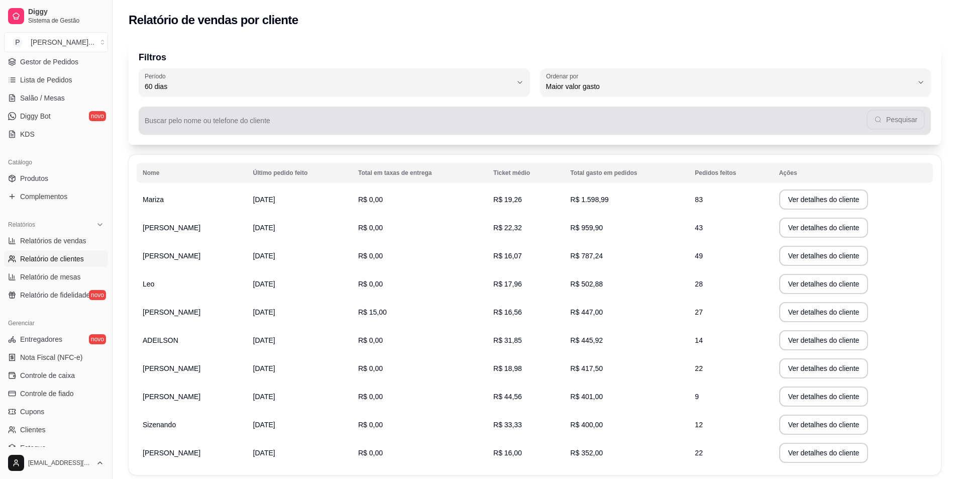
click at [177, 119] on div "Pesquisar" at bounding box center [535, 121] width 780 height 20
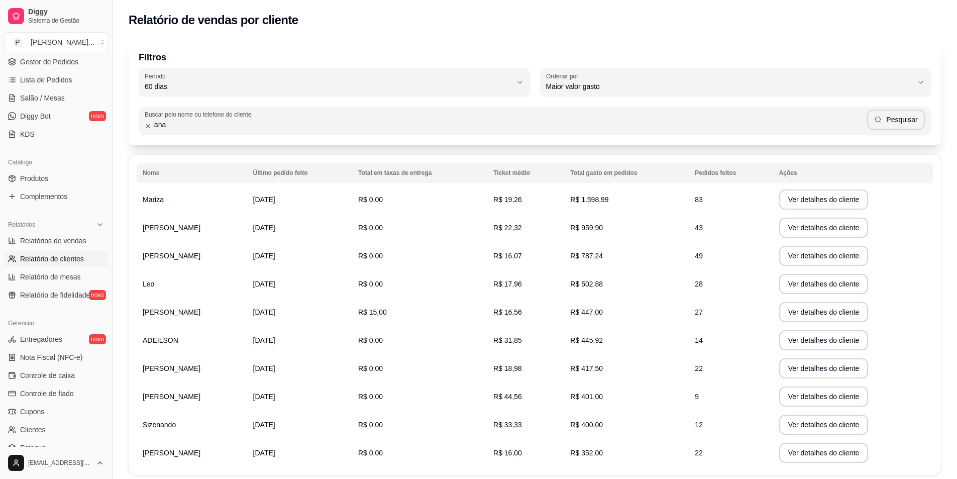
type input "ana"
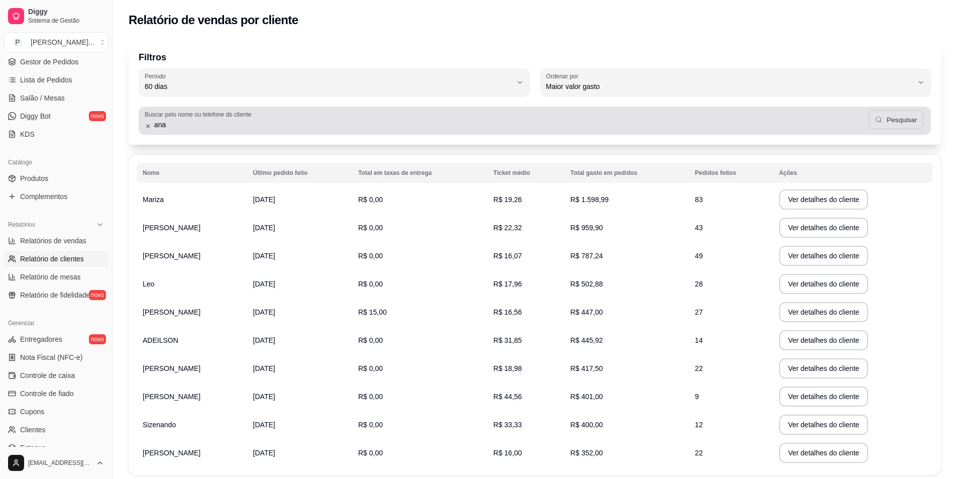
click at [900, 121] on button "Pesquisar" at bounding box center [896, 120] width 56 height 20
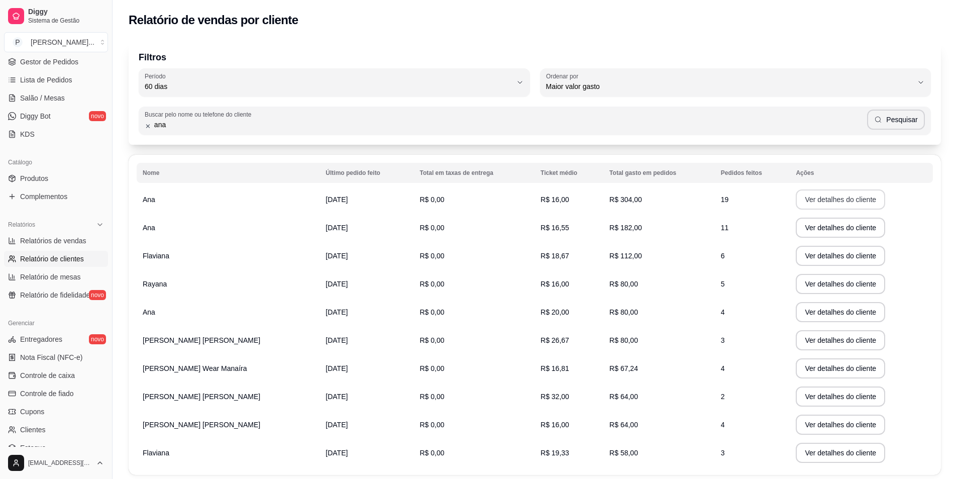
click at [817, 203] on button "Ver detalhes do cliente" at bounding box center [840, 199] width 89 height 20
click at [822, 226] on button "Ver detalhes do cliente" at bounding box center [840, 228] width 86 height 20
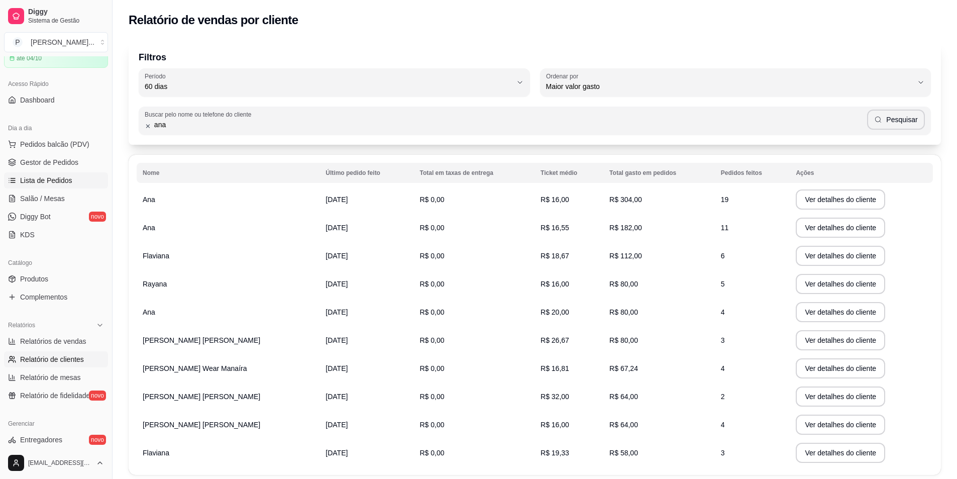
click at [56, 177] on span "Lista de Pedidos" at bounding box center [46, 180] width 52 height 10
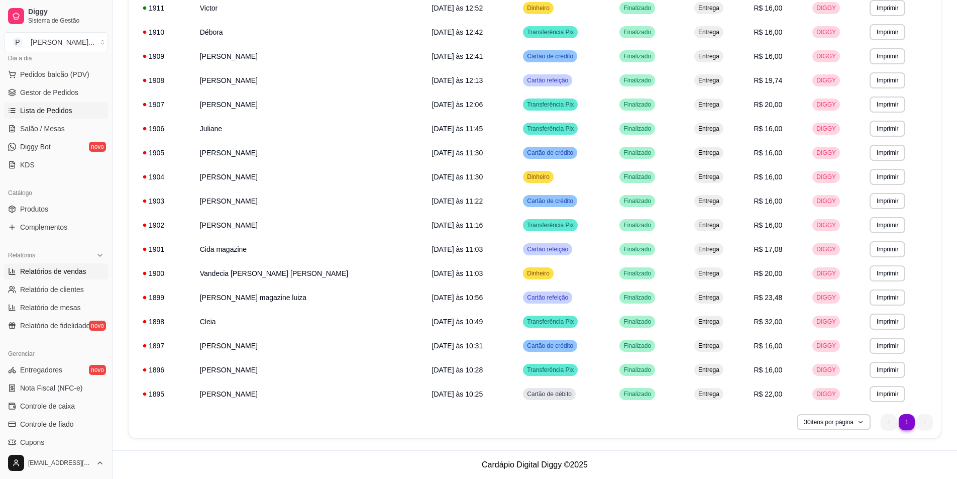
scroll to position [151, 0]
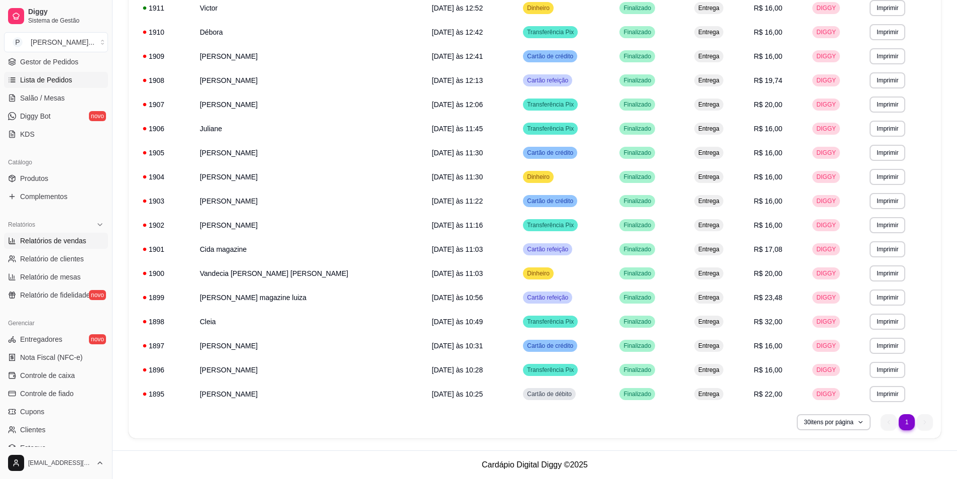
click at [59, 242] on span "Relatórios de vendas" at bounding box center [53, 241] width 66 height 10
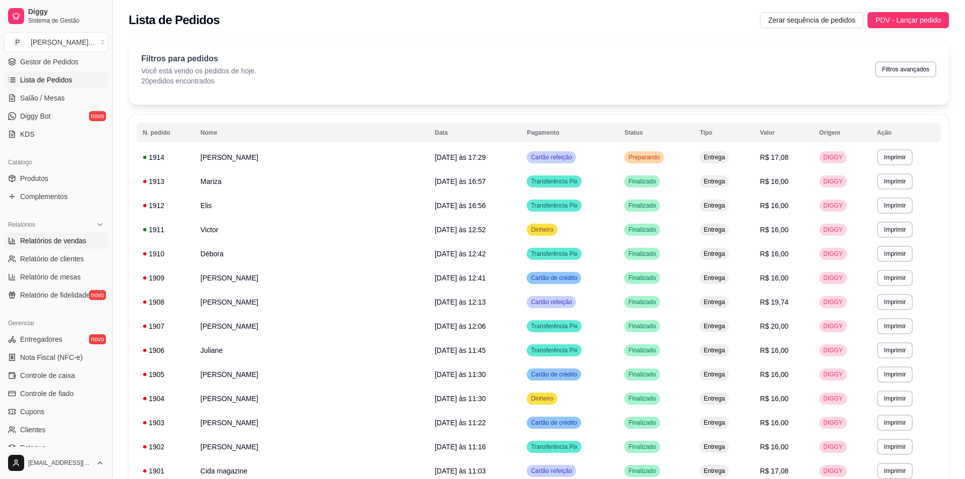
select select "ALL"
select select "0"
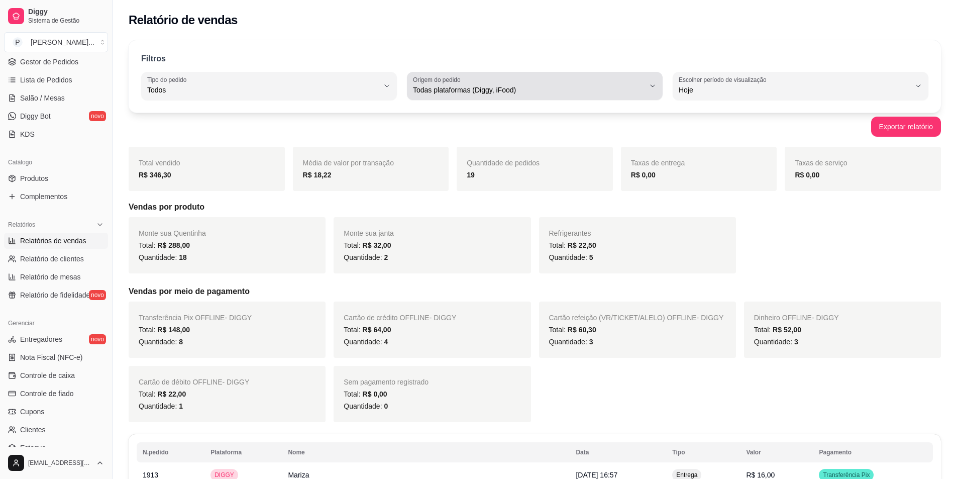
click at [545, 92] on span "Todas plataformas (Diggy, iFood)" at bounding box center [529, 90] width 232 height 10
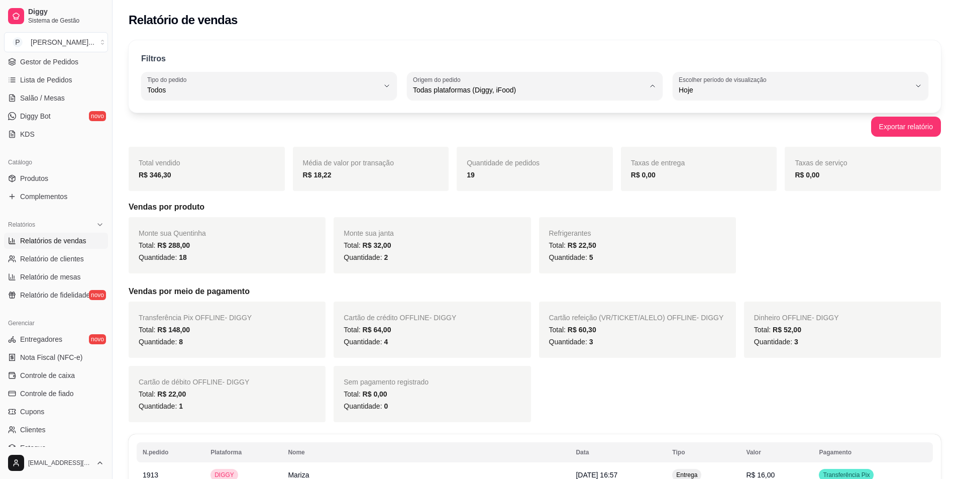
click at [453, 133] on span "Diggy" at bounding box center [530, 131] width 221 height 10
type input "DIGGY"
select select "DIGGY"
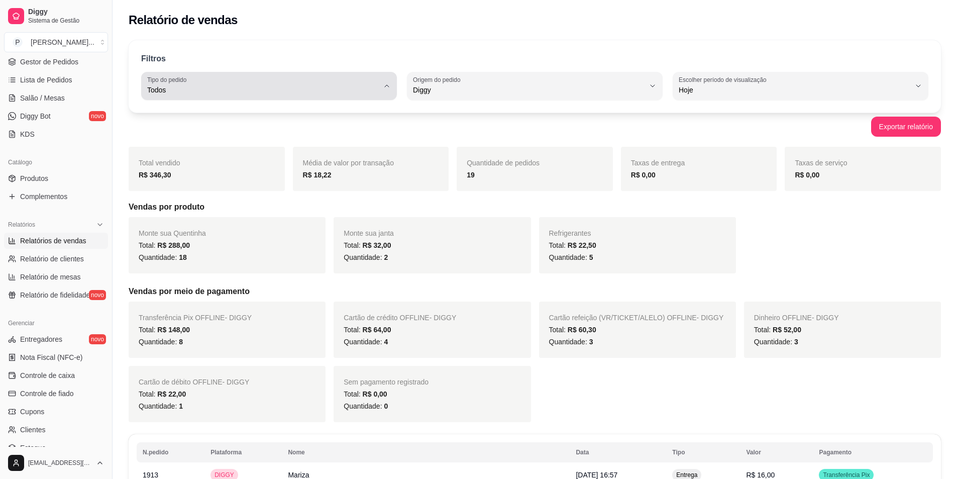
click at [369, 86] on span "Todos" at bounding box center [263, 90] width 232 height 10
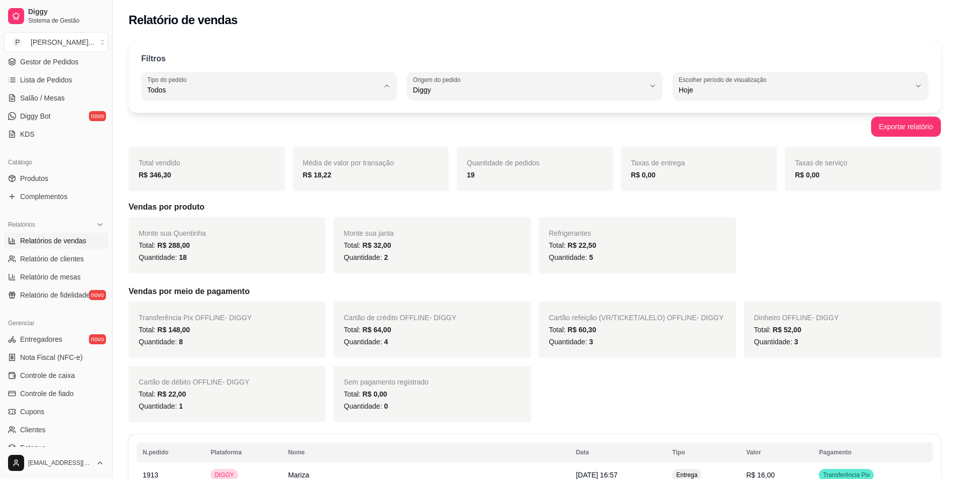
click at [212, 135] on span "Entrega" at bounding box center [264, 131] width 221 height 10
type input "DELIVERY"
select select "DELIVERY"
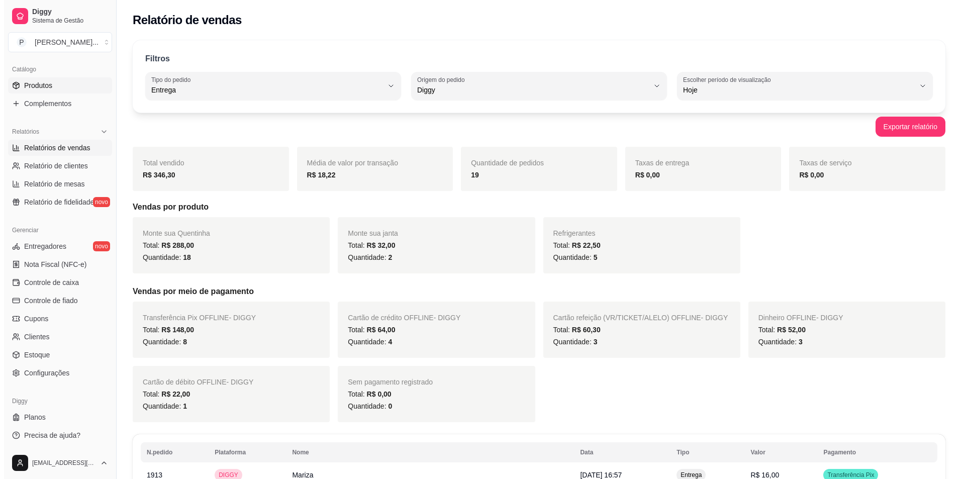
scroll to position [244, 0]
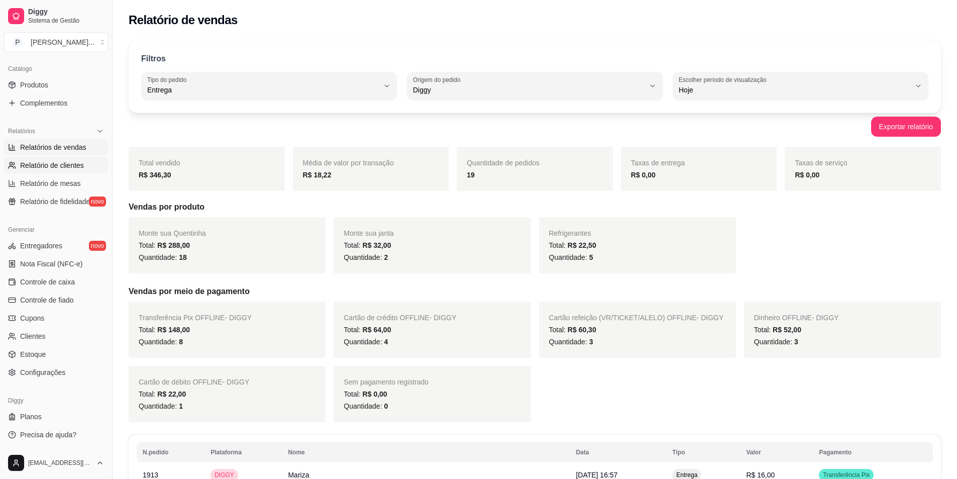
click at [77, 161] on span "Relatório de clientes" at bounding box center [52, 165] width 64 height 10
select select "30"
select select "HIGHEST_TOTAL_SPENT_WITH_ORDERS"
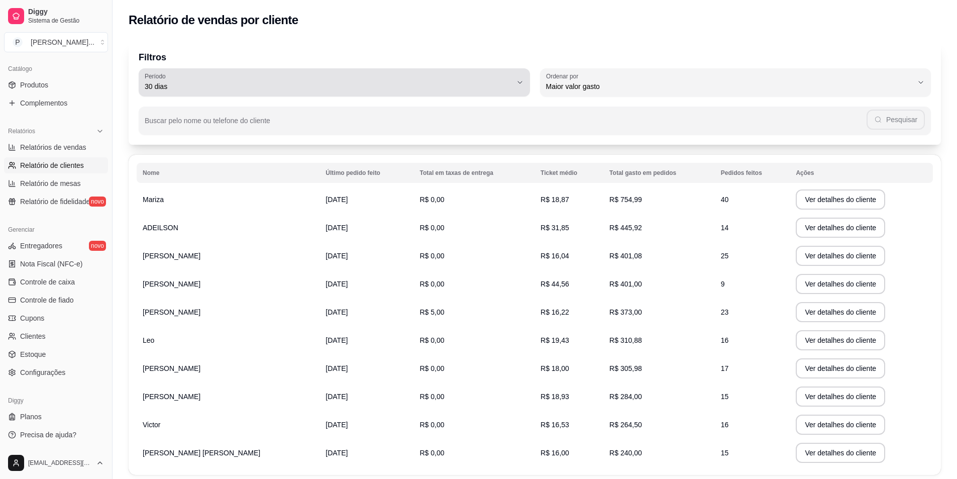
click at [517, 86] on icon "button" at bounding box center [520, 82] width 8 height 8
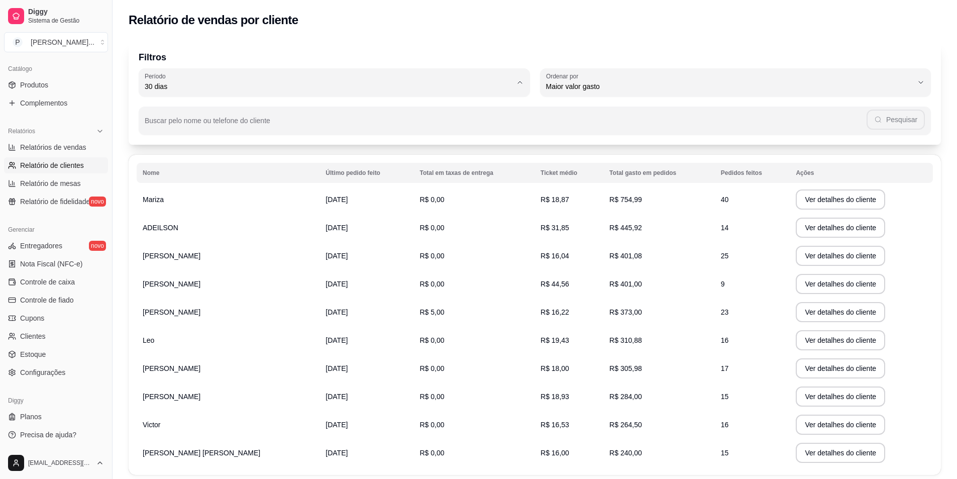
click at [227, 184] on li "30 dias" at bounding box center [334, 176] width 368 height 16
type input "0"
select select "0"
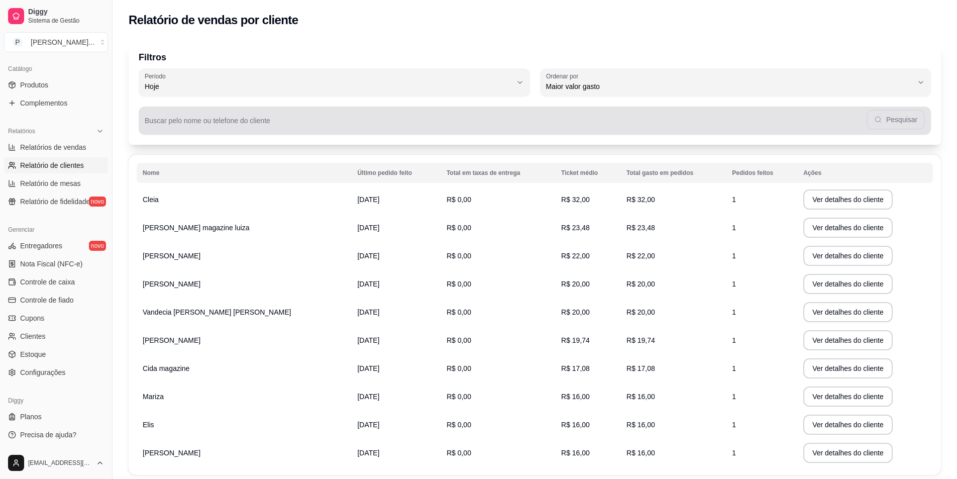
click at [883, 121] on div "Pesquisar" at bounding box center [535, 121] width 780 height 20
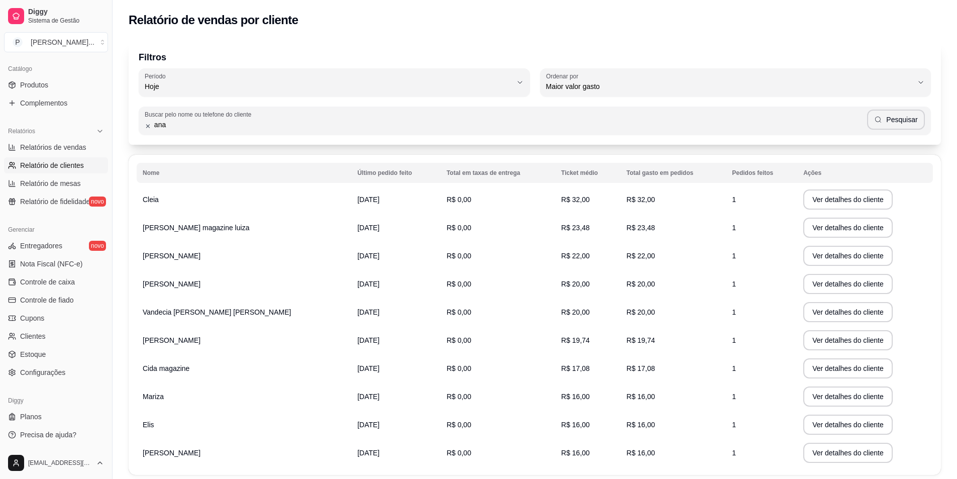
type input "ana"
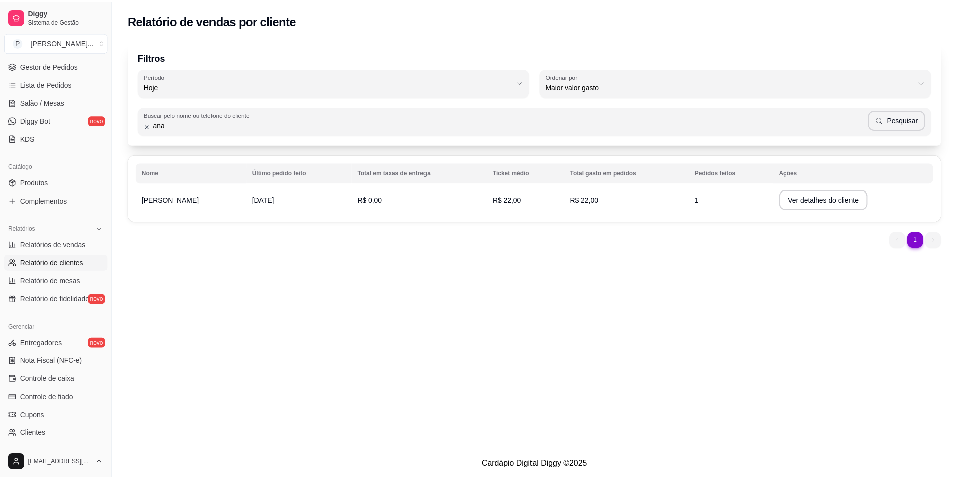
scroll to position [43, 0]
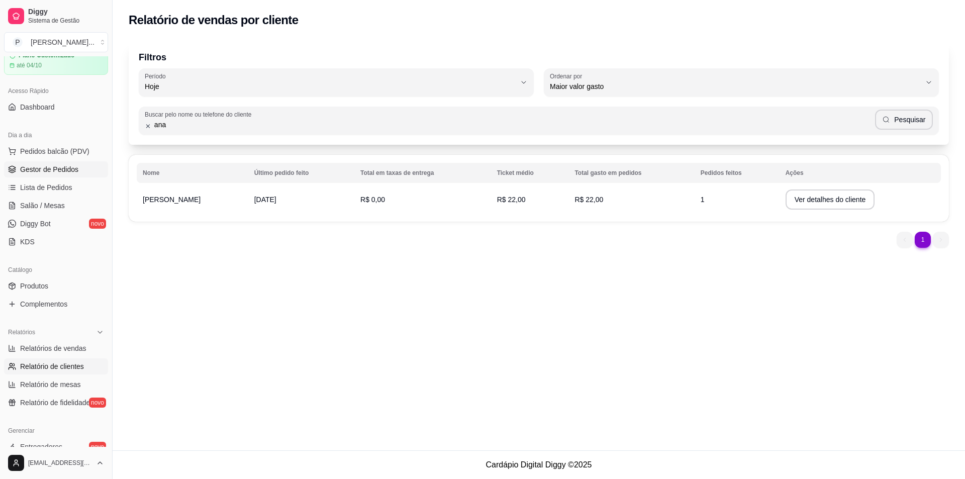
click at [61, 169] on span "Gestor de Pedidos" at bounding box center [49, 169] width 58 height 10
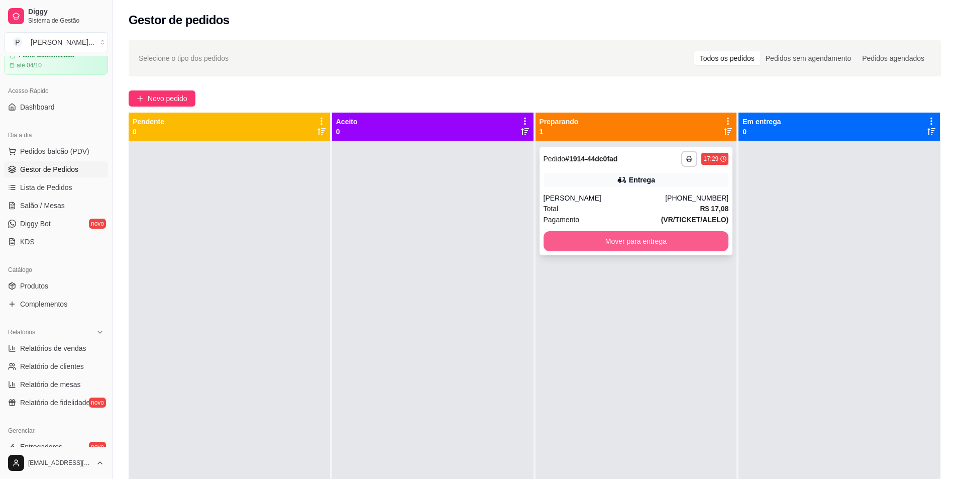
click at [609, 246] on button "Mover para entrega" at bounding box center [636, 241] width 185 height 20
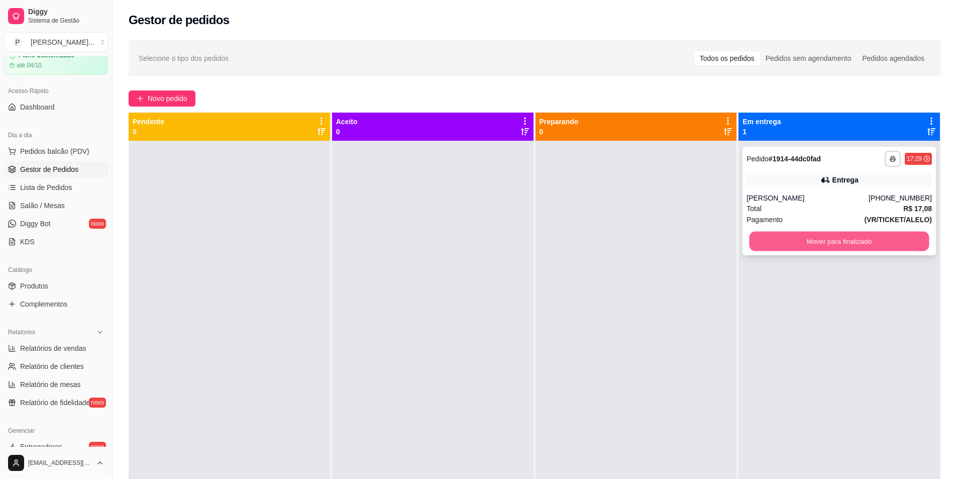
click at [750, 236] on button "Mover para finalizado" at bounding box center [840, 242] width 180 height 20
